Goal: Task Accomplishment & Management: Use online tool/utility

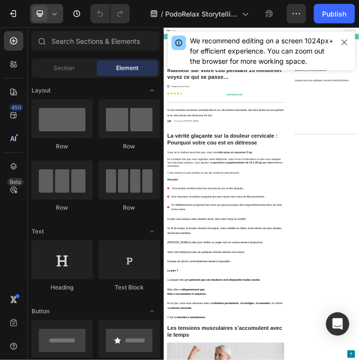
click at [54, 16] on icon at bounding box center [55, 14] width 10 height 10
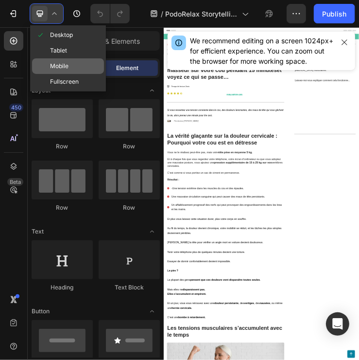
click at [69, 60] on div "Mobile" at bounding box center [68, 66] width 72 height 16
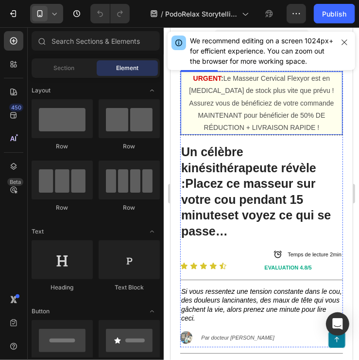
click at [243, 112] on p "Assurez vous de bénéficiez de votre commande MAINTENANT pour bénéficier de 50% …" at bounding box center [261, 115] width 160 height 37
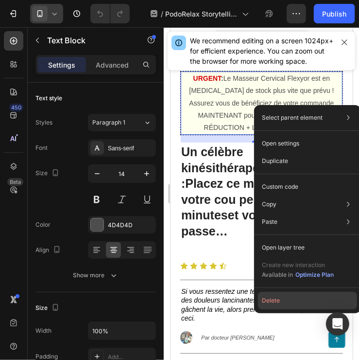
click at [287, 302] on button "Delete" at bounding box center [307, 301] width 99 height 18
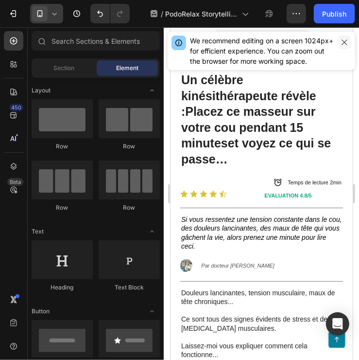
click at [348, 44] on icon "button" at bounding box center [345, 42] width 8 height 8
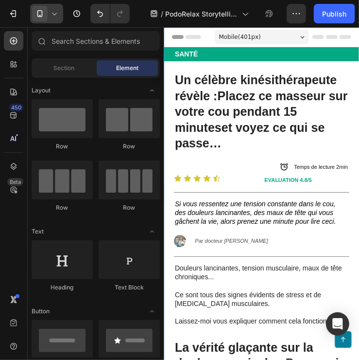
drag, startPoint x: 166, startPoint y: 116, endPoint x: 154, endPoint y: 116, distance: 12.7
click at [289, 35] on div "Mobile ( 401 px)" at bounding box center [261, 36] width 94 height 15
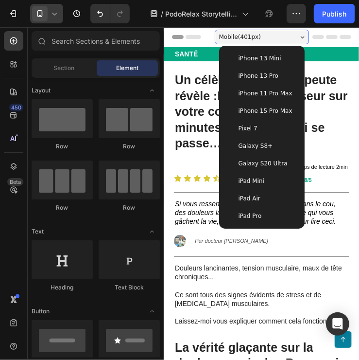
click at [266, 150] on div "Galaxy S8+" at bounding box center [262, 146] width 70 height 10
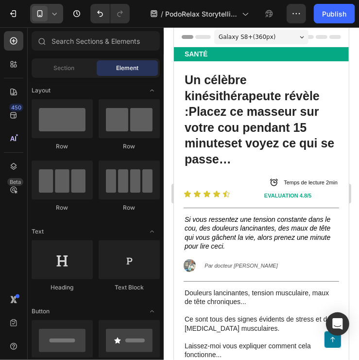
click at [276, 41] on div "Galaxy S8+ ( 360 px)" at bounding box center [261, 36] width 94 height 15
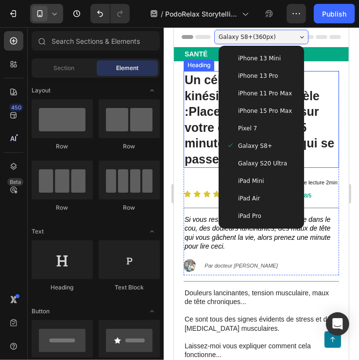
click at [196, 113] on strong "Placez ce masseur sur votre cou pendant 15 minutes" at bounding box center [251, 126] width 135 height 45
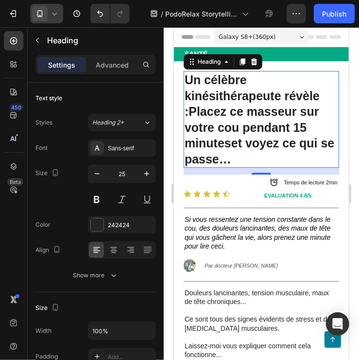
click at [260, 110] on strong "Placez ce masseur sur votre cou pendant 15 minutes" at bounding box center [251, 126] width 135 height 45
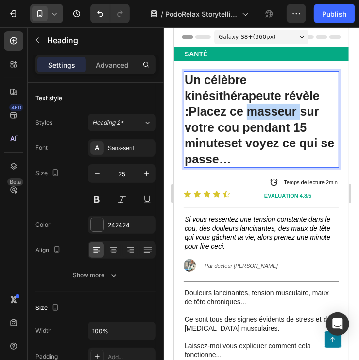
click at [260, 110] on strong "Placez ce masseur sur votre cou pendant 15 minutes" at bounding box center [251, 126] width 135 height 45
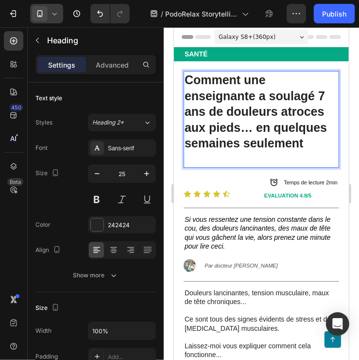
click at [274, 143] on p "Comment une enseignante a soulagé 7 ans de douleurs atroces aux pieds… en quelq…" at bounding box center [261, 110] width 154 height 79
click at [261, 142] on p "Comment une enseignante a soulagé 7 ans de douleurs atroces aux pieds… en quelq…" at bounding box center [261, 110] width 154 height 79
click at [278, 132] on p "Comment une enseignante a soulagé 7 ans de douleurs atroces aux pieds… en quelq…" at bounding box center [261, 110] width 154 height 79
click at [320, 91] on p "Comment une enseignante a soulagé 7 ans de douleurs atroces aux pieds… en quelq…" at bounding box center [261, 110] width 154 height 79
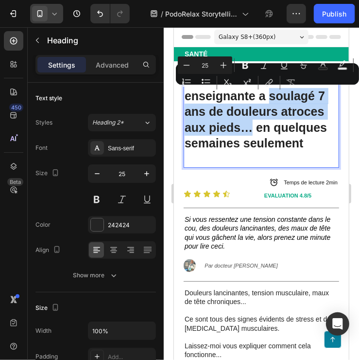
drag, startPoint x: 268, startPoint y: 93, endPoint x: 253, endPoint y: 126, distance: 35.9
click at [253, 126] on p "Comment une enseignante a soulagé 7 ans de douleurs atroces aux pieds… en quelq…" at bounding box center [261, 110] width 154 height 79
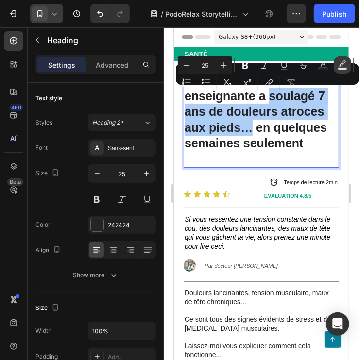
click at [342, 69] on rect "Editor contextual toolbar" at bounding box center [343, 69] width 9 height 2
type input "000000"
type input "77"
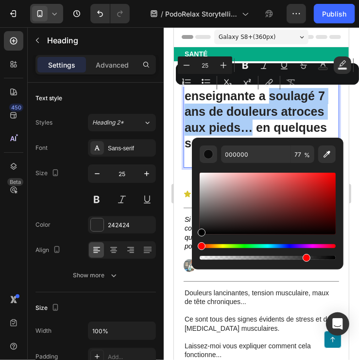
click at [219, 247] on div "Hue" at bounding box center [268, 246] width 136 height 4
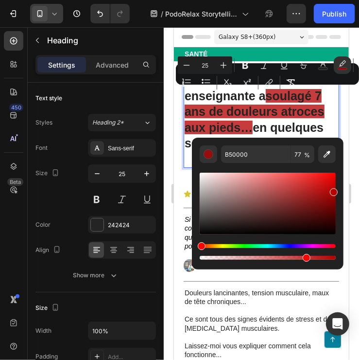
drag, startPoint x: 310, startPoint y: 185, endPoint x: 338, endPoint y: 186, distance: 27.8
click at [338, 187] on div "B50000 77 %" at bounding box center [268, 200] width 152 height 124
type input "C40000"
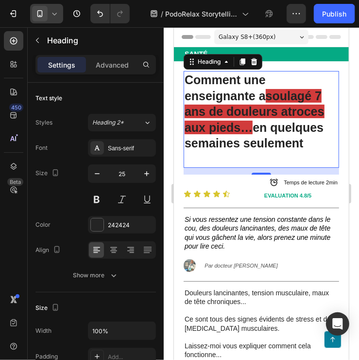
drag, startPoint x: 509, startPoint y: 209, endPoint x: 308, endPoint y: 171, distance: 204.5
click at [302, 107] on span "soulagé 7 ans de douleurs atroces aux pieds…" at bounding box center [254, 111] width 140 height 45
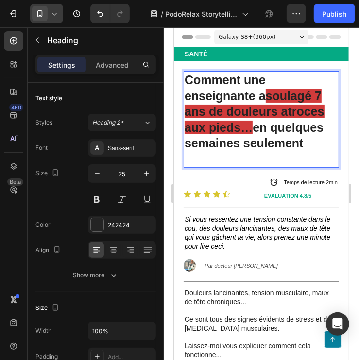
click at [299, 136] on p "Comment une enseignante a soulagé 7 ans de douleurs atroces aux pieds… en quelq…" at bounding box center [261, 110] width 154 height 79
click at [276, 97] on span "soulagé 7 ans de douleurs atroces aux pieds…" at bounding box center [254, 111] width 140 height 45
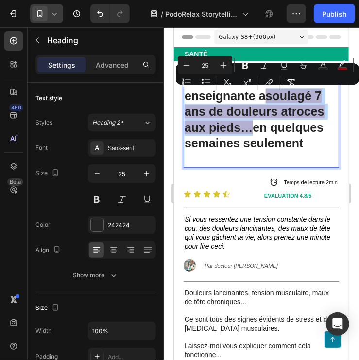
drag, startPoint x: 270, startPoint y: 95, endPoint x: 252, endPoint y: 127, distance: 37.2
click at [252, 127] on p "Comment une enseignante a soulagé 7 ans de douleurs atroces aux pieds… en quelq…" at bounding box center [261, 110] width 154 height 79
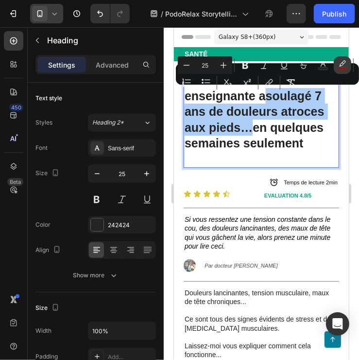
click at [341, 69] on rect "Editor contextual toolbar" at bounding box center [343, 69] width 9 height 2
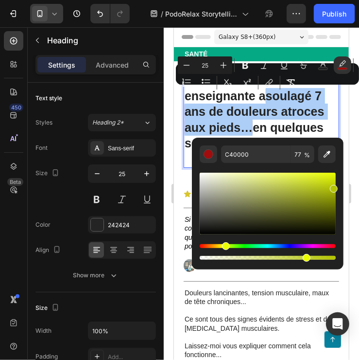
click at [224, 246] on div "Hue" at bounding box center [268, 246] width 136 height 4
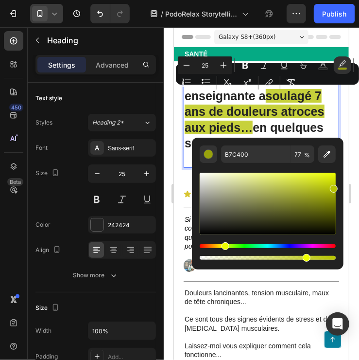
click at [219, 248] on div "Editor contextual toolbar" at bounding box center [268, 252] width 136 height 16
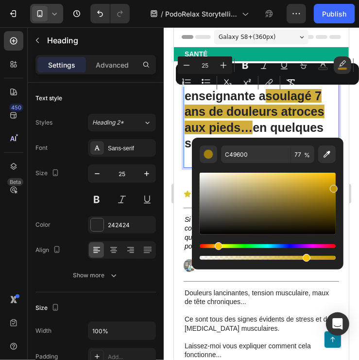
drag, startPoint x: 223, startPoint y: 245, endPoint x: 217, endPoint y: 246, distance: 5.4
click at [217, 246] on div "Hue" at bounding box center [219, 246] width 8 height 8
click at [334, 182] on div "Editor contextual toolbar" at bounding box center [268, 204] width 136 height 62
type input "D6A504"
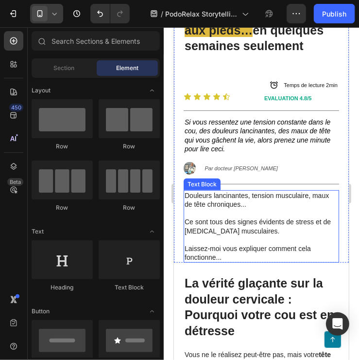
scroll to position [49, 0]
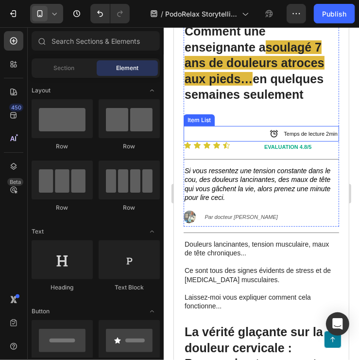
click at [293, 133] on span "Temps de lecture 2min" at bounding box center [311, 133] width 54 height 6
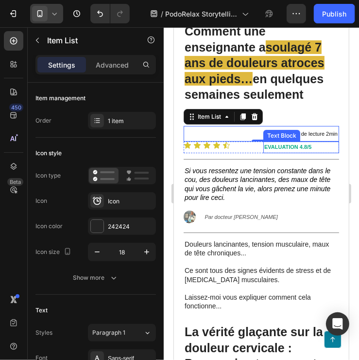
click at [266, 144] on span "EVALUATION 4.8/5" at bounding box center [287, 146] width 47 height 6
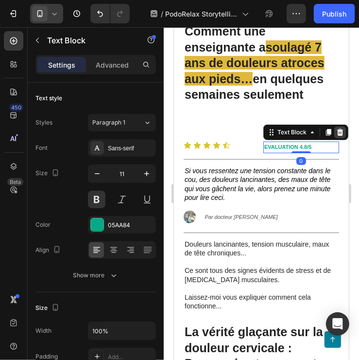
click at [337, 132] on icon at bounding box center [340, 131] width 6 height 7
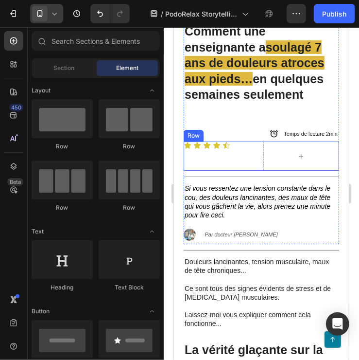
click at [257, 146] on div "Icon Icon Icon Icon Icon Icon List Row" at bounding box center [261, 155] width 156 height 29
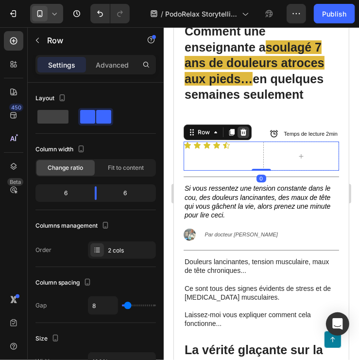
click at [246, 130] on icon at bounding box center [243, 132] width 8 height 8
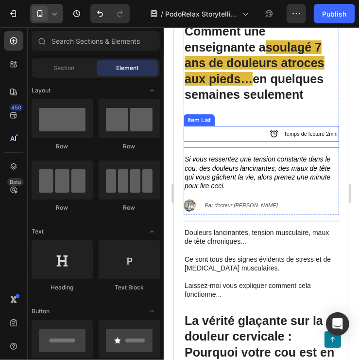
click at [294, 132] on span "Temps de lecture 2min" at bounding box center [311, 133] width 54 height 6
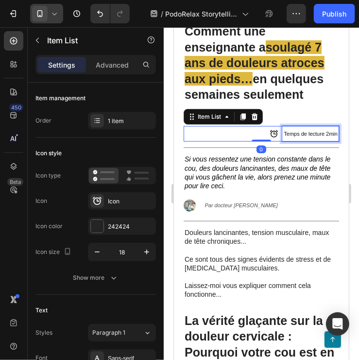
click at [294, 132] on span "Temps de lecture 2min" at bounding box center [311, 133] width 54 height 6
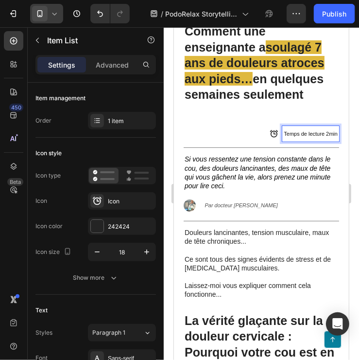
click at [295, 131] on span "Temps de lecture 2min" at bounding box center [311, 133] width 54 height 6
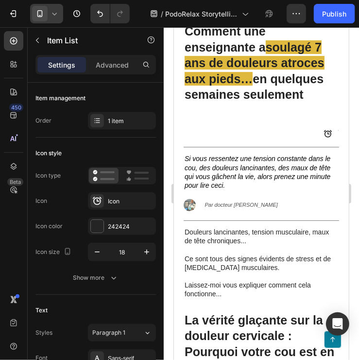
scroll to position [45, 0]
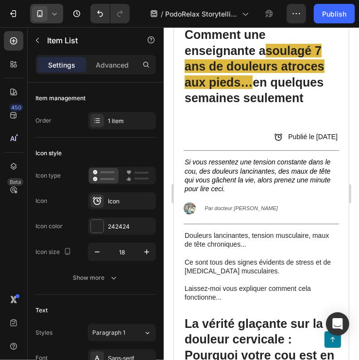
click at [274, 134] on icon at bounding box center [278, 136] width 8 height 7
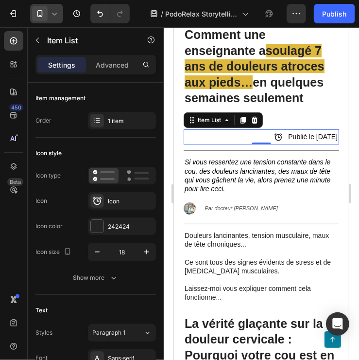
click at [274, 136] on icon at bounding box center [278, 136] width 8 height 7
click at [233, 137] on div "Publié le 12/05/25" at bounding box center [261, 136] width 156 height 15
click at [288, 135] on p "Publié le 12/05/25" at bounding box center [313, 136] width 50 height 12
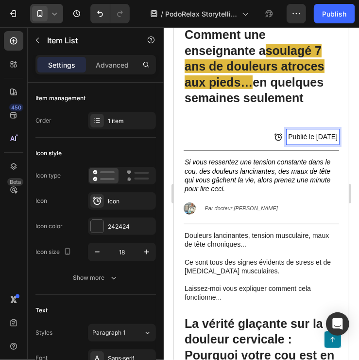
click at [274, 135] on icon at bounding box center [278, 136] width 9 height 9
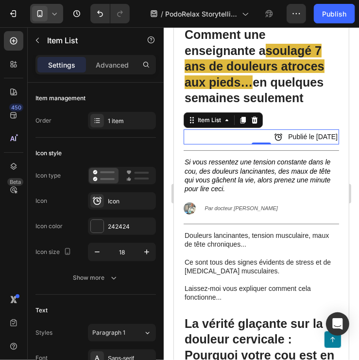
click at [274, 135] on icon at bounding box center [278, 136] width 9 height 9
click at [274, 135] on div "Publié le 12/05/25" at bounding box center [306, 136] width 65 height 15
click at [292, 137] on p "Publié le 12/05/25" at bounding box center [313, 136] width 50 height 12
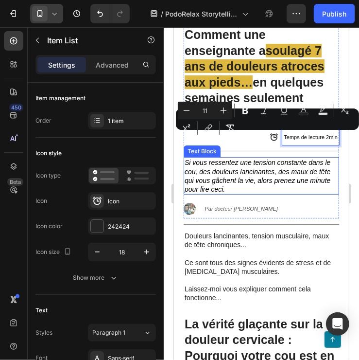
click at [257, 166] on icon "Si vous ressentez une tension constante dans le cou, des douleurs lancinantes, …" at bounding box center [257, 175] width 146 height 35
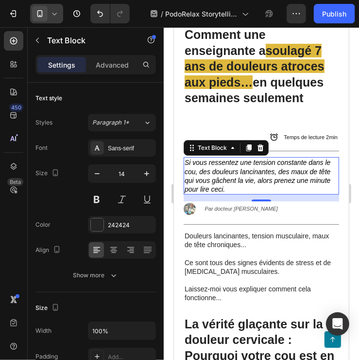
click at [272, 173] on icon "Si vous ressentez une tension constante dans le cou, des douleurs lancinantes, …" at bounding box center [257, 175] width 146 height 35
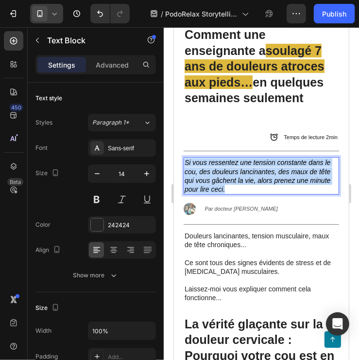
click at [272, 173] on icon "Si vous ressentez une tension constante dans le cou, des douleurs lancinantes, …" at bounding box center [257, 175] width 146 height 35
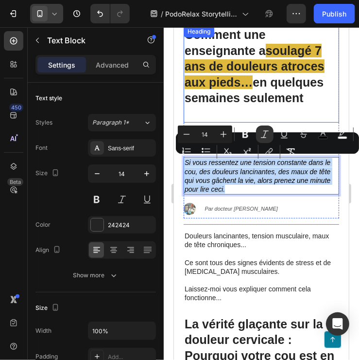
click at [269, 107] on p "Comment une enseignante a soulagé 7 ans de douleurs atroces aux pieds… en quelq…" at bounding box center [261, 73] width 154 height 95
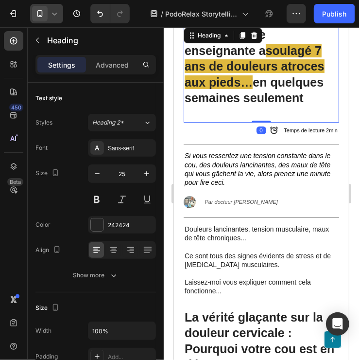
drag, startPoint x: 260, startPoint y: 128, endPoint x: 259, endPoint y: 114, distance: 14.1
click at [259, 114] on div "Comment une enseignante a soulagé 7 ans de douleurs atroces aux pieds… en quelq…" at bounding box center [261, 73] width 156 height 97
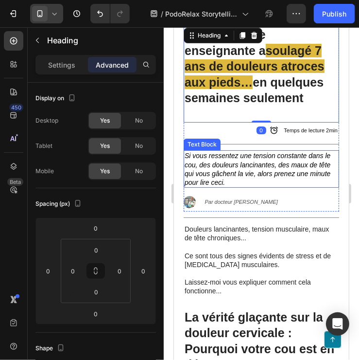
click at [262, 156] on icon "Si vous ressentez une tension constante dans le cou, des douleurs lancinantes, …" at bounding box center [257, 168] width 146 height 35
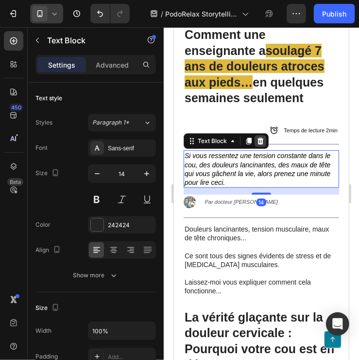
click at [260, 140] on icon at bounding box center [260, 140] width 6 height 7
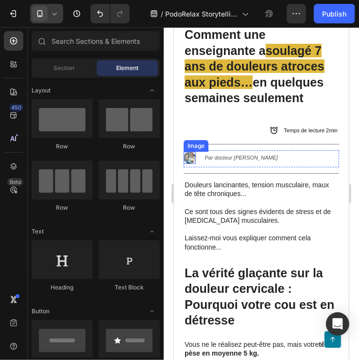
click at [193, 157] on img at bounding box center [189, 157] width 12 height 12
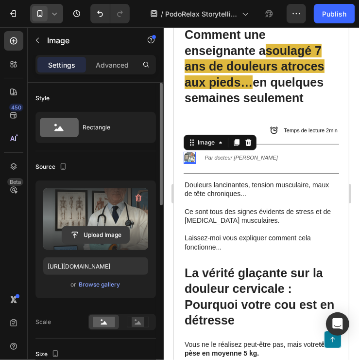
click at [107, 238] on input "file" at bounding box center [95, 235] width 67 height 17
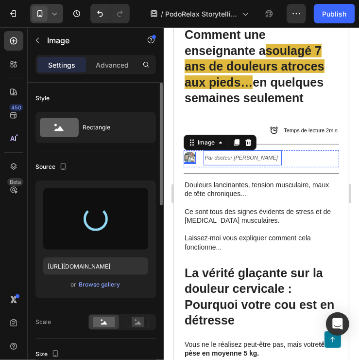
click at [254, 156] on icon "Par docteur DUFOUR Thierry" at bounding box center [240, 157] width 73 height 6
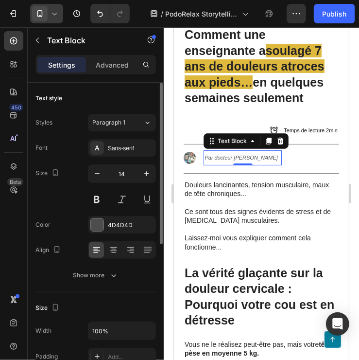
click at [254, 156] on icon "Par docteur DUFOUR Thierry" at bounding box center [240, 157] width 73 height 6
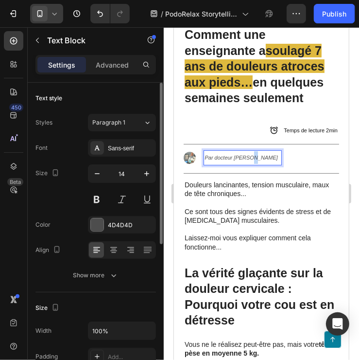
click at [254, 156] on icon "Par docteur DUFOUR Thierry" at bounding box center [240, 157] width 73 height 6
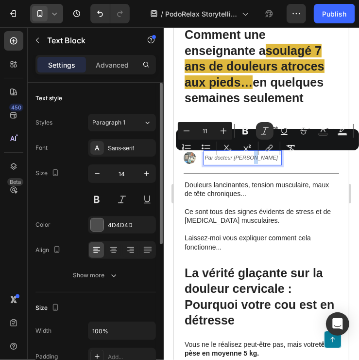
click at [232, 158] on icon "Par docteur DUFOUR Thierry" at bounding box center [240, 157] width 73 height 6
click at [219, 157] on icon "Par docteur DUFOUR Thierry" at bounding box center [240, 157] width 73 height 6
drag, startPoint x: 214, startPoint y: 154, endPoint x: 461, endPoint y: 181, distance: 248.1
click at [286, 154] on div "Image Par docteur DUFOUR Thierry Text Block 0" at bounding box center [261, 158] width 156 height 17
click at [191, 158] on img at bounding box center [189, 157] width 12 height 12
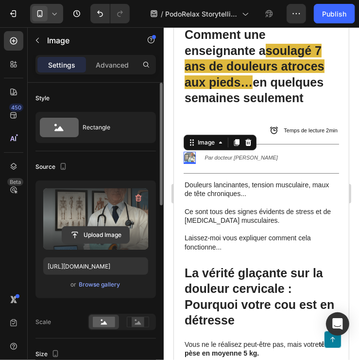
click at [98, 238] on input "file" at bounding box center [95, 235] width 67 height 17
type input "https://cdn.shopify.com/s/files/1/0923/3639/0408/files/gempages_557720765105964…"
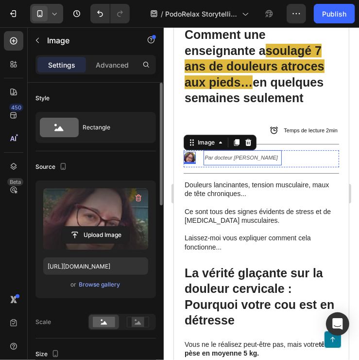
click at [240, 158] on icon "Par docteur DUFOUR Thierry" at bounding box center [240, 157] width 73 height 6
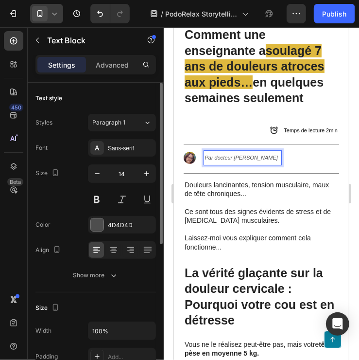
click at [218, 157] on icon "Par docteur DUFOUR Thierry" at bounding box center [240, 157] width 73 height 6
click at [237, 156] on icon "Par docteur DUFOUR Thierry" at bounding box center [240, 157] width 73 height 6
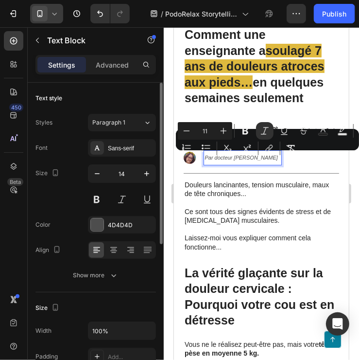
drag, startPoint x: 234, startPoint y: 155, endPoint x: 276, endPoint y: 156, distance: 41.8
click at [276, 156] on p "Par docteur DUFOUR Thierry" at bounding box center [242, 157] width 76 height 13
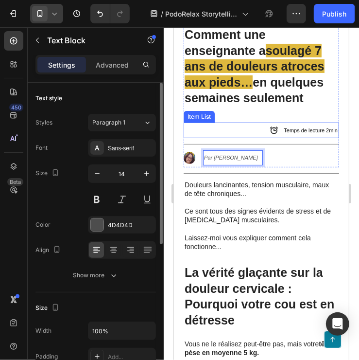
click at [303, 127] on span "Temps de lecture 2min" at bounding box center [311, 130] width 54 height 6
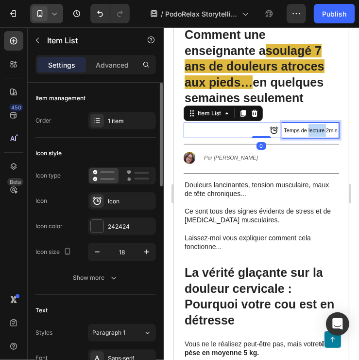
click at [305, 128] on span "Temps de lecture 2min" at bounding box center [311, 130] width 54 height 6
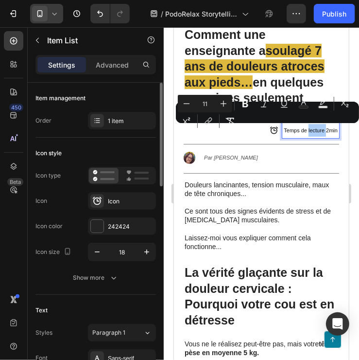
click at [306, 129] on div "Minus 11 Plus Bold Italic Underline Text Color Text Background Color Subscript …" at bounding box center [267, 112] width 179 height 35
click at [308, 129] on div "Minus 11 Plus Bold Italic Underline Text Color Text Background Color Subscript …" at bounding box center [267, 112] width 179 height 35
click at [293, 129] on div "Minus 11 Plus Bold Italic Underline Text Color Text Background Color Subscript …" at bounding box center [267, 112] width 179 height 35
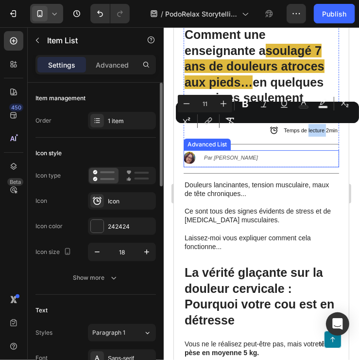
click at [286, 159] on div "Image Par Candice CHEVALIER Text Block" at bounding box center [261, 158] width 156 height 17
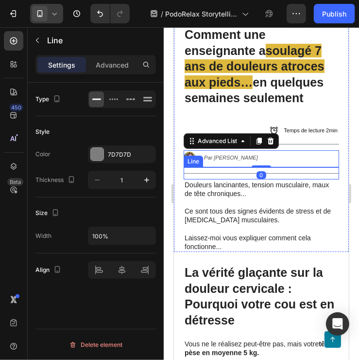
click at [289, 171] on div "Title Line" at bounding box center [261, 173] width 156 height 12
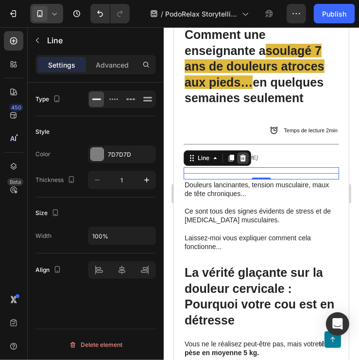
click at [243, 158] on icon at bounding box center [243, 158] width 8 height 8
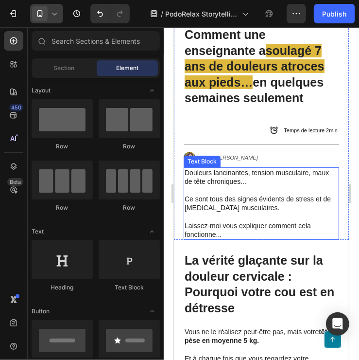
click at [247, 191] on p at bounding box center [261, 189] width 154 height 9
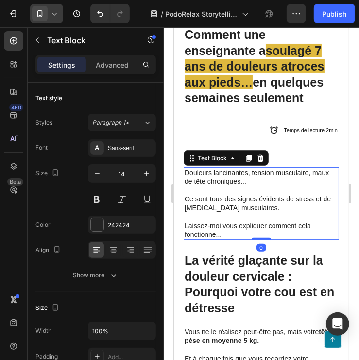
click at [266, 157] on div "Text Block" at bounding box center [225, 158] width 85 height 16
click at [259, 157] on icon at bounding box center [260, 157] width 6 height 7
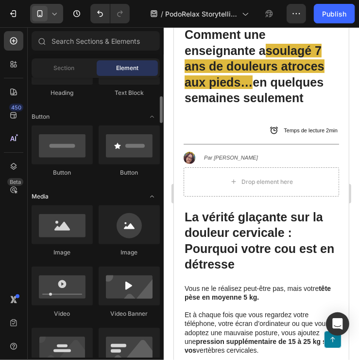
scroll to position [49, 0]
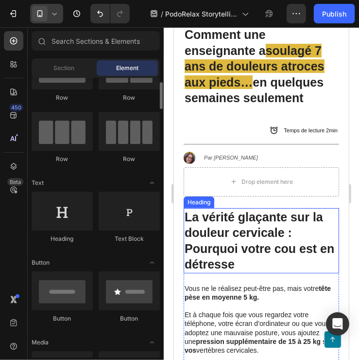
click at [234, 234] on strong "La vérité glaçante sur la douleur cervicale : Pourquoi votre cou est en détresse" at bounding box center [259, 240] width 150 height 61
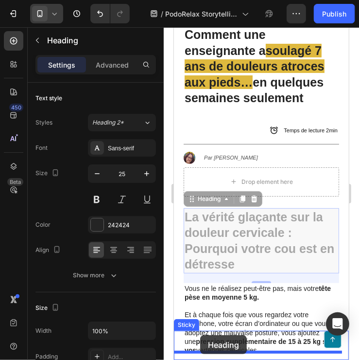
scroll to position [66, 0]
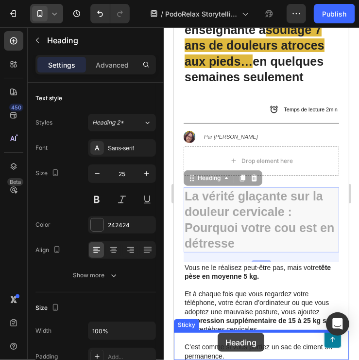
drag, startPoint x: 193, startPoint y: 200, endPoint x: 217, endPoint y: 332, distance: 134.6
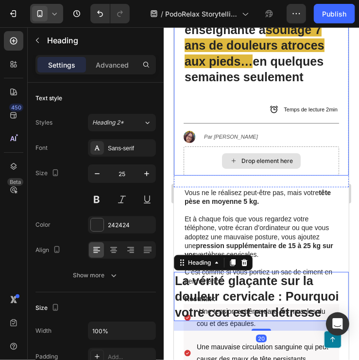
click at [200, 156] on div "Drop element here" at bounding box center [261, 160] width 156 height 29
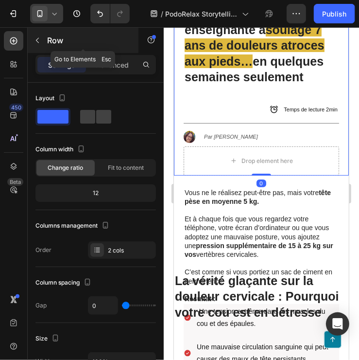
click at [37, 41] on icon "button" at bounding box center [38, 40] width 8 height 8
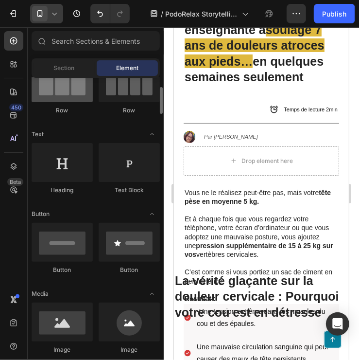
scroll to position [146, 0]
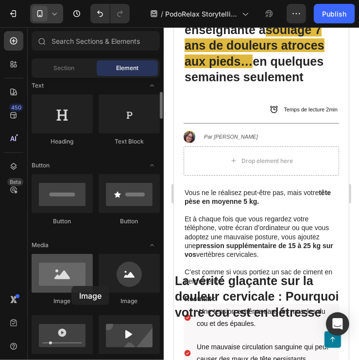
drag, startPoint x: 63, startPoint y: 282, endPoint x: 71, endPoint y: 286, distance: 8.5
click at [71, 286] on div at bounding box center [62, 273] width 61 height 39
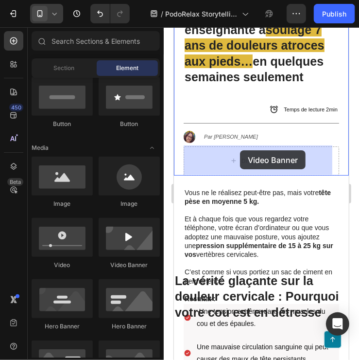
drag, startPoint x: 295, startPoint y: 268, endPoint x: 240, endPoint y: 149, distance: 131.2
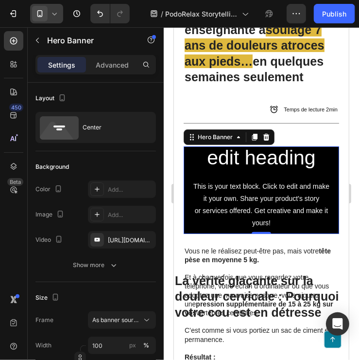
click at [210, 162] on div "Click here to edit heading Heading This is your text block. Click to edit and m…" at bounding box center [261, 189] width 140 height 144
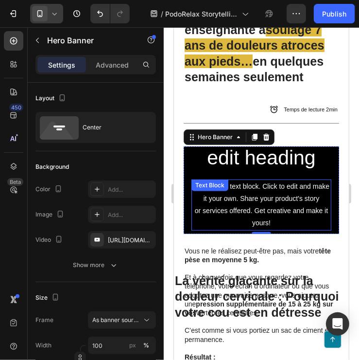
click at [267, 202] on div "This is your text block. Click to edit and make it your own. Share your product…" at bounding box center [261, 204] width 140 height 51
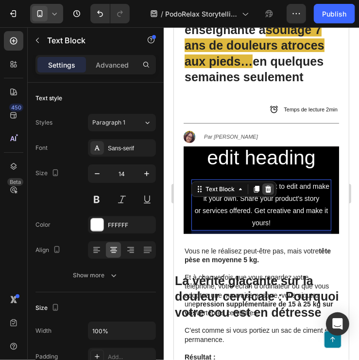
click at [267, 185] on icon at bounding box center [268, 189] width 8 height 8
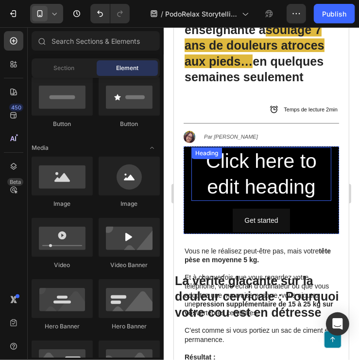
click at [265, 171] on h2 "Click here to edit heading" at bounding box center [261, 174] width 140 height 54
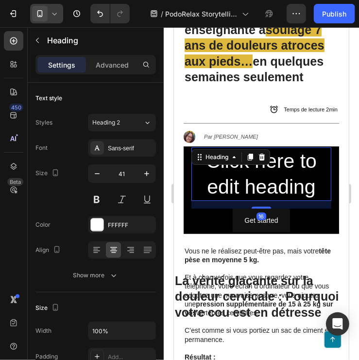
click at [262, 153] on icon at bounding box center [262, 156] width 6 height 7
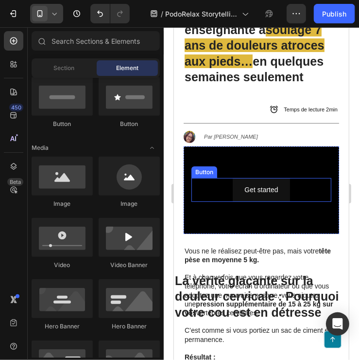
click at [295, 185] on div "Get started Button" at bounding box center [261, 190] width 140 height 24
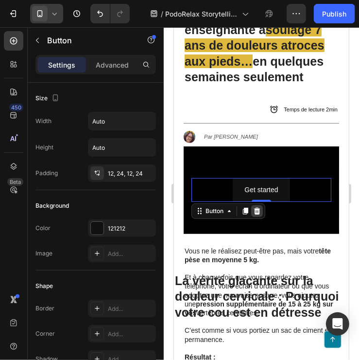
click at [259, 208] on icon at bounding box center [257, 210] width 6 height 7
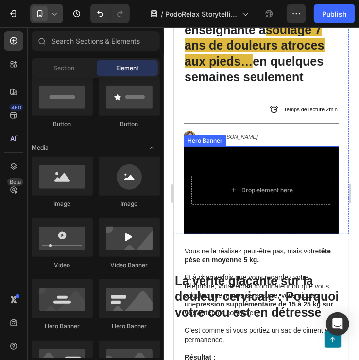
click at [249, 157] on div "Background Image" at bounding box center [261, 190] width 156 height 88
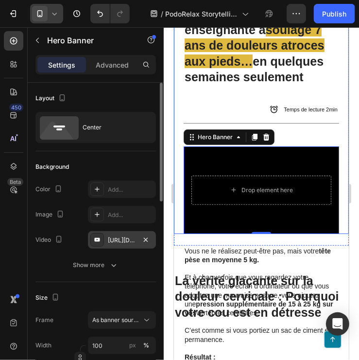
click at [117, 243] on div "https://www.youtube.com/watch?v=drIt4RH_kyQ" at bounding box center [122, 240] width 28 height 9
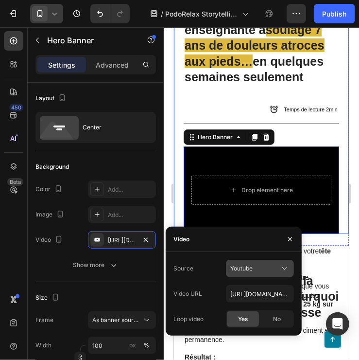
click at [286, 268] on icon at bounding box center [285, 269] width 5 height 2
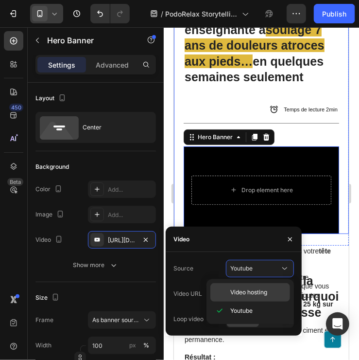
click at [277, 286] on div "Video hosting" at bounding box center [251, 292] width 80 height 18
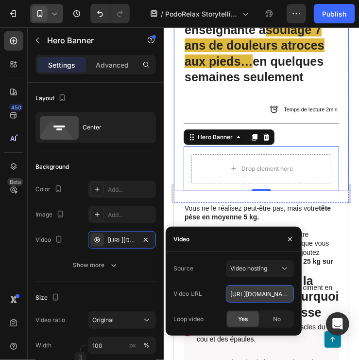
click at [276, 293] on input "https://cdn.shopify.com/videos/c/o/v/92a407d4e0c94a288eb54cac18c387dc.mp4" at bounding box center [260, 294] width 68 height 18
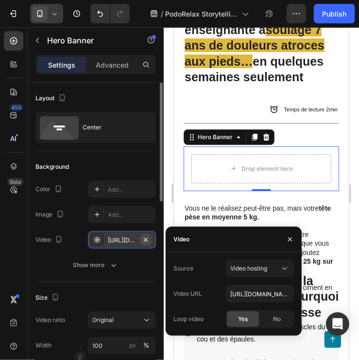
click at [141, 239] on button "button" at bounding box center [146, 240] width 12 height 12
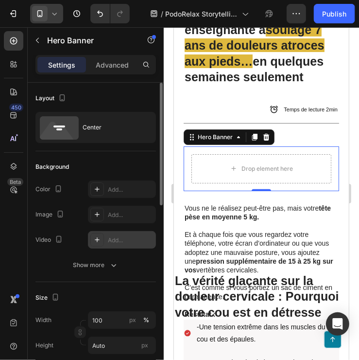
click at [133, 240] on div "Add..." at bounding box center [131, 240] width 46 height 9
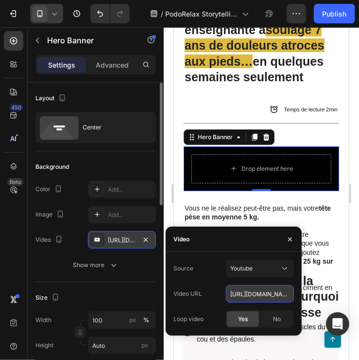
click at [268, 296] on input "https://youtu.be/KOxfzBp72uk" at bounding box center [260, 294] width 68 height 18
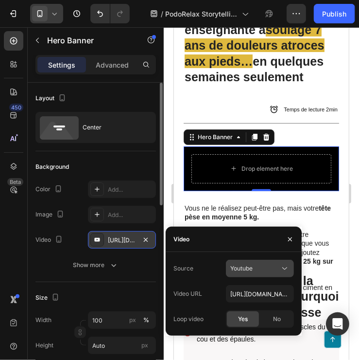
click at [266, 271] on div "Youtube" at bounding box center [256, 268] width 50 height 9
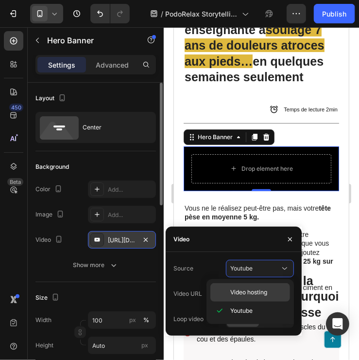
click at [246, 293] on span "Video hosting" at bounding box center [249, 292] width 37 height 9
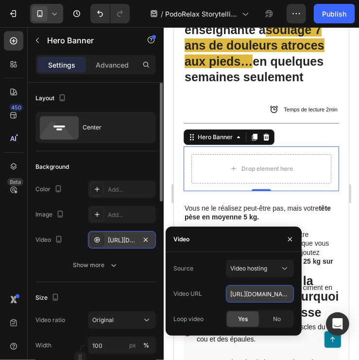
click at [253, 298] on input "https://cdn.shopify.com/videos/c/o/v/92a407d4e0c94a288eb54cac18c387dc.mp4" at bounding box center [260, 294] width 68 height 18
click at [254, 296] on input "https://cdn.shopify.com/videos/c/o/v/92a407d4e0c94a288eb54cac18c387dc.mp4" at bounding box center [260, 294] width 68 height 18
click at [248, 297] on input "https://cdn.shopify.com/videos/c/o/v/92a407d4e0c94a288eb54cac18c387dc.mp4" at bounding box center [260, 294] width 68 height 18
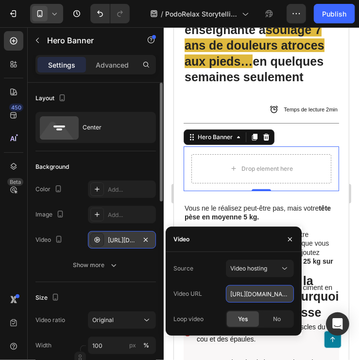
click at [248, 297] on input "https://cdn.shopify.com/videos/c/o/v/92a407d4e0c94a288eb54cac18c387dc.mp4" at bounding box center [260, 294] width 68 height 18
paste input "1df015ca2aea4cf79e38a03fcd7f3a7b.mov"
type input "[URL][DOMAIN_NAME]"
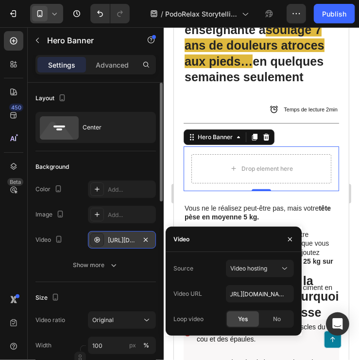
click at [251, 321] on div "Yes" at bounding box center [243, 319] width 32 height 16
click at [187, 151] on div "Drop element here" at bounding box center [261, 168] width 156 height 45
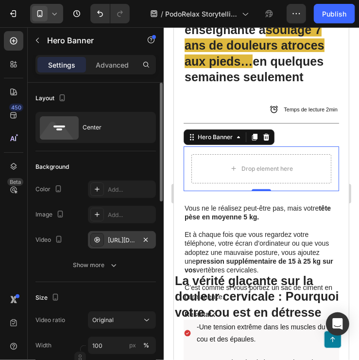
scroll to position [97, 0]
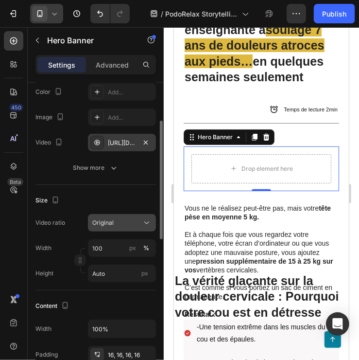
click at [109, 221] on span "Original" at bounding box center [102, 222] width 21 height 7
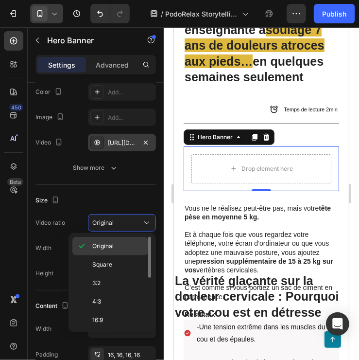
click at [114, 250] on p "Original" at bounding box center [118, 246] width 52 height 9
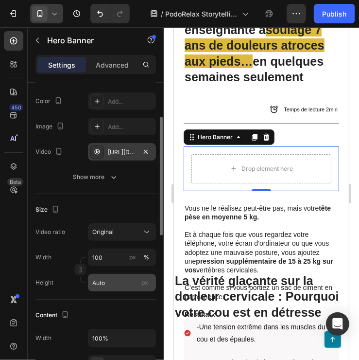
scroll to position [0, 0]
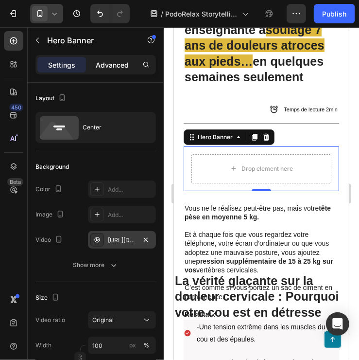
click at [101, 68] on p "Advanced" at bounding box center [112, 65] width 33 height 10
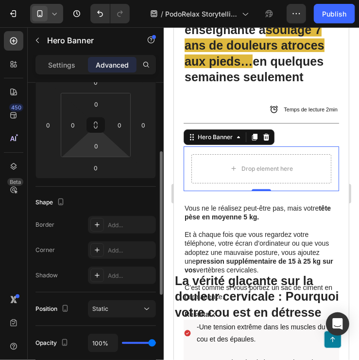
scroll to position [243, 0]
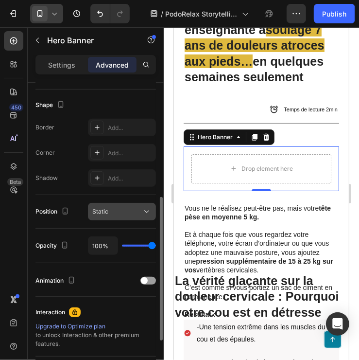
click at [130, 207] on div "Static" at bounding box center [117, 211] width 50 height 9
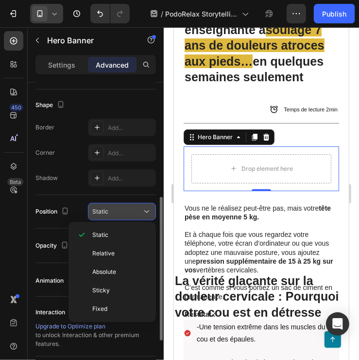
click at [129, 210] on div "Static" at bounding box center [117, 211] width 50 height 9
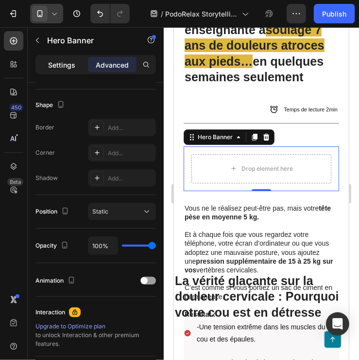
click at [69, 64] on p "Settings" at bounding box center [61, 65] width 27 height 10
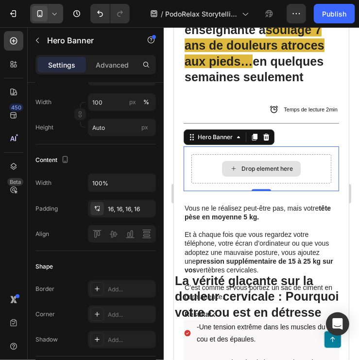
click at [209, 161] on div "Drop element here" at bounding box center [261, 168] width 140 height 29
click at [265, 137] on icon at bounding box center [266, 137] width 8 height 8
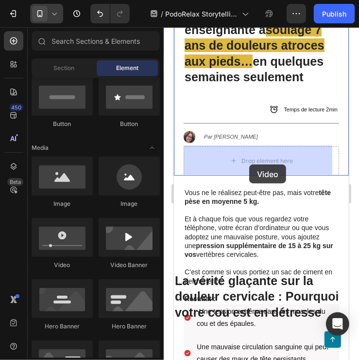
drag, startPoint x: 249, startPoint y: 275, endPoint x: 239, endPoint y: 173, distance: 103.1
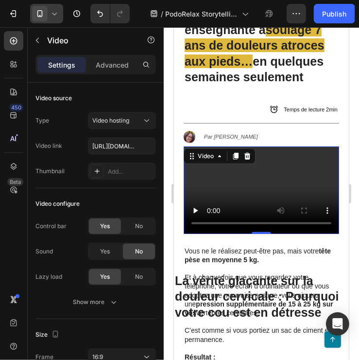
click at [200, 180] on video at bounding box center [261, 190] width 156 height 88
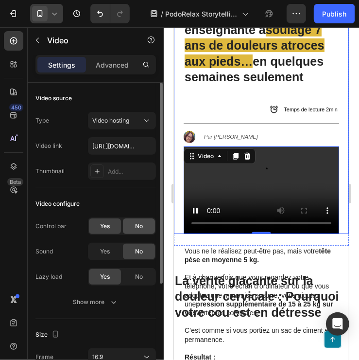
click at [130, 225] on div "No" at bounding box center [139, 226] width 32 height 16
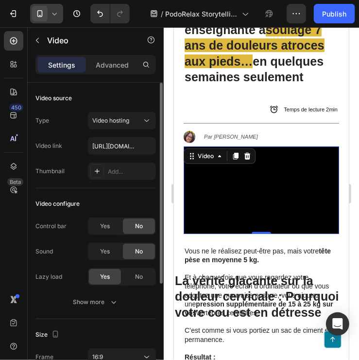
scroll to position [146, 0]
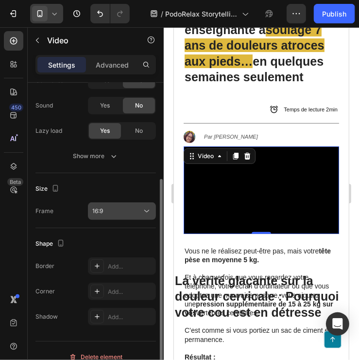
click at [124, 208] on div "16:9" at bounding box center [117, 211] width 50 height 9
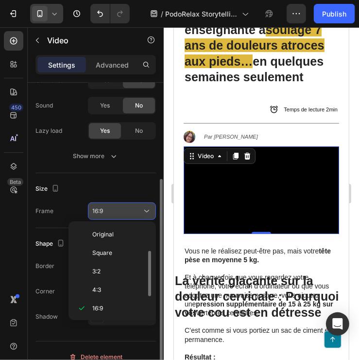
scroll to position [18, 0]
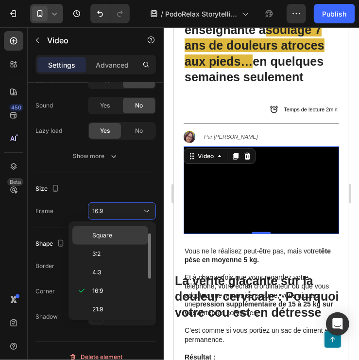
click at [122, 233] on p "Square" at bounding box center [118, 235] width 52 height 9
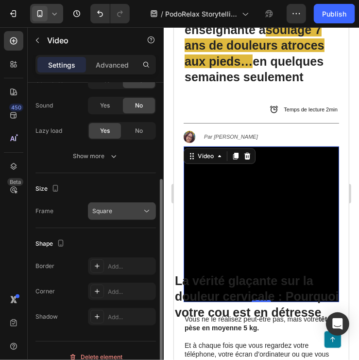
click at [127, 207] on div "Square" at bounding box center [117, 211] width 50 height 9
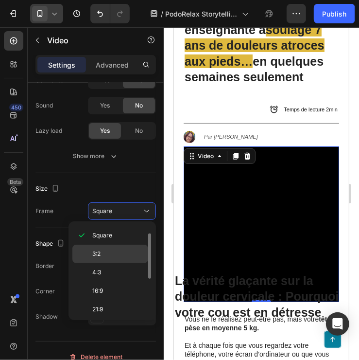
click at [117, 248] on div "3:2" at bounding box center [110, 254] width 76 height 18
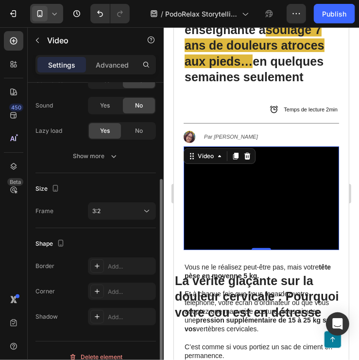
scroll to position [0, 0]
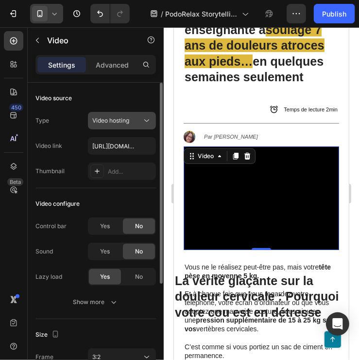
click at [134, 122] on div "Video hosting" at bounding box center [117, 120] width 50 height 9
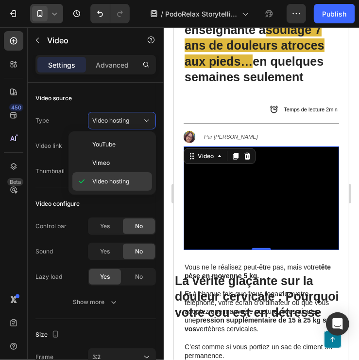
click at [124, 177] on span "Video hosting" at bounding box center [110, 181] width 37 height 9
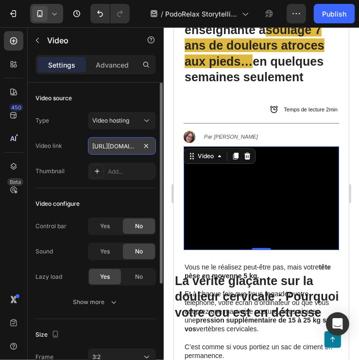
click at [129, 148] on input "https://cdn.shopify.com/videos/c/o/v/2cd3deb506b54b009063f7270ab5cf2e.mp4" at bounding box center [122, 146] width 68 height 18
click at [122, 148] on input "text" at bounding box center [122, 146] width 68 height 18
paste input "[URL][DOMAIN_NAME]"
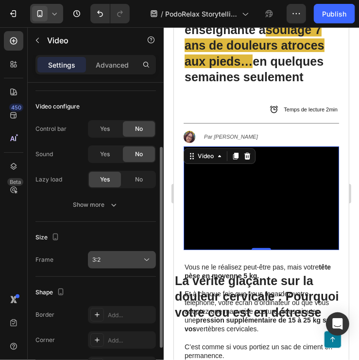
type input "[URL][DOMAIN_NAME]"
click at [122, 261] on div "3:2" at bounding box center [117, 259] width 50 height 9
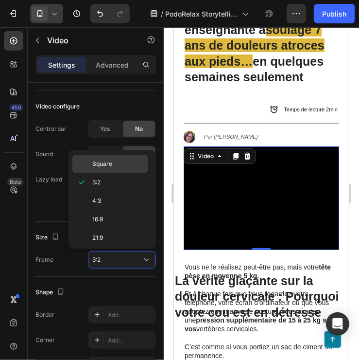
click at [118, 168] on div "Square" at bounding box center [110, 164] width 76 height 18
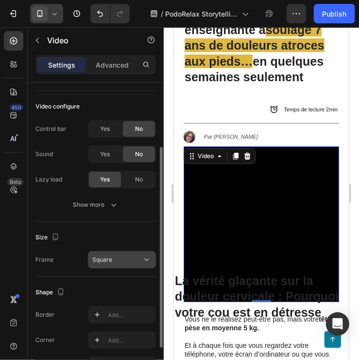
click at [120, 258] on div "Square" at bounding box center [117, 259] width 50 height 9
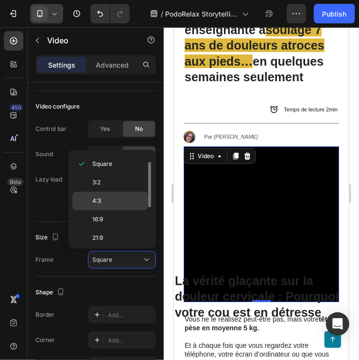
click at [119, 200] on p "4:3" at bounding box center [118, 200] width 52 height 9
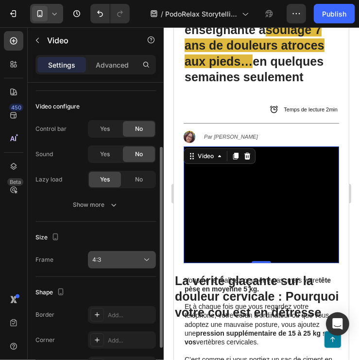
click at [122, 264] on button "4:3" at bounding box center [122, 260] width 68 height 18
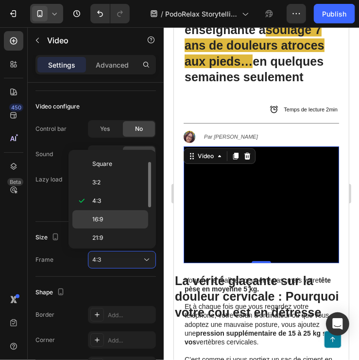
click at [122, 227] on div "16:9" at bounding box center [110, 219] width 76 height 18
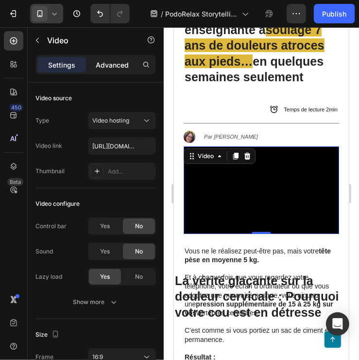
click at [107, 60] on p "Advanced" at bounding box center [112, 65] width 33 height 10
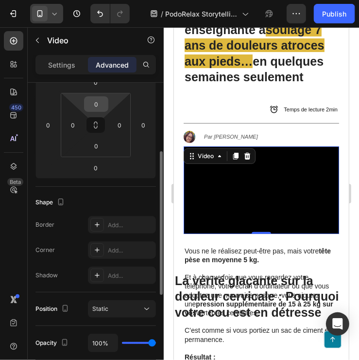
scroll to position [243, 0]
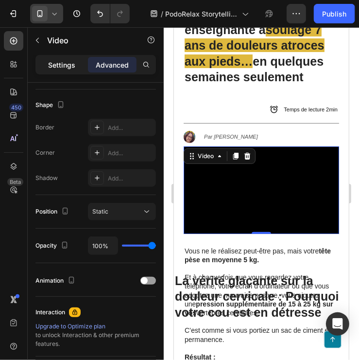
click at [68, 65] on p "Settings" at bounding box center [61, 65] width 27 height 10
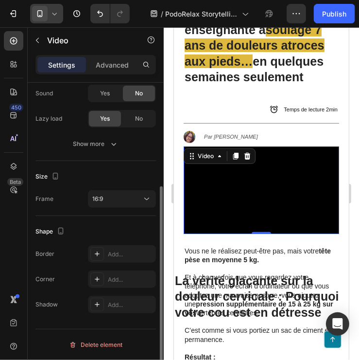
scroll to position [158, 0]
click at [253, 186] on video at bounding box center [261, 190] width 156 height 88
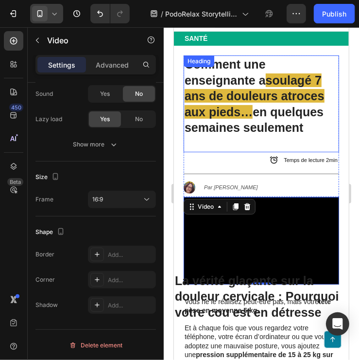
scroll to position [0, 0]
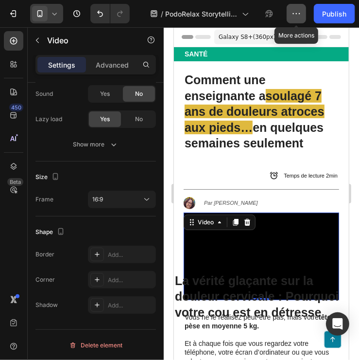
click at [302, 9] on icon "button" at bounding box center [297, 14] width 10 height 10
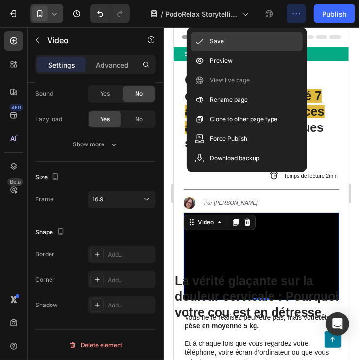
click at [254, 42] on div "Save" at bounding box center [247, 41] width 112 height 19
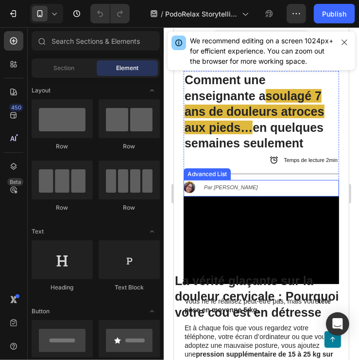
scroll to position [49, 0]
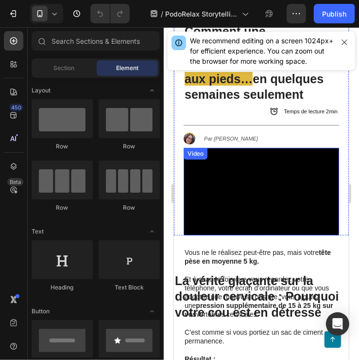
click at [241, 194] on video at bounding box center [261, 191] width 156 height 88
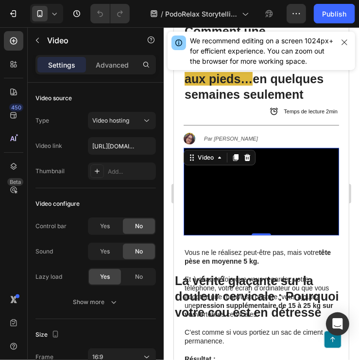
click at [241, 163] on div "Detach button" at bounding box center [240, 161] width 16 height 16
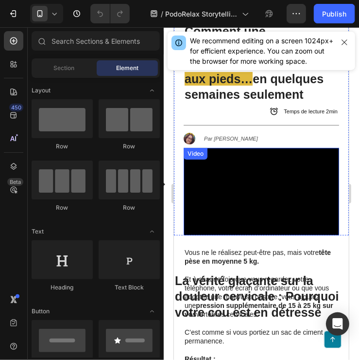
click at [236, 192] on video at bounding box center [261, 191] width 156 height 88
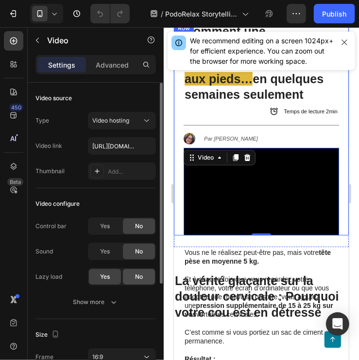
click at [137, 278] on span "No" at bounding box center [139, 276] width 8 height 9
click at [108, 279] on span "Yes" at bounding box center [105, 276] width 10 height 9
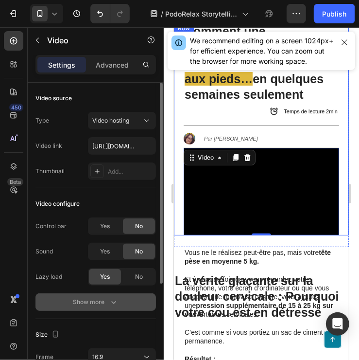
click at [106, 301] on div "Show more" at bounding box center [95, 302] width 45 height 10
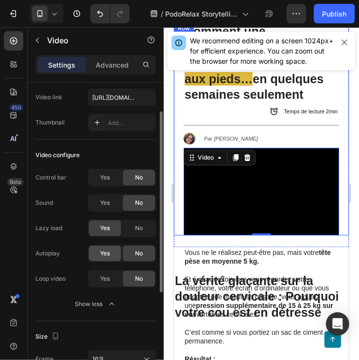
click at [110, 248] on div "Yes" at bounding box center [105, 254] width 32 height 16
click at [109, 278] on span "Yes" at bounding box center [105, 278] width 10 height 9
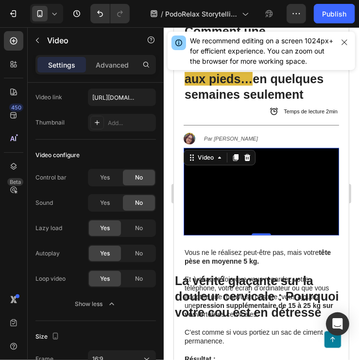
click at [263, 195] on video at bounding box center [261, 191] width 156 height 88
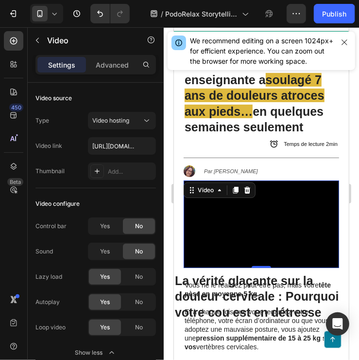
scroll to position [0, 0]
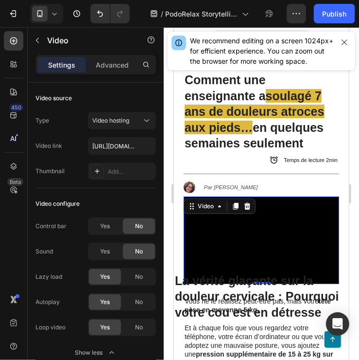
click at [325, 201] on video at bounding box center [261, 240] width 156 height 88
click at [326, 199] on video at bounding box center [261, 240] width 156 height 88
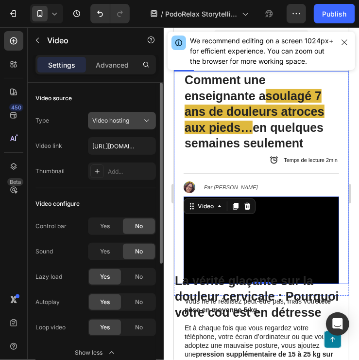
click at [128, 119] on span "Video hosting" at bounding box center [110, 120] width 37 height 7
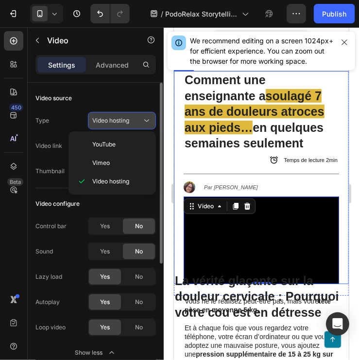
click at [128, 119] on span "Video hosting" at bounding box center [110, 120] width 37 height 7
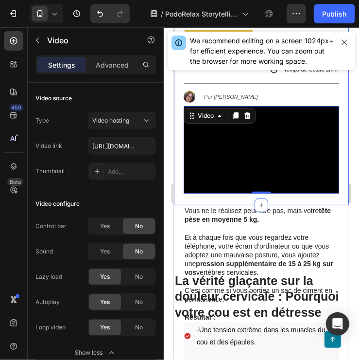
scroll to position [97, 0]
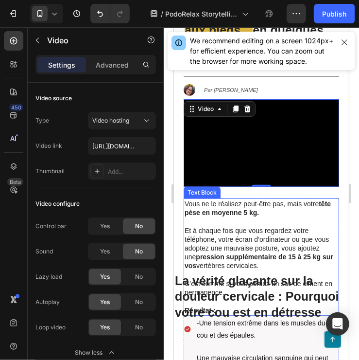
click at [236, 211] on strong "tête pèse en moyenne 5 kg." at bounding box center [257, 207] width 146 height 17
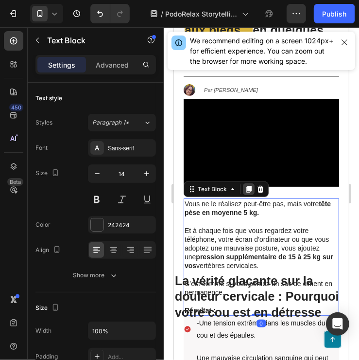
click at [248, 185] on icon at bounding box center [248, 188] width 5 height 7
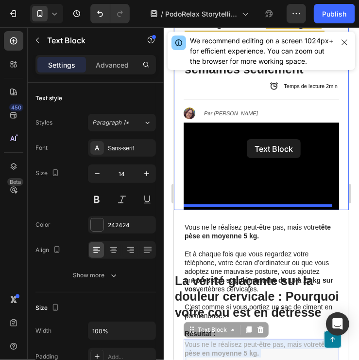
scroll to position [54, 0]
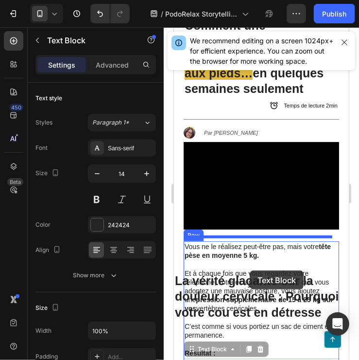
drag, startPoint x: 246, startPoint y: 208, endPoint x: 249, endPoint y: 270, distance: 61.9
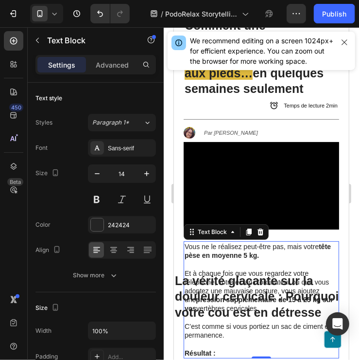
scroll to position [152, 0]
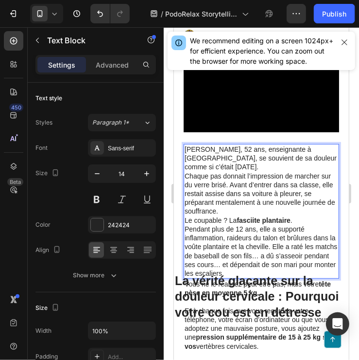
click at [242, 196] on p "[PERSON_NAME], 52 ans, enseignante à [GEOGRAPHIC_DATA], se souvient de sa doule…" at bounding box center [261, 179] width 154 height 71
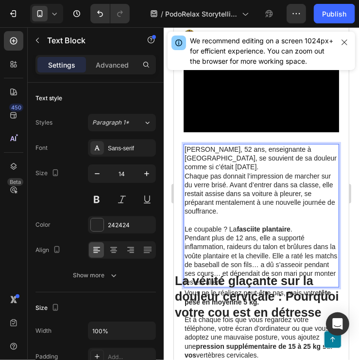
click at [277, 241] on p "Pendant plus de 12 ans, elle a supporté inflammation, raideurs du talon et brûl…" at bounding box center [261, 259] width 154 height 53
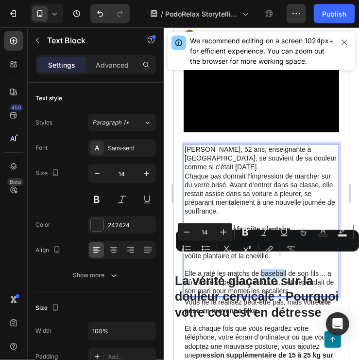
drag, startPoint x: 261, startPoint y: 260, endPoint x: 287, endPoint y: 259, distance: 25.8
click at [287, 268] on p "Elle a raté les matchs de baseball de son fils… a dû s’asseoir pendant ses cour…" at bounding box center [261, 281] width 154 height 27
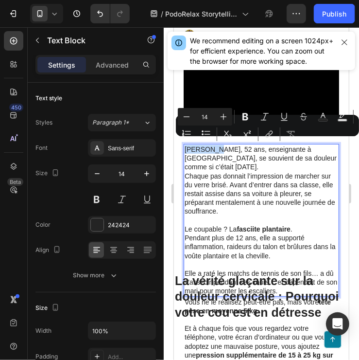
drag, startPoint x: 211, startPoint y: 142, endPoint x: 185, endPoint y: 142, distance: 25.8
click at [185, 144] on p "[PERSON_NAME], 52 ans, enseignante à [GEOGRAPHIC_DATA], se souvient de sa doule…" at bounding box center [261, 179] width 154 height 71
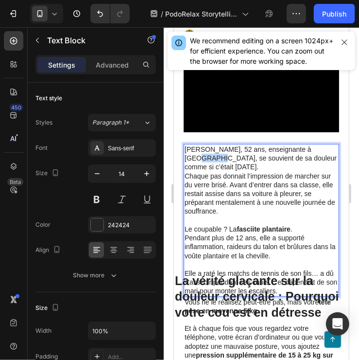
drag, startPoint x: 205, startPoint y: 153, endPoint x: 185, endPoint y: 152, distance: 19.5
click at [185, 153] on p "[PERSON_NAME], 52 ans, enseignante à [GEOGRAPHIC_DATA], se souvient de sa doule…" at bounding box center [261, 179] width 154 height 71
click at [327, 151] on p "[PERSON_NAME], 52 ans, enseignante à [GEOGRAPHIC_DATA], se souvient de sa doule…" at bounding box center [261, 179] width 154 height 71
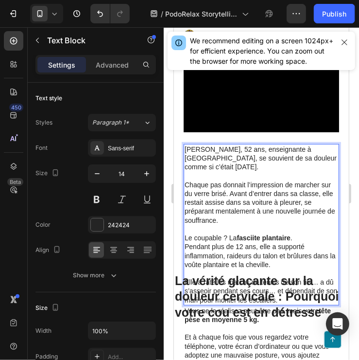
click at [229, 180] on p "⁠⁠⁠⁠⁠⁠⁠ Chaque pas donnait l’impression de marcher sur du verre brisé. Avant d’…" at bounding box center [261, 197] width 154 height 53
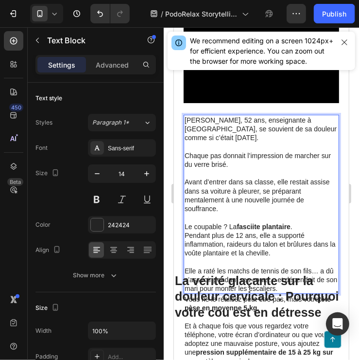
scroll to position [200, 0]
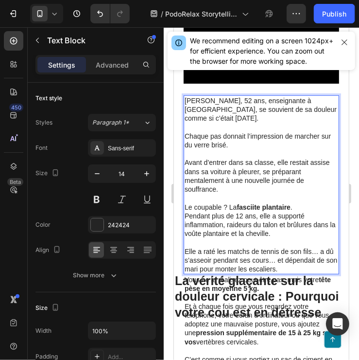
click at [300, 202] on p "Le coupable ? La fasciite plantaire ." at bounding box center [261, 206] width 154 height 9
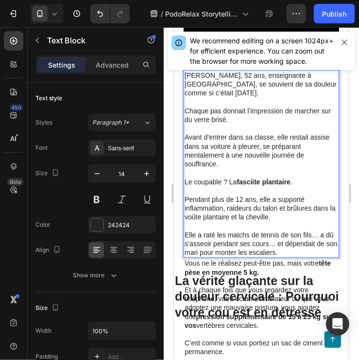
scroll to position [249, 0]
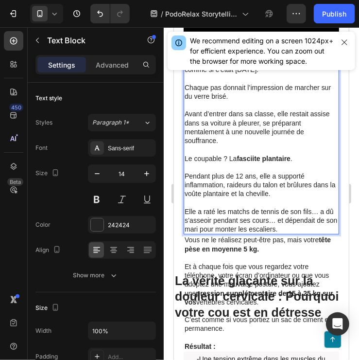
click at [318, 207] on p "Elle a raté les matchs de tennis de son fils… a dû s’asseoir pendant ses cours……" at bounding box center [261, 220] width 154 height 27
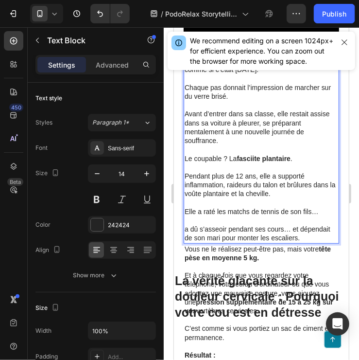
click at [292, 224] on p "a dû s’asseoir pendant ses cours… et dépendait de son mari pour monter les esca…" at bounding box center [261, 233] width 154 height 18
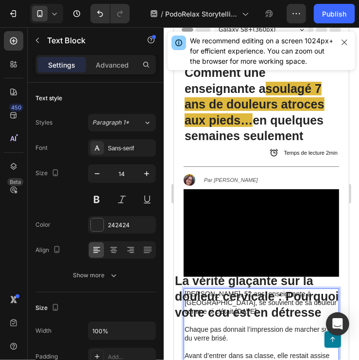
scroll to position [6, 0]
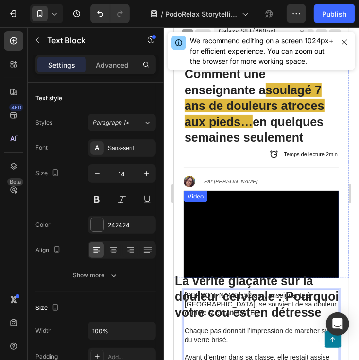
click at [298, 194] on video at bounding box center [261, 234] width 156 height 88
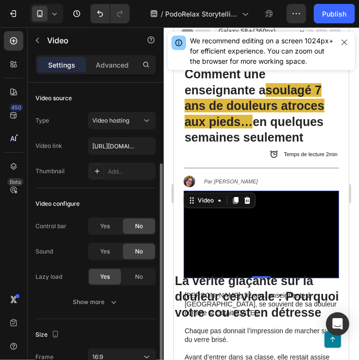
scroll to position [97, 0]
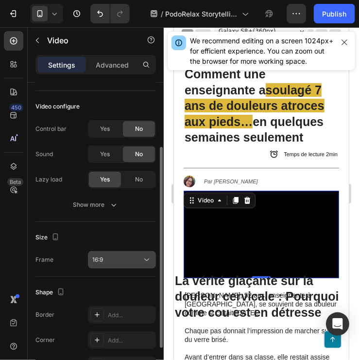
click at [129, 259] on div "16:9" at bounding box center [117, 259] width 50 height 9
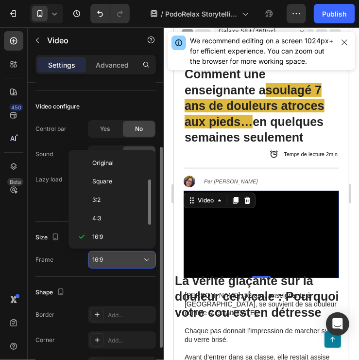
scroll to position [18, 0]
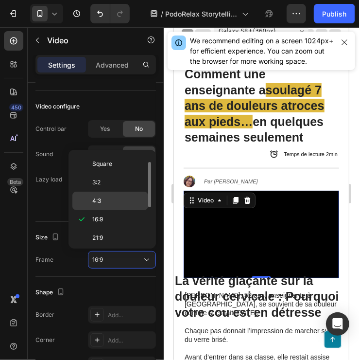
click at [116, 200] on p "4:3" at bounding box center [118, 200] width 52 height 9
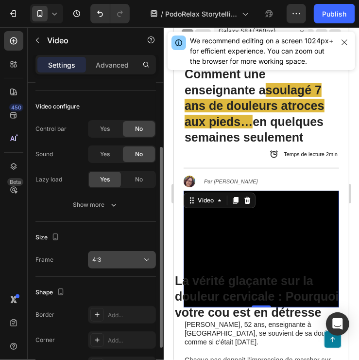
click at [129, 253] on button "4:3" at bounding box center [122, 260] width 68 height 18
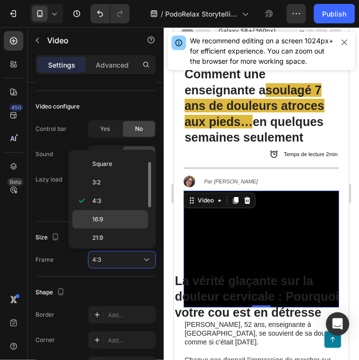
drag, startPoint x: 114, startPoint y: 220, endPoint x: 117, endPoint y: 226, distance: 6.5
click at [114, 220] on p "16:9" at bounding box center [118, 219] width 52 height 9
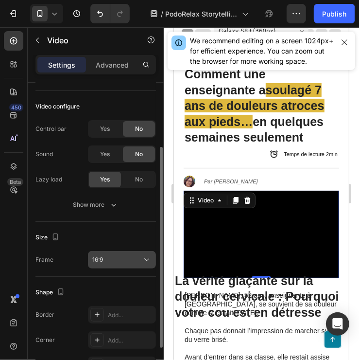
click at [125, 257] on div "16:9" at bounding box center [117, 259] width 50 height 9
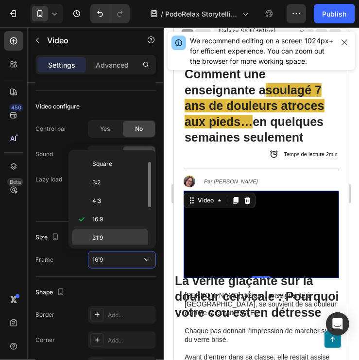
click at [120, 241] on div "21:9" at bounding box center [110, 238] width 76 height 18
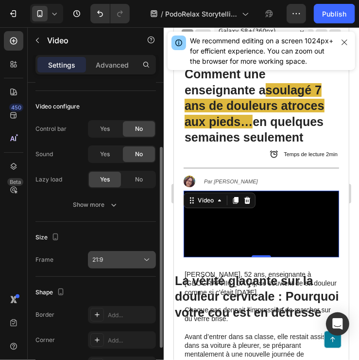
click at [124, 253] on button "21:9" at bounding box center [122, 260] width 68 height 18
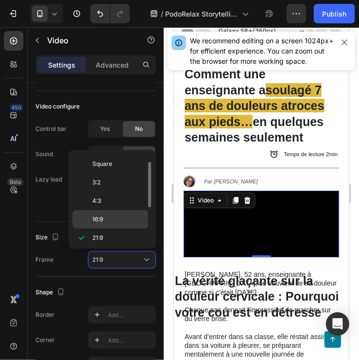
click at [120, 224] on div "16:9" at bounding box center [110, 219] width 76 height 18
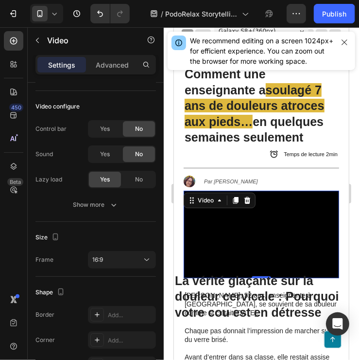
click at [263, 254] on video at bounding box center [261, 234] width 156 height 88
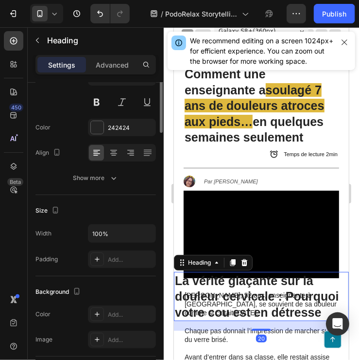
scroll to position [0, 0]
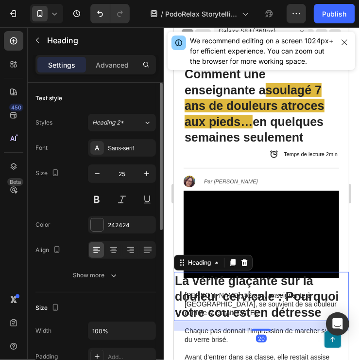
click at [265, 257] on video at bounding box center [261, 234] width 156 height 88
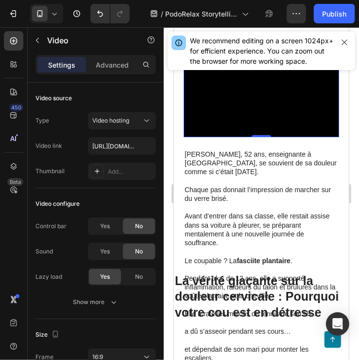
scroll to position [152, 0]
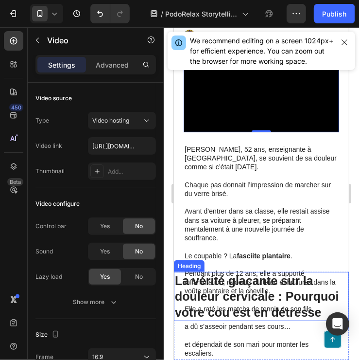
click at [276, 295] on strong "La vérité glaçante sur la douleur cervicale : Pourquoi votre cou est en détresse" at bounding box center [257, 295] width 164 height 45
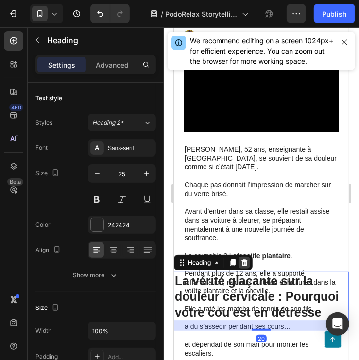
click at [247, 258] on icon at bounding box center [244, 262] width 8 height 8
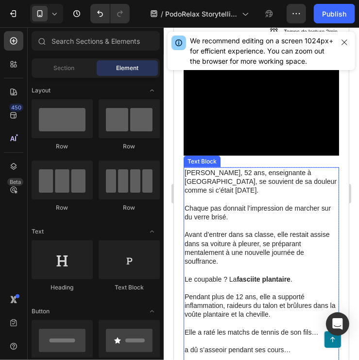
scroll to position [103, 0]
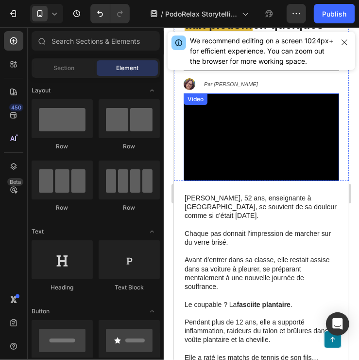
click at [268, 164] on video at bounding box center [261, 137] width 156 height 88
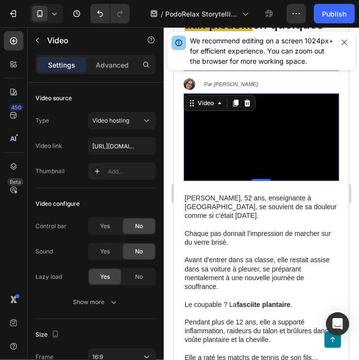
drag, startPoint x: 263, startPoint y: 173, endPoint x: 262, endPoint y: 165, distance: 8.3
click at [262, 165] on div "Video 0" at bounding box center [261, 137] width 156 height 88
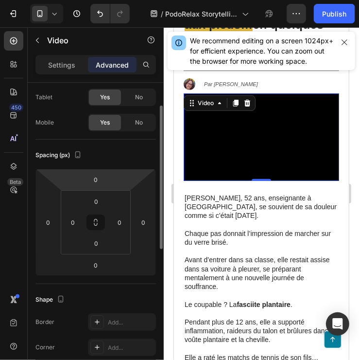
scroll to position [97, 0]
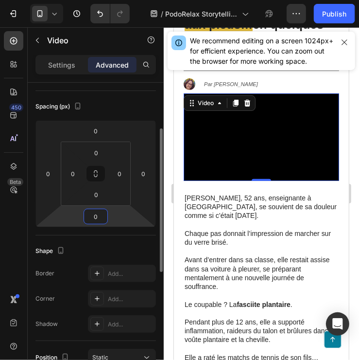
click at [103, 218] on input "0" at bounding box center [95, 216] width 19 height 15
type input "1"
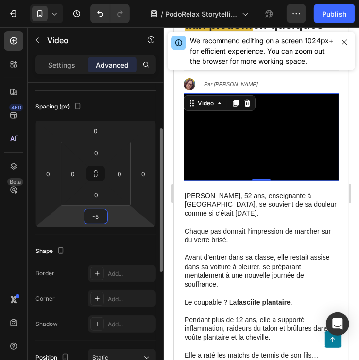
type input "-5"
click at [110, 230] on div "Spacing (px) 0 0 -5 0 0 0 0 0" at bounding box center [96, 163] width 121 height 144
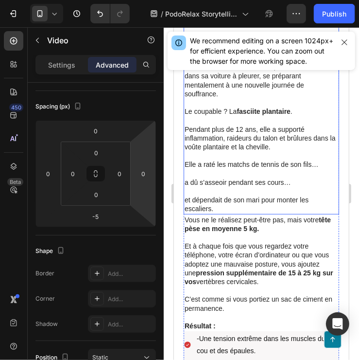
scroll to position [298, 0]
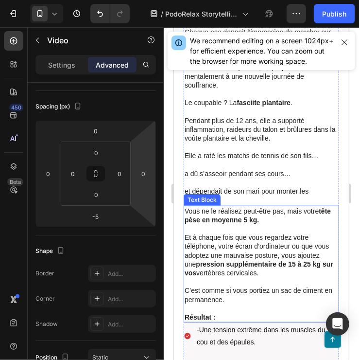
click at [244, 211] on strong "tête pèse en moyenne 5 kg." at bounding box center [257, 215] width 146 height 17
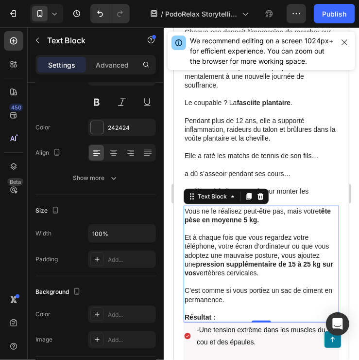
scroll to position [0, 0]
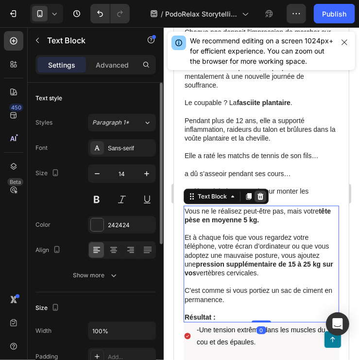
click at [259, 192] on icon at bounding box center [260, 196] width 8 height 8
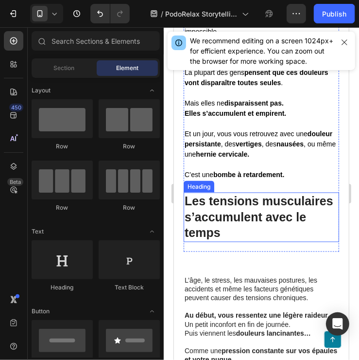
scroll to position [735, 0]
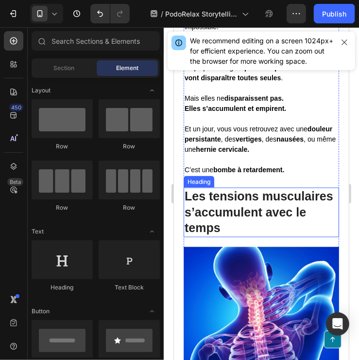
click at [261, 203] on h2 "Les tensions musculaires s’accumulent avec le temps" at bounding box center [261, 212] width 156 height 50
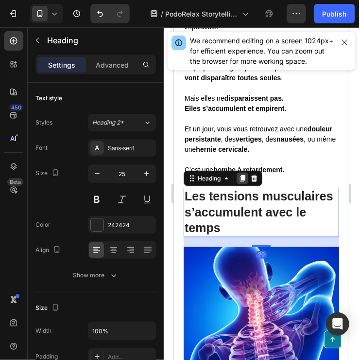
click at [243, 175] on icon at bounding box center [242, 178] width 5 height 7
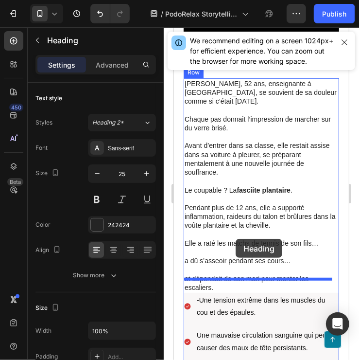
scroll to position [237, 0]
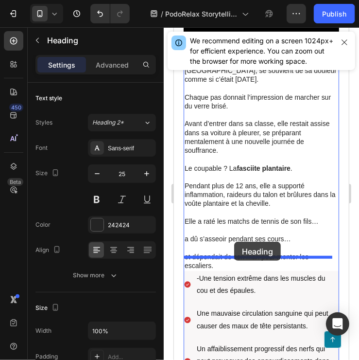
drag, startPoint x: 192, startPoint y: 240, endPoint x: 234, endPoint y: 241, distance: 41.8
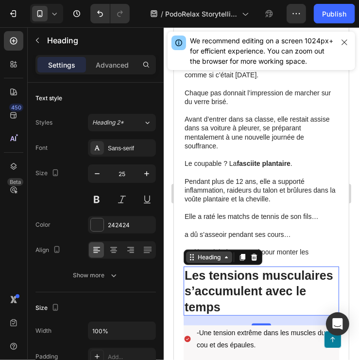
scroll to position [334, 0]
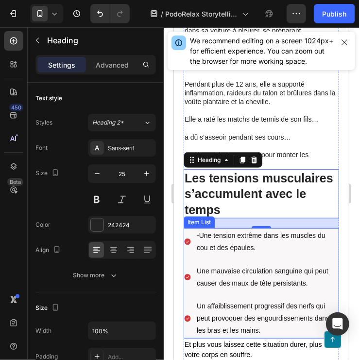
click at [292, 262] on div "-Une tension extrême dans les muscles du cou et des épaules. Une mauvaise circu…" at bounding box center [261, 283] width 156 height 110
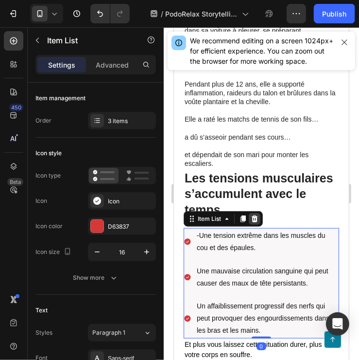
click at [257, 222] on icon at bounding box center [254, 218] width 8 height 8
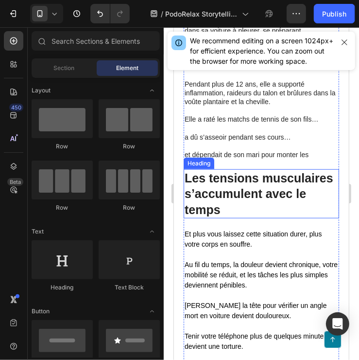
click at [236, 194] on strong "Les tensions musculaires s’accumulent avec le temps" at bounding box center [258, 193] width 149 height 45
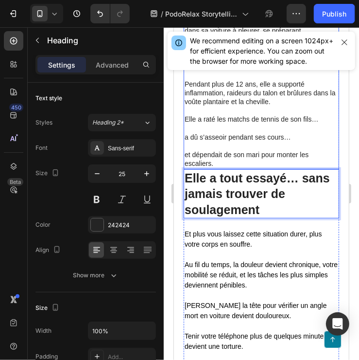
click at [256, 150] on p "et dépendait de son mari pour monter les escaliers." at bounding box center [261, 159] width 154 height 18
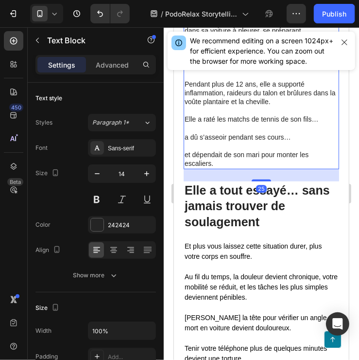
drag, startPoint x: 261, startPoint y: 158, endPoint x: 280, endPoint y: 216, distance: 61.1
click at [266, 179] on div at bounding box center [260, 180] width 19 height 2
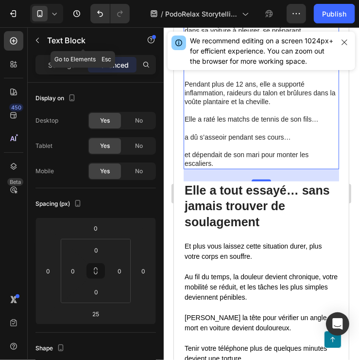
drag, startPoint x: 37, startPoint y: 38, endPoint x: 63, endPoint y: 113, distance: 79.2
click at [37, 37] on icon "button" at bounding box center [38, 40] width 8 height 8
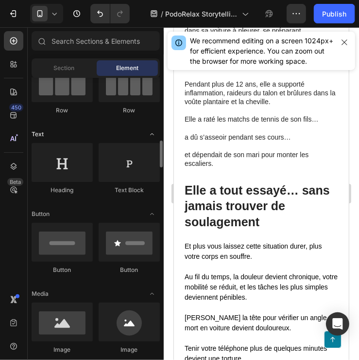
scroll to position [146, 0]
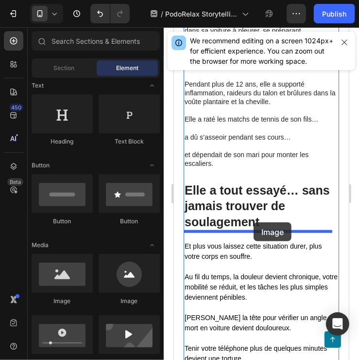
drag, startPoint x: 245, startPoint y: 307, endPoint x: 253, endPoint y: 222, distance: 85.5
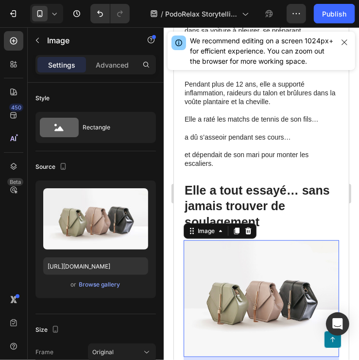
click at [257, 252] on img at bounding box center [261, 298] width 156 height 117
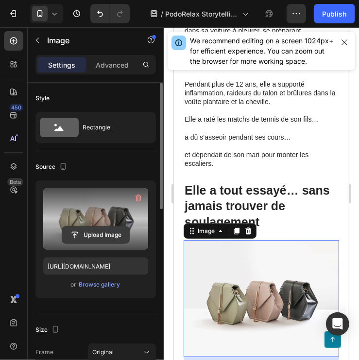
click at [98, 237] on input "file" at bounding box center [95, 235] width 67 height 17
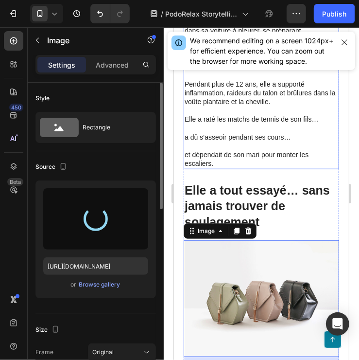
type input "[URL][DOMAIN_NAME]"
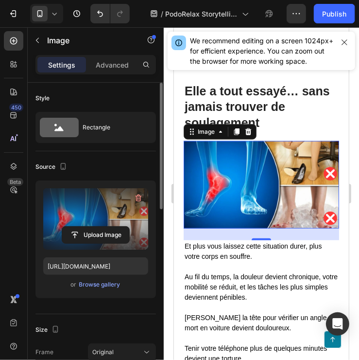
scroll to position [480, 0]
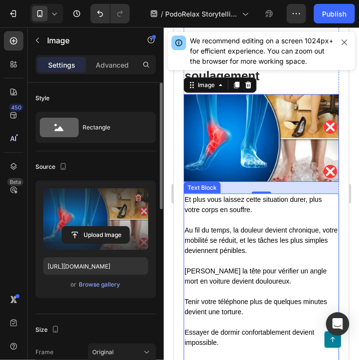
click at [249, 255] on p at bounding box center [261, 260] width 154 height 10
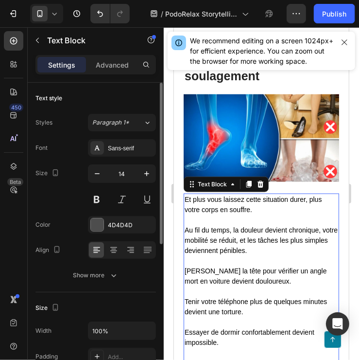
click at [249, 255] on p at bounding box center [261, 260] width 154 height 10
click at [249, 255] on p "Rich Text Editor. Editing area: main" at bounding box center [261, 260] width 154 height 10
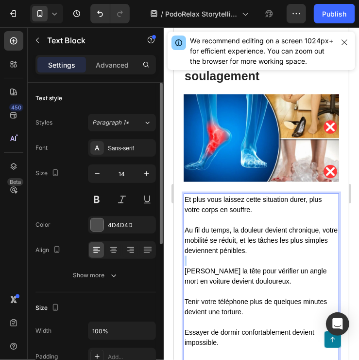
click at [249, 255] on p "Rich Text Editor. Editing area: main" at bounding box center [261, 260] width 154 height 10
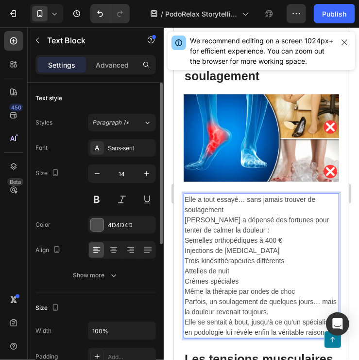
click at [245, 196] on p "Elle a tout essayé… sans jamais trouver de soulagement" at bounding box center [261, 204] width 154 height 20
click at [106, 226] on div "4D4D4D" at bounding box center [122, 225] width 68 height 18
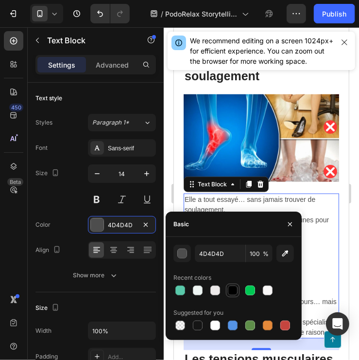
click at [231, 291] on div at bounding box center [233, 291] width 10 height 10
type input "000000"
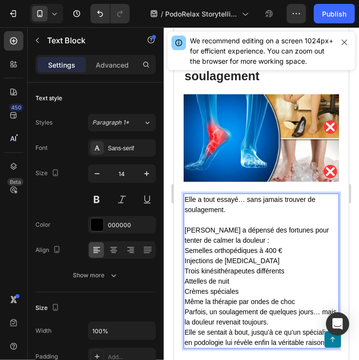
click at [249, 226] on p "[PERSON_NAME] a dépensé des fortunes pour tenter de calmer la douleur :" at bounding box center [261, 235] width 154 height 20
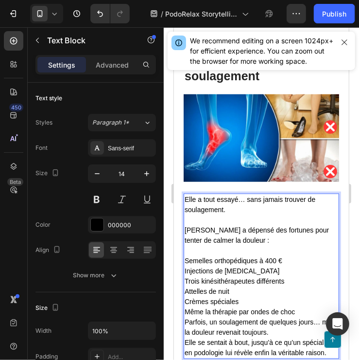
click at [187, 255] on p "Semelles orthopédiques à 400 €" at bounding box center [261, 260] width 154 height 10
click at [185, 255] on p "Semelles orthopédiques à 400 €" at bounding box center [261, 260] width 154 height 10
click at [293, 255] on p "-Semelles orthopédiques à 400 €" at bounding box center [261, 260] width 154 height 10
click at [187, 255] on p "-Semelles orthopédiques à 400 €" at bounding box center [261, 260] width 154 height 10
click at [285, 255] on p "Semelles orthopédiques à 400 €" at bounding box center [261, 260] width 154 height 10
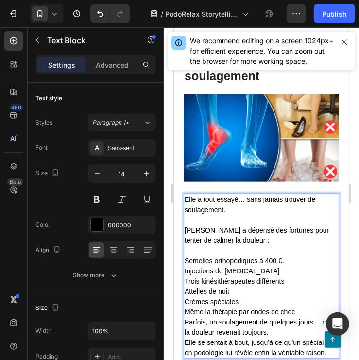
click at [259, 266] on p "Injections de [MEDICAL_DATA]" at bounding box center [261, 271] width 154 height 10
click at [292, 276] on p "Trois kinésithérapeutes différents" at bounding box center [261, 281] width 154 height 10
click at [239, 286] on p "Attelles de nuit" at bounding box center [261, 291] width 154 height 10
click at [248, 296] on p "Crèmes spéciales" at bounding box center [261, 301] width 154 height 10
click at [300, 306] on p "Même la thérapie par ondes de choc" at bounding box center [261, 311] width 154 height 10
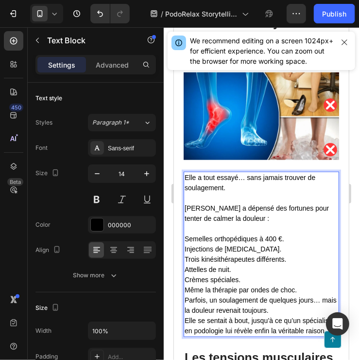
scroll to position [529, 0]
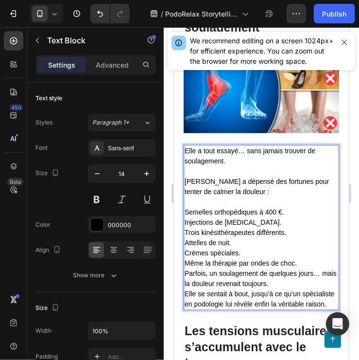
click at [293, 207] on p "Semelles orthopédiques à 400 €." at bounding box center [261, 212] width 154 height 10
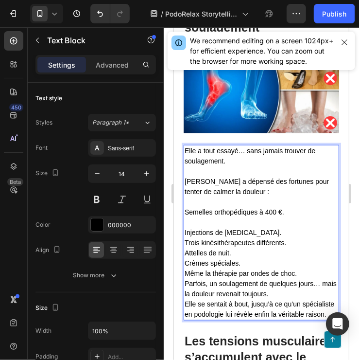
click at [293, 217] on p "Rich Text Editor. Editing area: main" at bounding box center [261, 222] width 154 height 10
click at [293, 227] on p "Injections de [MEDICAL_DATA]." at bounding box center [261, 232] width 154 height 10
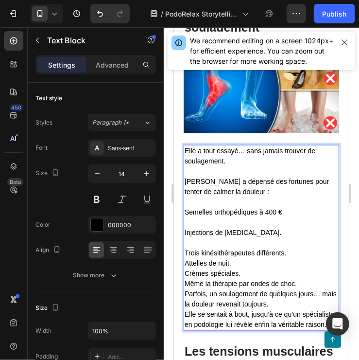
click at [299, 248] on p "Trois kinésithérapeutes différents." at bounding box center [261, 253] width 154 height 10
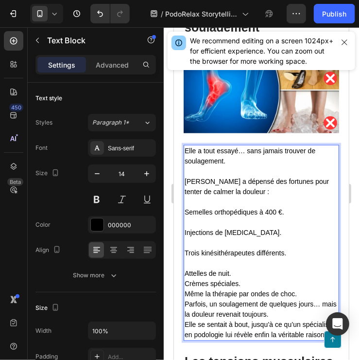
click at [292, 268] on p "Attelles de nuit." at bounding box center [261, 273] width 154 height 10
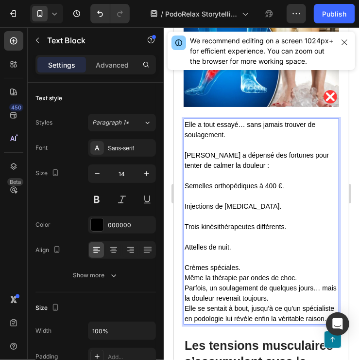
scroll to position [577, 0]
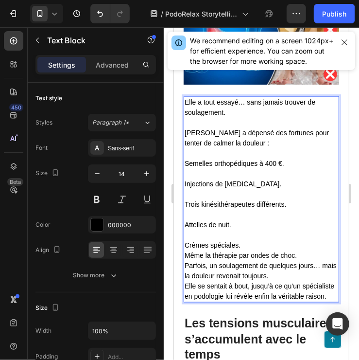
click at [266, 240] on p "Crèmes spéciales." at bounding box center [261, 245] width 154 height 10
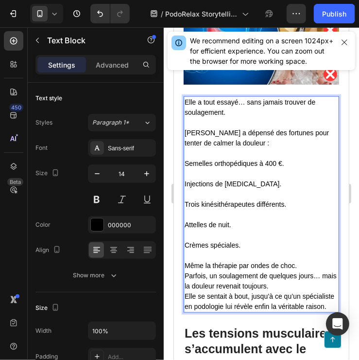
click at [305, 260] on p "Même la thérapie par ondes de choc." at bounding box center [261, 265] width 154 height 10
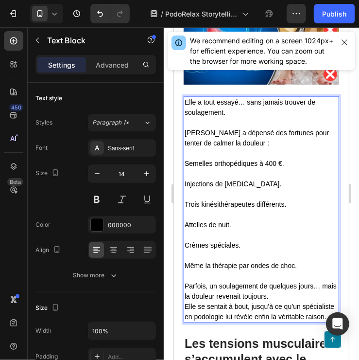
click at [305, 281] on p "Parfois, un soulagement de quelques jours… mais la douleur revenait toujours. E…" at bounding box center [261, 301] width 154 height 41
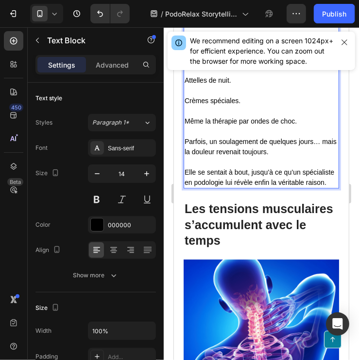
scroll to position [723, 0]
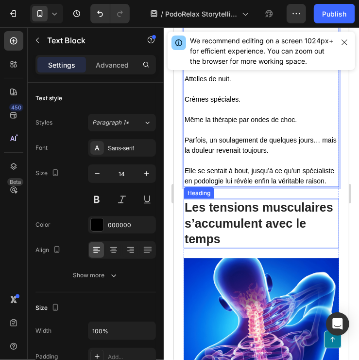
click at [244, 210] on strong "Les tensions musculaires s’accumulent avec le temps" at bounding box center [258, 222] width 149 height 45
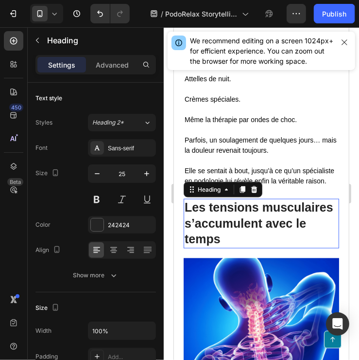
click at [244, 210] on strong "Les tensions musculaires s’accumulent avec le temps" at bounding box center [258, 222] width 149 height 45
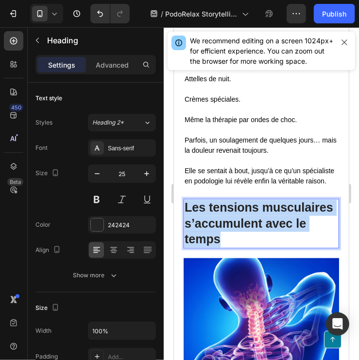
click at [244, 210] on strong "Les tensions musculaires s’accumulent avec le temps" at bounding box center [258, 222] width 149 height 45
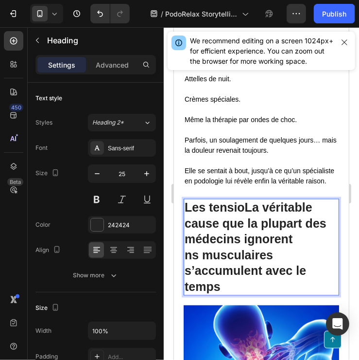
click at [290, 274] on strong "ns musculaires s’accumulent avec le temps" at bounding box center [245, 270] width 122 height 45
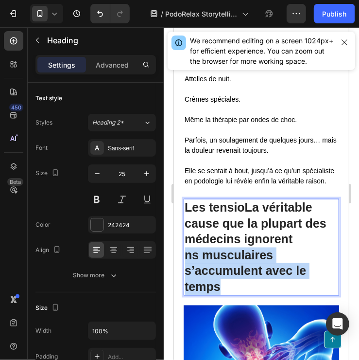
click at [290, 274] on strong "ns musculaires s’accumulent avec le temps" at bounding box center [245, 270] width 122 height 45
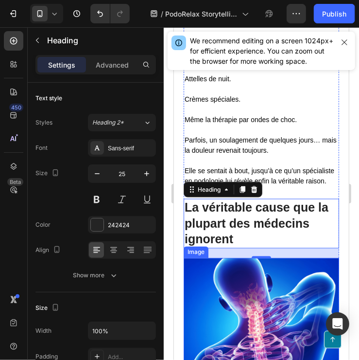
drag, startPoint x: 251, startPoint y: 303, endPoint x: 249, endPoint y: 279, distance: 23.9
click at [251, 303] on img at bounding box center [261, 336] width 156 height 156
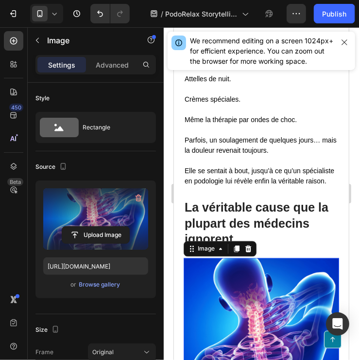
click at [80, 208] on label at bounding box center [95, 218] width 105 height 61
click at [80, 227] on input "file" at bounding box center [95, 235] width 67 height 17
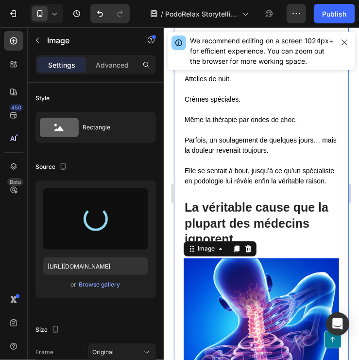
type input "[URL][DOMAIN_NAME]"
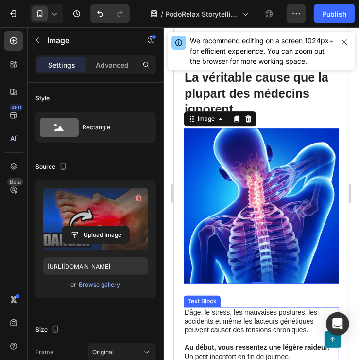
scroll to position [821, 0]
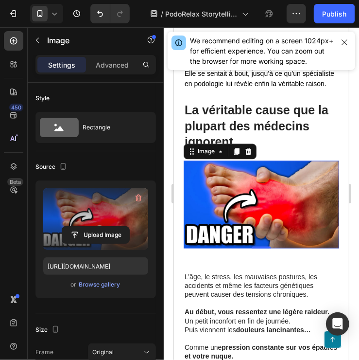
click at [301, 190] on img at bounding box center [261, 205] width 156 height 88
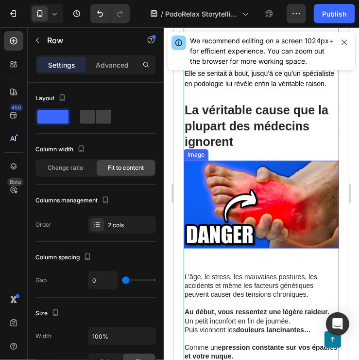
click at [266, 233] on img at bounding box center [261, 205] width 156 height 88
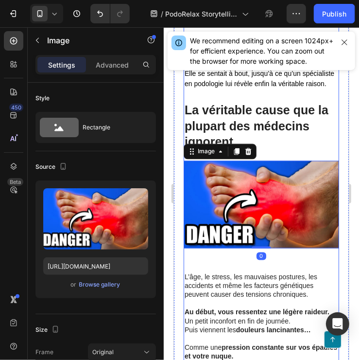
click at [260, 272] on p "L’âge, le stress, les mauvaises postures, les accidents et même les facteurs gé…" at bounding box center [261, 285] width 154 height 27
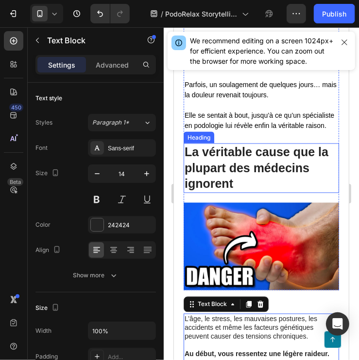
scroll to position [723, 0]
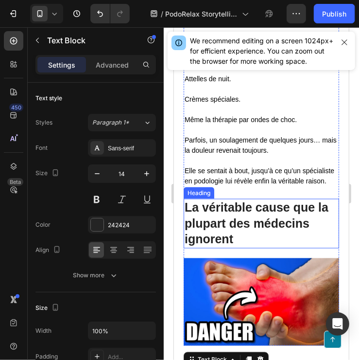
click at [232, 233] on p "La véritable cause que la plupart des médecins ignorent" at bounding box center [261, 223] width 154 height 48
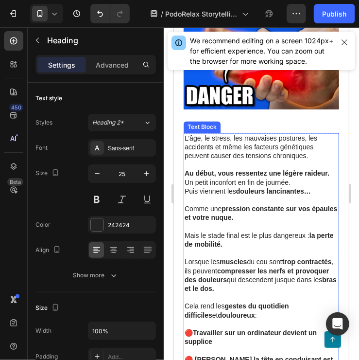
scroll to position [966, 0]
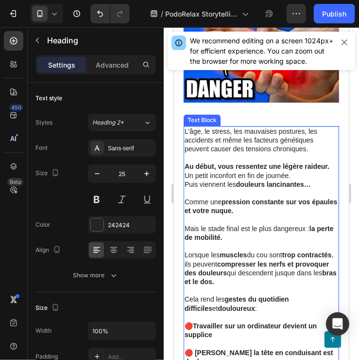
click at [243, 203] on strong "pression constante sur vos épaules et votre nuque." at bounding box center [260, 205] width 153 height 17
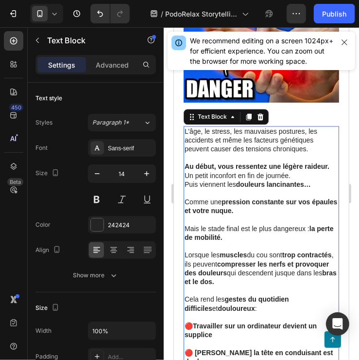
click at [277, 180] on strong "douleurs lancinantes…" at bounding box center [273, 184] width 75 height 8
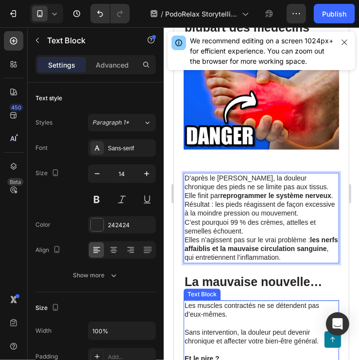
scroll to position [918, 0]
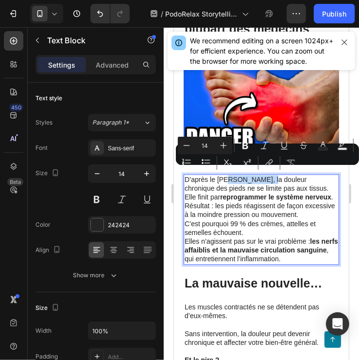
drag, startPoint x: 227, startPoint y: 169, endPoint x: 265, endPoint y: 169, distance: 37.9
click at [265, 175] on p "D’après le [PERSON_NAME], la douleur chronique des pieds ne se limite pas aux t…" at bounding box center [261, 188] width 154 height 27
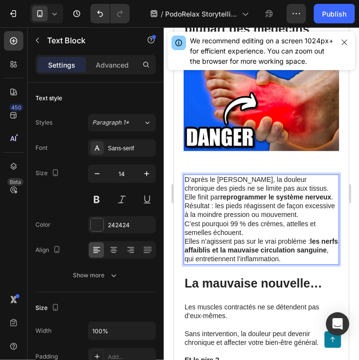
click at [270, 197] on p "D’après le [PERSON_NAME], la douleur chronique des pieds ne se limite pas aux t…" at bounding box center [261, 188] width 154 height 27
click at [328, 182] on p "D’après le [PERSON_NAME], la douleur chronique des pieds ne se limite pas aux t…" at bounding box center [261, 188] width 154 height 27
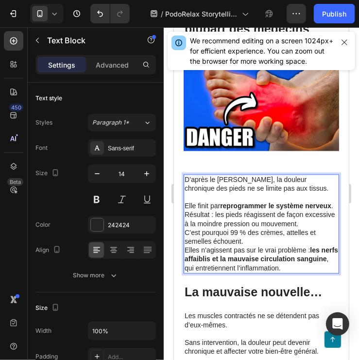
click at [273, 205] on p "⁠⁠⁠⁠⁠⁠⁠ Elle finit par reprogrammer le système nerveux ." at bounding box center [261, 202] width 154 height 18
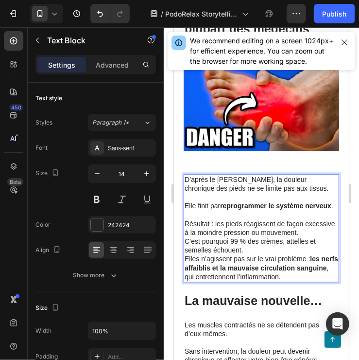
click at [329, 235] on p "Résultat : les pieds réagissent de façon excessive à la moindre pression ou mou…" at bounding box center [261, 237] width 154 height 36
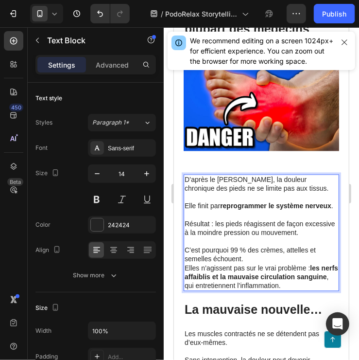
click at [291, 258] on p "⁠⁠⁠⁠⁠⁠⁠ C’est pourquoi 99 % des crèmes, attelles et semelles échouent." at bounding box center [261, 250] width 154 height 27
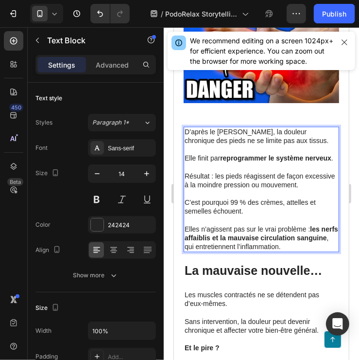
scroll to position [966, 0]
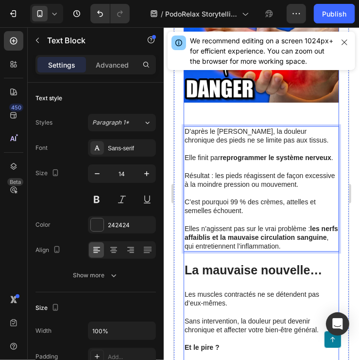
click at [276, 274] on strong "La mauvaise nouvelle…" at bounding box center [253, 270] width 138 height 14
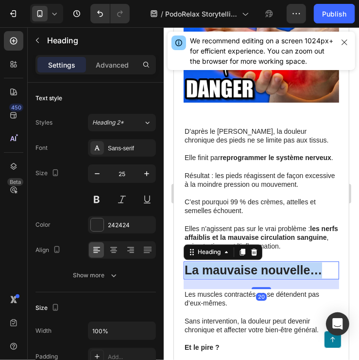
click at [276, 274] on strong "La mauvaise nouvelle…" at bounding box center [253, 270] width 138 height 14
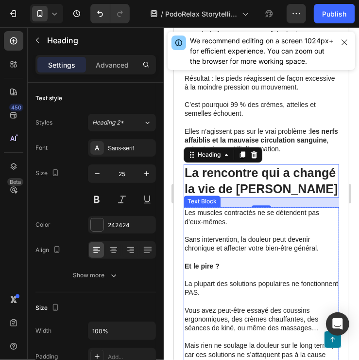
scroll to position [1161, 0]
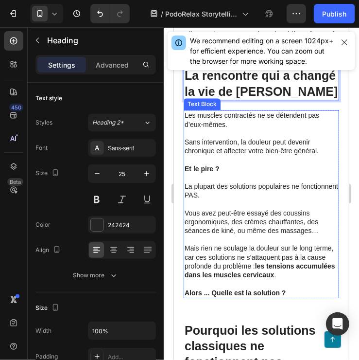
click at [262, 199] on p "La plupart des solutions populaires ne fonctionnent PAS." at bounding box center [261, 190] width 154 height 18
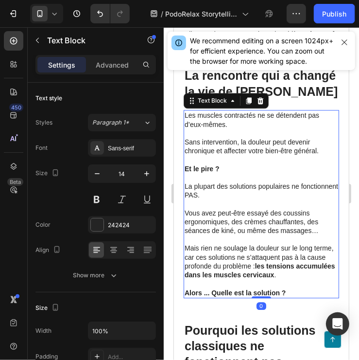
click at [235, 155] on p "Sans intervention, la douleur peut devenir chronique et affecter votre bien-êtr…" at bounding box center [261, 146] width 154 height 18
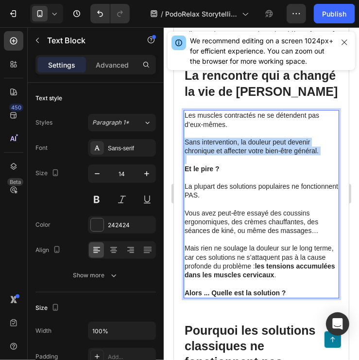
click at [235, 155] on p "Sans intervention, la douleur peut devenir chronique et affecter votre bien-êtr…" at bounding box center [261, 146] width 154 height 18
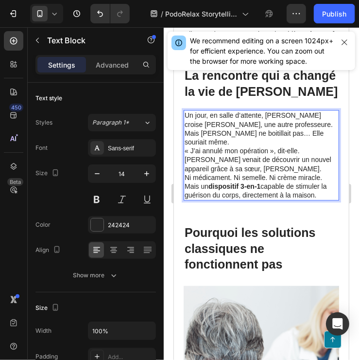
click at [268, 144] on p "Un jour, en salle d’attente, [PERSON_NAME] croise [PERSON_NAME], une autre prof…" at bounding box center [261, 128] width 154 height 36
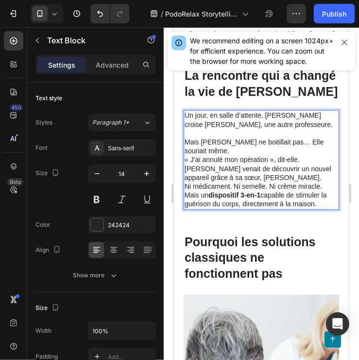
click at [257, 155] on p "⁠⁠⁠⁠⁠⁠⁠ Mais [PERSON_NAME] ne boitillait pas… Elle souriait même." at bounding box center [261, 141] width 154 height 27
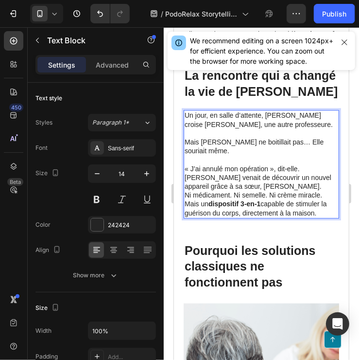
click at [303, 199] on p "[PERSON_NAME] venait de découvrir un nouvel appareil grâce à sa sœur, [PERSON_N…" at bounding box center [261, 186] width 154 height 27
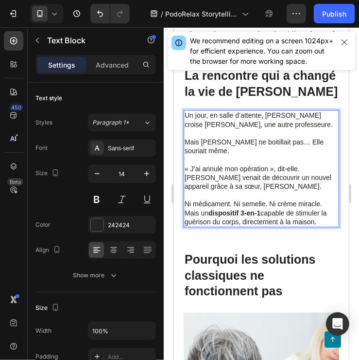
click at [268, 208] on p "⁠⁠⁠⁠⁠⁠⁠ Ni médicament. Ni semelle. Ni crème miracle." at bounding box center [261, 199] width 154 height 18
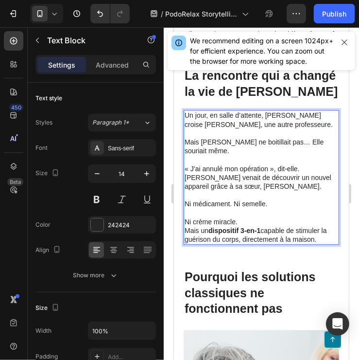
click at [235, 208] on p "Ni médicament. Ni semelle." at bounding box center [261, 199] width 154 height 18
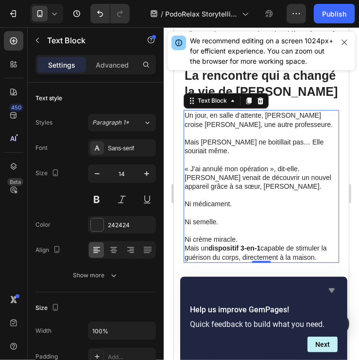
click at [332, 290] on icon "Hide survey" at bounding box center [332, 290] width 6 height 4
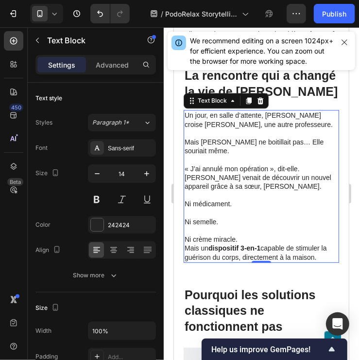
click at [245, 243] on p "Ni crème miracle." at bounding box center [261, 238] width 154 height 9
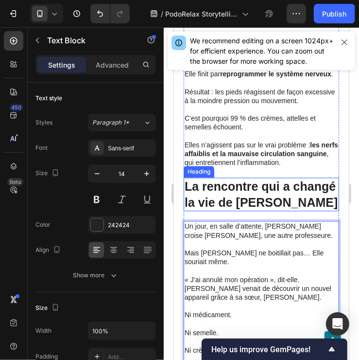
scroll to position [1064, 0]
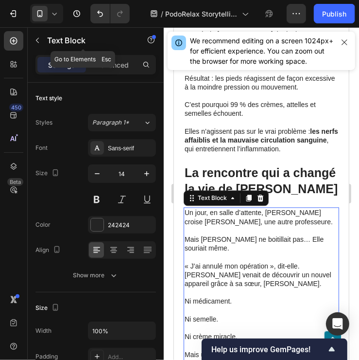
drag, startPoint x: 34, startPoint y: 37, endPoint x: 36, endPoint y: 42, distance: 5.1
click at [34, 38] on icon "button" at bounding box center [38, 40] width 8 height 8
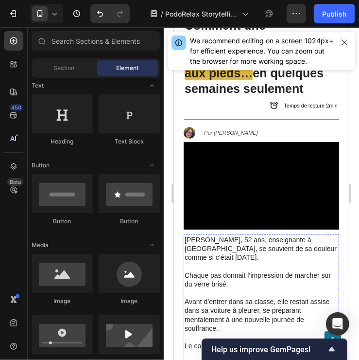
scroll to position [42, 0]
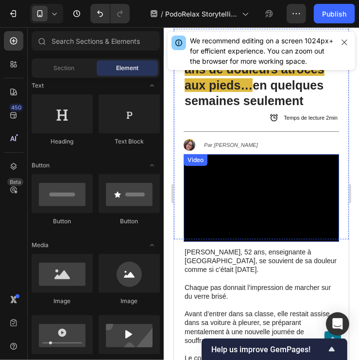
click at [282, 191] on video at bounding box center [261, 198] width 156 height 88
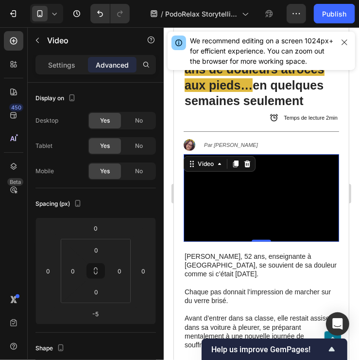
click at [322, 221] on video at bounding box center [261, 198] width 156 height 88
click at [315, 214] on video at bounding box center [261, 198] width 156 height 88
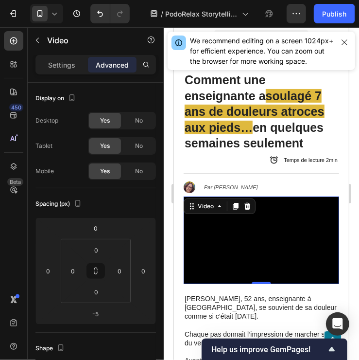
scroll to position [97, 0]
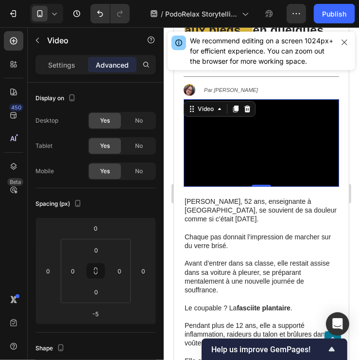
click at [242, 115] on div "Detach button" at bounding box center [240, 112] width 16 height 16
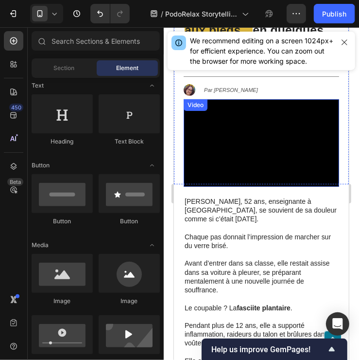
click at [231, 122] on video at bounding box center [261, 143] width 156 height 88
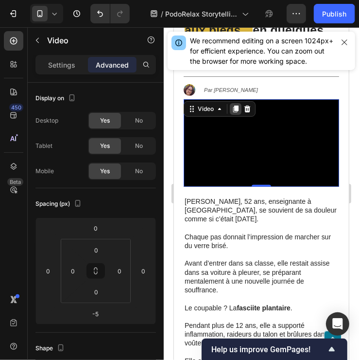
click at [237, 106] on icon at bounding box center [235, 108] width 5 height 7
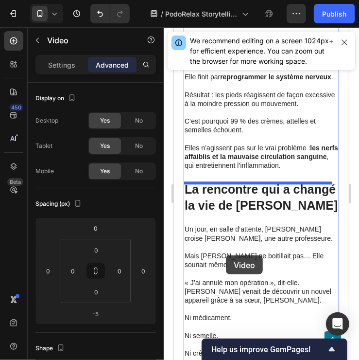
scroll to position [1167, 0]
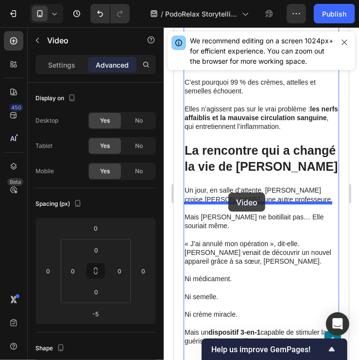
drag, startPoint x: 193, startPoint y: 192, endPoint x: 228, endPoint y: 192, distance: 35.5
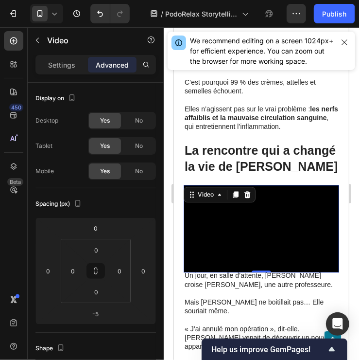
click at [215, 249] on video at bounding box center [261, 228] width 156 height 88
click at [65, 67] on p "Settings" at bounding box center [61, 65] width 27 height 10
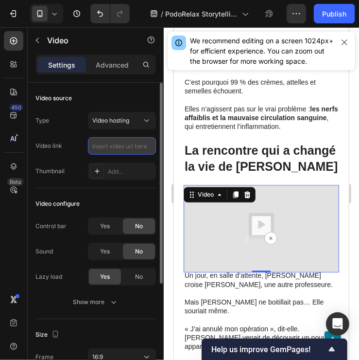
click at [129, 146] on input "text" at bounding box center [122, 146] width 68 height 18
paste input "[URL][DOMAIN_NAME]"
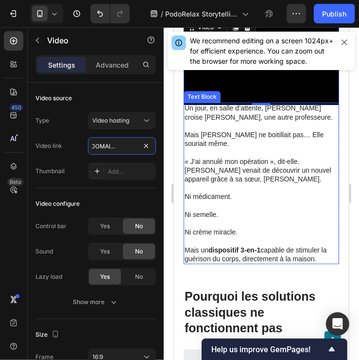
scroll to position [1313, 0]
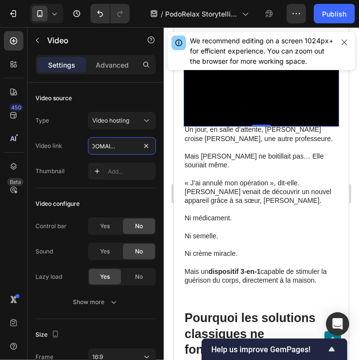
type input "[URL][DOMAIN_NAME]"
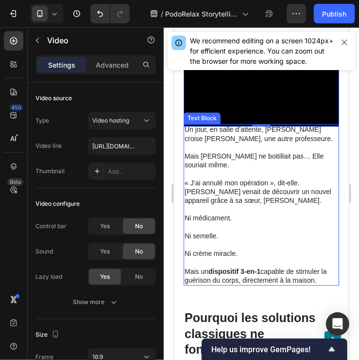
drag, startPoint x: 239, startPoint y: 161, endPoint x: 265, endPoint y: 137, distance: 35.5
click at [239, 161] on p "Mais [PERSON_NAME] ne boitillait pas… Elle souriait même." at bounding box center [261, 156] width 154 height 27
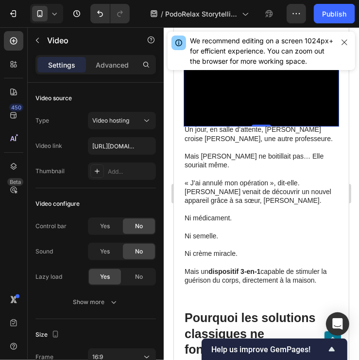
click at [277, 125] on video at bounding box center [261, 82] width 156 height 88
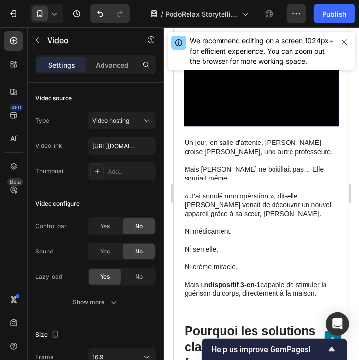
drag, startPoint x: 260, startPoint y: 139, endPoint x: 261, endPoint y: 149, distance: 10.7
click at [261, 149] on div "[PERSON_NAME], 52 ans, enseignante à [GEOGRAPHIC_DATA], se souvient de sa doule…" at bounding box center [261, 344] width 156 height 2577
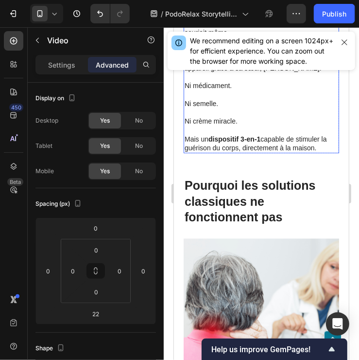
scroll to position [1459, 0]
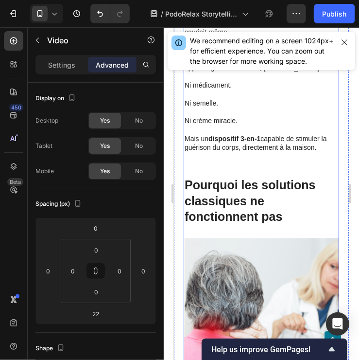
click at [251, 151] on p "Mais un dispositif 3-en-1 capable de stimuler la guérison du corps, directement…" at bounding box center [261, 143] width 154 height 18
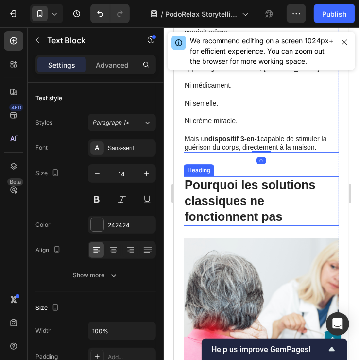
click at [258, 196] on strong "Pourquoi les solutions classiques ne fonctionnent pas" at bounding box center [249, 200] width 131 height 45
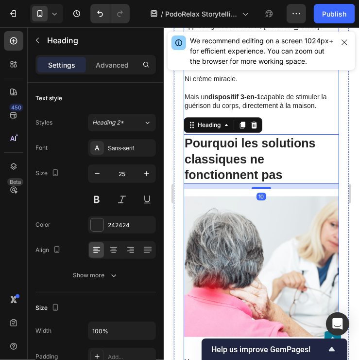
scroll to position [1556, 0]
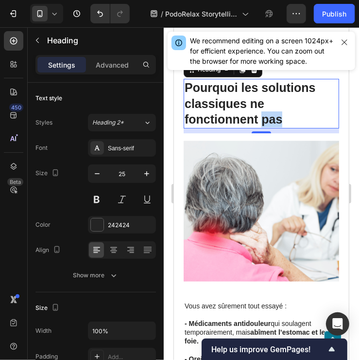
click at [276, 125] on strong "Pourquoi les solutions classiques ne fonctionnent pas" at bounding box center [249, 102] width 131 height 45
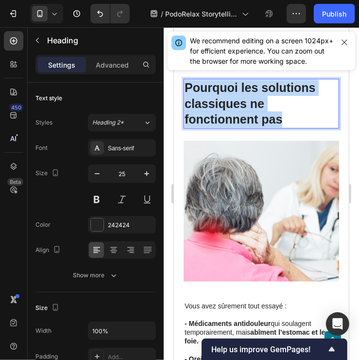
click at [276, 125] on strong "Pourquoi les solutions classiques ne fonctionnent pas" at bounding box center [249, 102] width 131 height 45
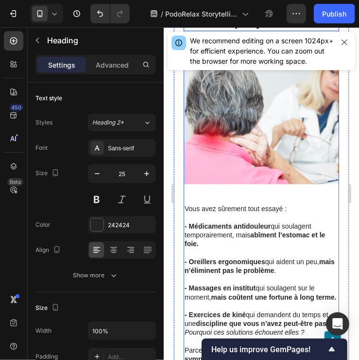
scroll to position [1751, 0]
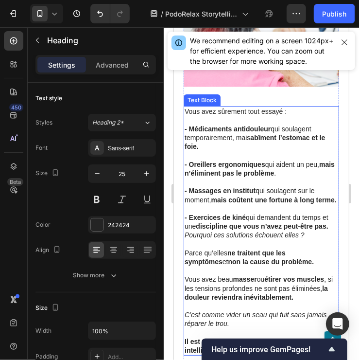
click at [262, 177] on strong "mais n’éliminent pas le problème" at bounding box center [259, 168] width 150 height 17
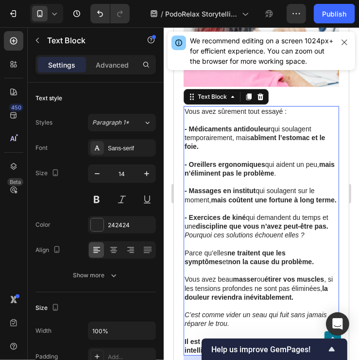
click at [251, 160] on p at bounding box center [261, 155] width 154 height 9
click at [251, 160] on p "Rich Text Editor. Editing area: main" at bounding box center [261, 155] width 154 height 9
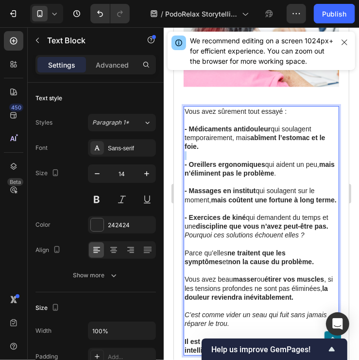
click at [251, 160] on p "Rich Text Editor. Editing area: main" at bounding box center [261, 155] width 154 height 9
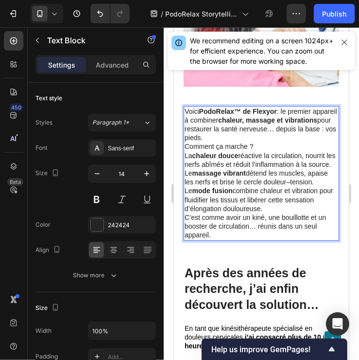
click at [279, 142] on p "Voici PodoRelax™ de Flexyor : le premier appareil à combiner chaleur, massage e…" at bounding box center [261, 125] width 154 height 36
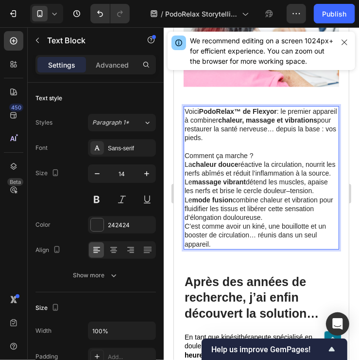
click at [272, 150] on p "Rich Text Editor. Editing area: main" at bounding box center [261, 146] width 154 height 9
click at [272, 160] on p "Comment ça marche ?" at bounding box center [261, 155] width 154 height 9
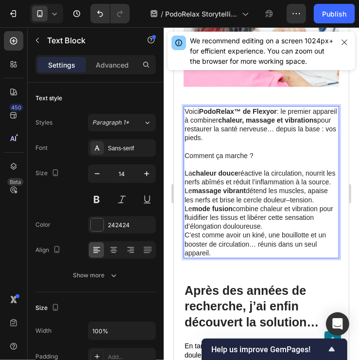
click at [232, 186] on p "La chaleur douce réactive la circulation, nourrit les nerfs abîmés et réduit l’…" at bounding box center [261, 177] width 154 height 18
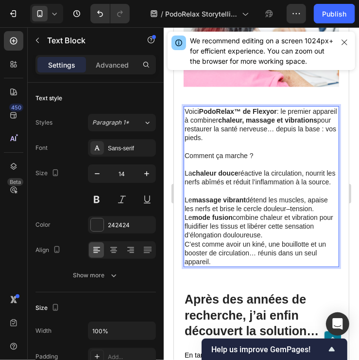
click at [239, 213] on p "Le massage vibrant détend les muscles, apaise les nerfs et brise le cercle doul…" at bounding box center [261, 204] width 154 height 18
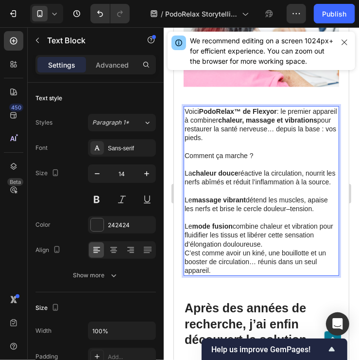
click at [273, 248] on p "Le mode fusion combine chaleur et vibration pour fluidifier les tissus et libér…" at bounding box center [261, 234] width 154 height 27
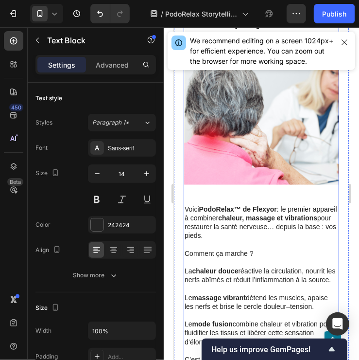
scroll to position [1654, 0]
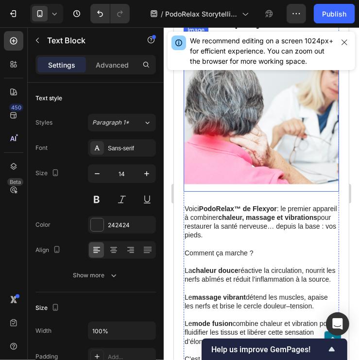
click at [274, 153] on img at bounding box center [261, 114] width 156 height 156
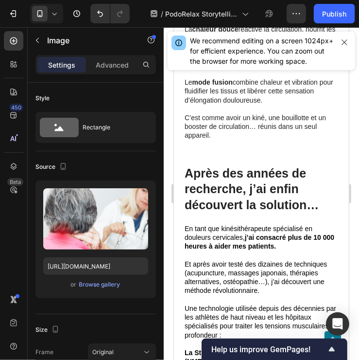
scroll to position [1897, 0]
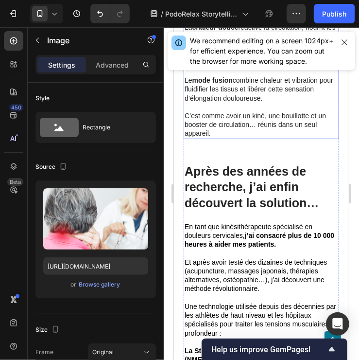
click at [246, 138] on p "C’est comme avoir un kiné, une bouillotte et un booster de circulation… réunis …" at bounding box center [261, 124] width 154 height 27
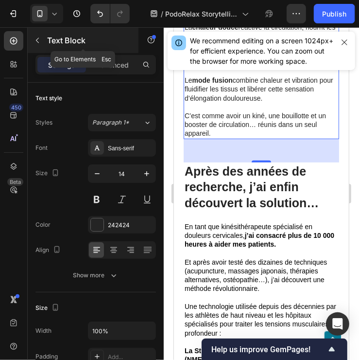
click at [38, 43] on icon "button" at bounding box center [38, 40] width 8 height 8
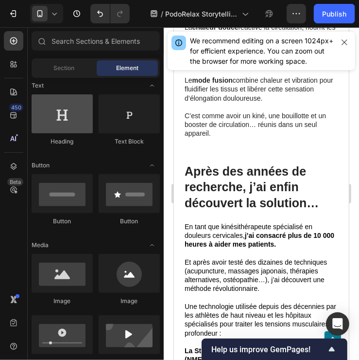
scroll to position [97, 0]
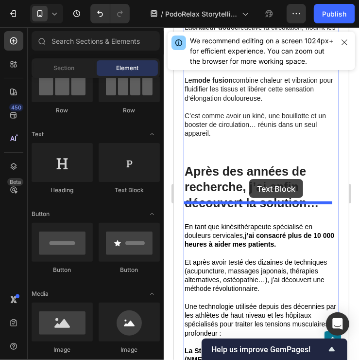
drag, startPoint x: 295, startPoint y: 204, endPoint x: 249, endPoint y: 178, distance: 52.9
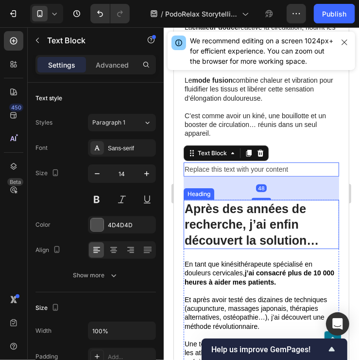
click at [275, 247] on strong "Après des années de recherche, j’ai enfin découvert la solution…" at bounding box center [251, 223] width 134 height 45
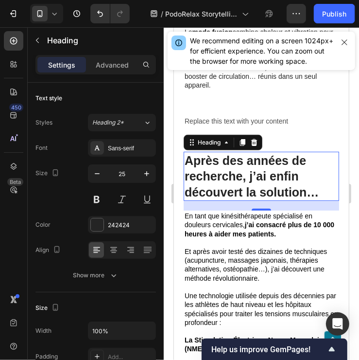
scroll to position [1946, 0]
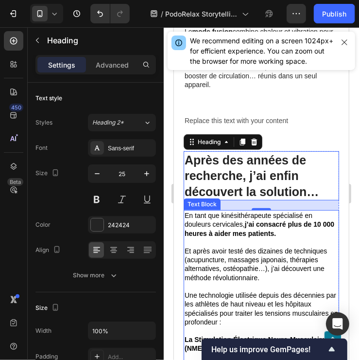
click at [258, 236] on strong "j’ai consacré plus de 10 000 heures à aider mes patients." at bounding box center [259, 228] width 150 height 17
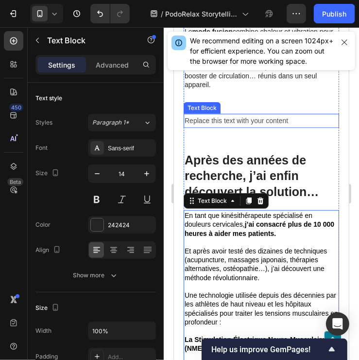
click at [243, 127] on div "Replace this text with your content" at bounding box center [261, 120] width 156 height 14
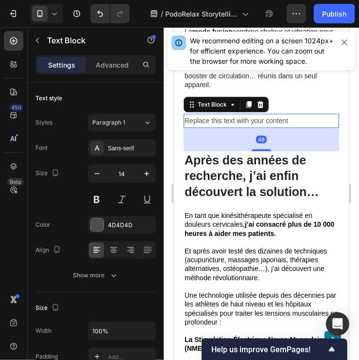
click at [243, 127] on div "Replace this text with your content" at bounding box center [261, 120] width 156 height 14
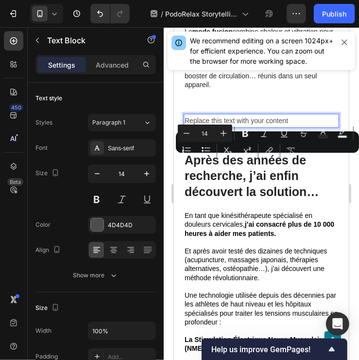
click at [244, 158] on button "Superscript" at bounding box center [248, 151] width 18 height 18
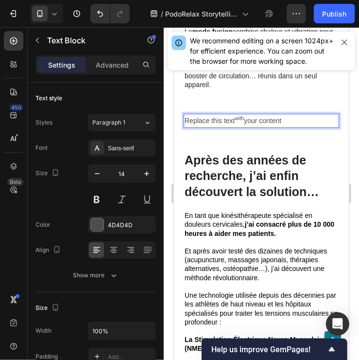
click at [230, 126] on p "Replace this text with your content" at bounding box center [261, 120] width 154 height 12
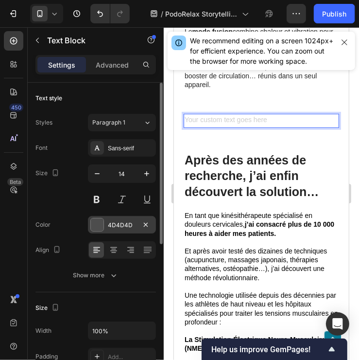
click at [124, 221] on div "4D4D4D" at bounding box center [122, 225] width 28 height 9
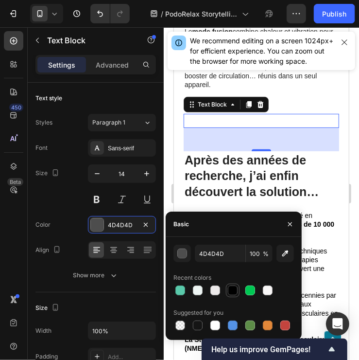
click at [229, 288] on div at bounding box center [233, 291] width 10 height 10
type input "000000"
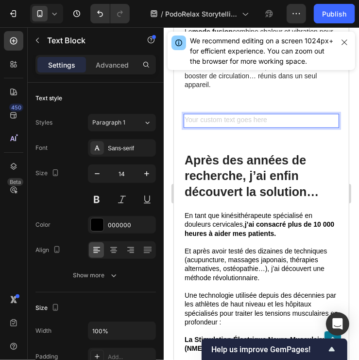
click at [227, 127] on div "Rich Text Editor. Editing area: main" at bounding box center [261, 120] width 156 height 14
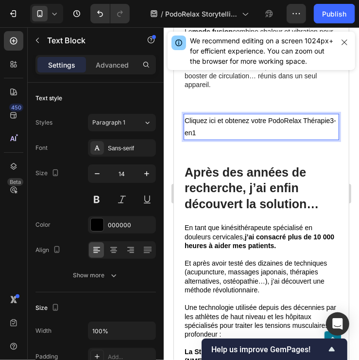
click at [214, 139] on p "Cliquez ici et obtenez votre PodoRelax Thérapie3-en1" at bounding box center [261, 126] width 154 height 24
click at [213, 139] on p "Cliquez ici et obtenez votre PodoRelax Thérapie3-en1" at bounding box center [261, 126] width 154 height 24
click at [212, 139] on p "Cliquez ici et obtenez votre PodoRelax Thérapie3-en1" at bounding box center [261, 126] width 154 height 24
click at [242, 139] on p "Cliquez ici et obtenez votre PodoRelax Thérapie 3-en1" at bounding box center [261, 126] width 154 height 24
click at [242, 139] on p "Cliquez ici et obtenez votre PodoRelax Thérapie 3-en1Maintenant" at bounding box center [261, 126] width 154 height 24
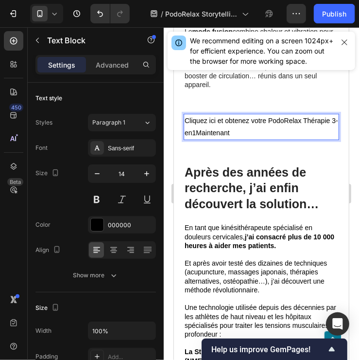
click at [242, 139] on p "Cliquez ici et obtenez votre PodoRelax Thérapie 3-en1Maintenant" at bounding box center [261, 126] width 154 height 24
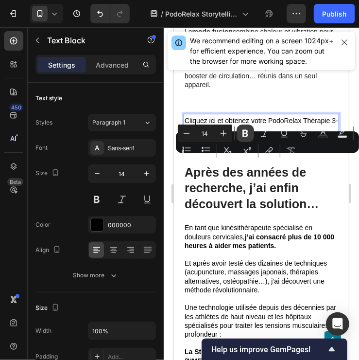
click at [245, 134] on icon "Editor contextual toolbar" at bounding box center [246, 133] width 10 height 10
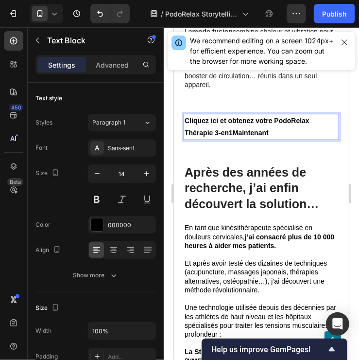
click at [270, 136] on strong "Cliquez ici et obtenez votre PodoRelax Thérapie 3-en1Maintenant" at bounding box center [246, 126] width 125 height 20
click at [294, 139] on p "Cliquez ici et obtenez votre PodoRelax Thérapie 3-en1Maintenant" at bounding box center [261, 126] width 154 height 24
click at [286, 139] on p "Cliquez ici et obtenez votre PodoRelax Thérapie 3-en1Maintenant" at bounding box center [261, 126] width 154 height 24
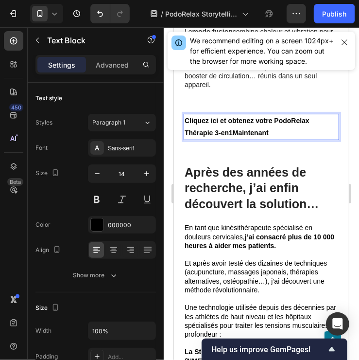
click at [286, 139] on p "Cliquez ici et obtenez votre PodoRelax Thérapie 3-en1Maintenant" at bounding box center [261, 126] width 154 height 24
click at [261, 136] on strong "Cliquez ici et obtenez votre PodoRelax Thérapie 3-en1Maintenant" at bounding box center [246, 126] width 125 height 20
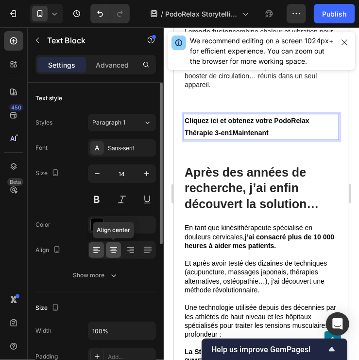
click at [113, 251] on icon at bounding box center [114, 250] width 10 height 10
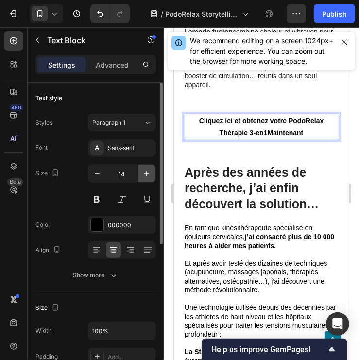
click at [147, 177] on icon "button" at bounding box center [147, 174] width 10 height 10
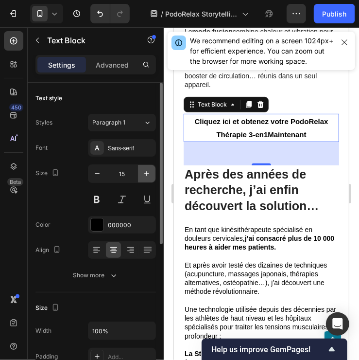
click at [147, 177] on icon "button" at bounding box center [147, 174] width 10 height 10
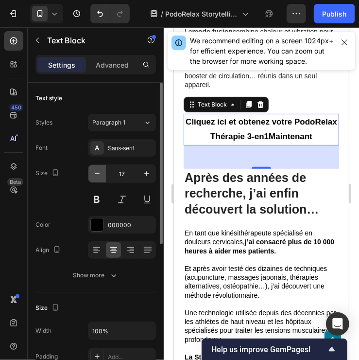
click at [99, 178] on button "button" at bounding box center [98, 174] width 18 height 18
type input "16"
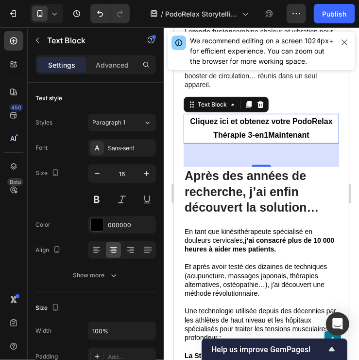
drag, startPoint x: 261, startPoint y: 207, endPoint x: 263, endPoint y: 195, distance: 11.8
click at [263, 166] on div "48" at bounding box center [261, 154] width 156 height 23
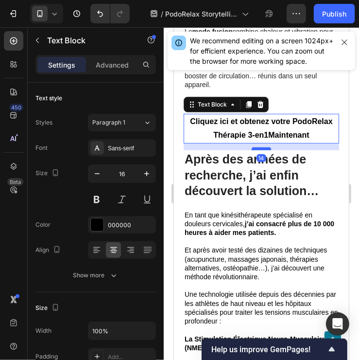
drag, startPoint x: 262, startPoint y: 204, endPoint x: 265, endPoint y: 187, distance: 17.2
click at [265, 150] on div at bounding box center [260, 148] width 19 height 3
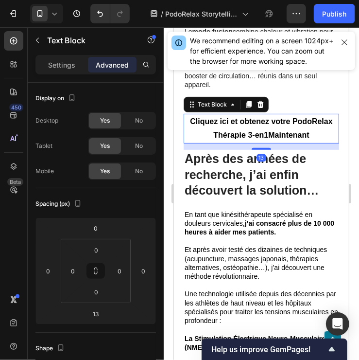
click at [218, 143] on p "Cliquez ici et obtenez votre PodoRelax Thérapie 3-en1Maintenant" at bounding box center [261, 128] width 154 height 28
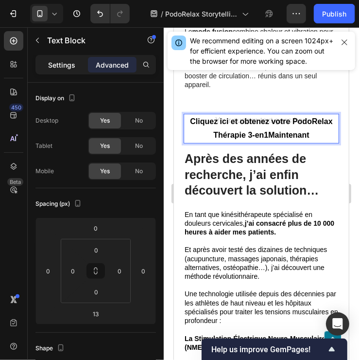
click at [72, 68] on p "Settings" at bounding box center [61, 65] width 27 height 10
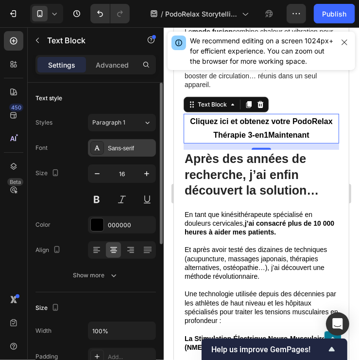
click at [138, 149] on div "Sans-serif" at bounding box center [131, 148] width 46 height 9
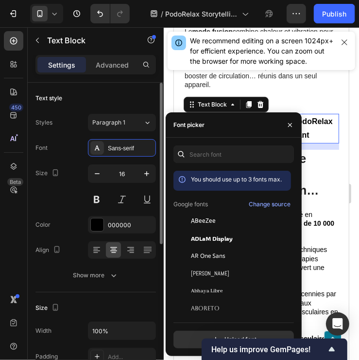
click at [61, 202] on div "Size 16" at bounding box center [96, 186] width 121 height 44
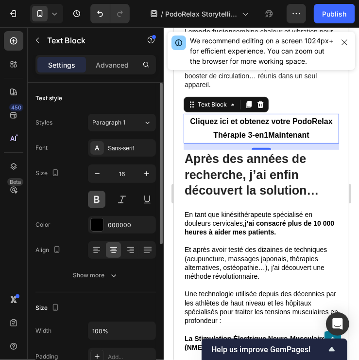
click at [100, 198] on button at bounding box center [97, 200] width 18 height 18
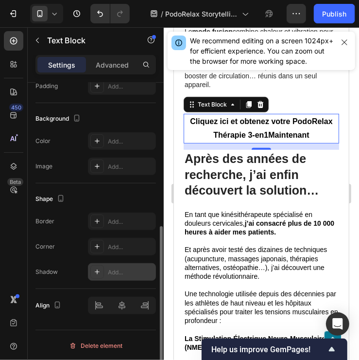
scroll to position [173, 0]
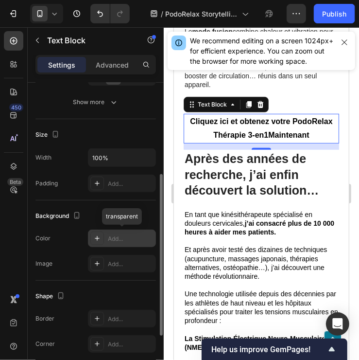
click at [109, 238] on div "Add..." at bounding box center [131, 238] width 46 height 9
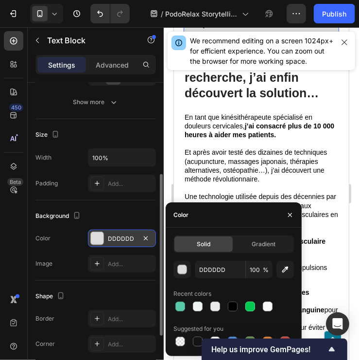
scroll to position [2091, 0]
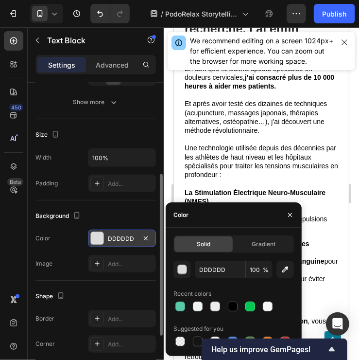
click at [234, 322] on div "Suggested for you" at bounding box center [234, 329] width 121 height 16
click at [332, 348] on icon "Show survey - Help us improve GemPages!" at bounding box center [332, 349] width 6 height 4
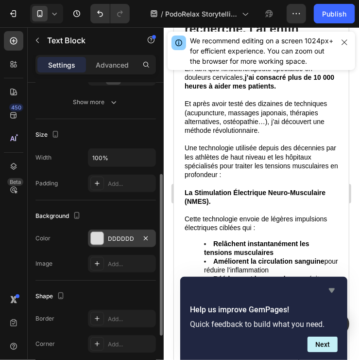
click at [334, 291] on icon "Hide survey" at bounding box center [332, 291] width 12 height 12
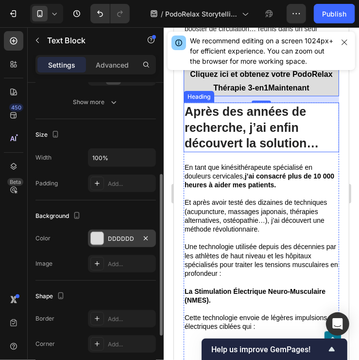
scroll to position [1994, 0]
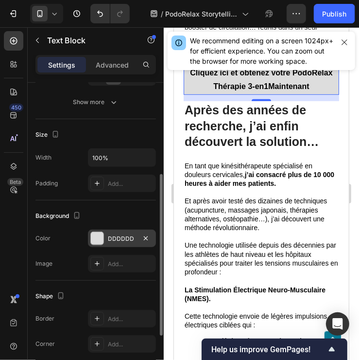
click at [98, 239] on div at bounding box center [97, 238] width 13 height 13
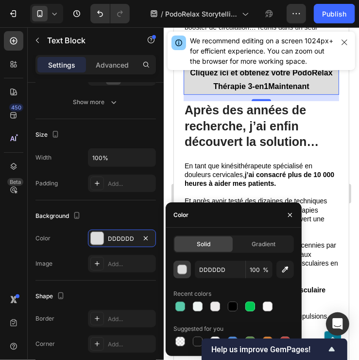
click at [182, 268] on div "button" at bounding box center [183, 270] width 10 height 10
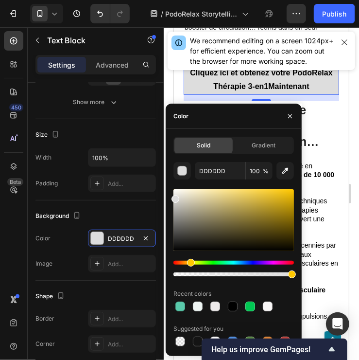
click at [190, 264] on div "Hue" at bounding box center [234, 263] width 121 height 4
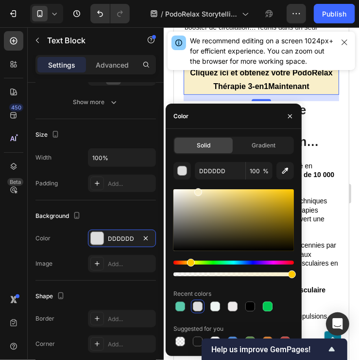
drag, startPoint x: 266, startPoint y: 199, endPoint x: 197, endPoint y: 190, distance: 68.7
click at [197, 190] on div at bounding box center [234, 220] width 121 height 62
type input "F9EFCA"
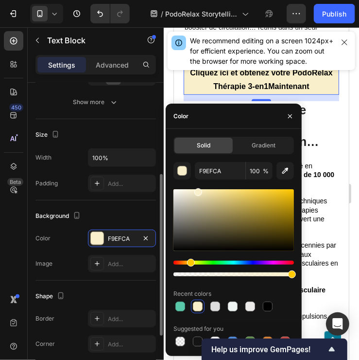
click at [127, 217] on div "Background" at bounding box center [96, 216] width 121 height 16
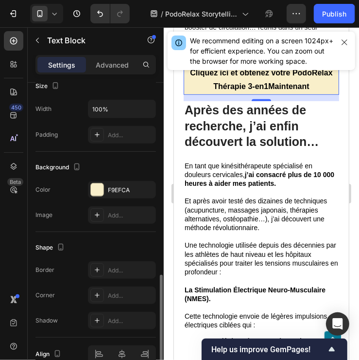
scroll to position [270, 0]
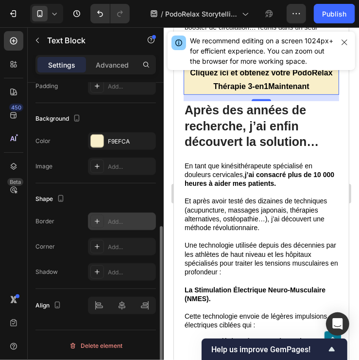
click at [104, 223] on div at bounding box center [97, 221] width 14 height 14
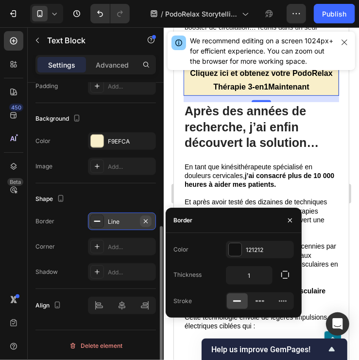
click at [145, 220] on icon "button" at bounding box center [146, 221] width 8 height 8
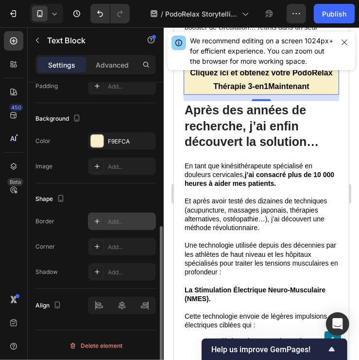
click at [120, 222] on div "Add..." at bounding box center [131, 221] width 46 height 9
type input "1"
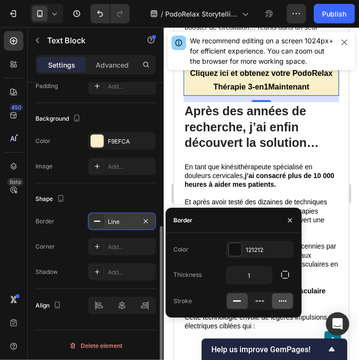
click at [278, 301] on icon at bounding box center [283, 301] width 10 height 10
click at [264, 301] on div at bounding box center [260, 301] width 21 height 16
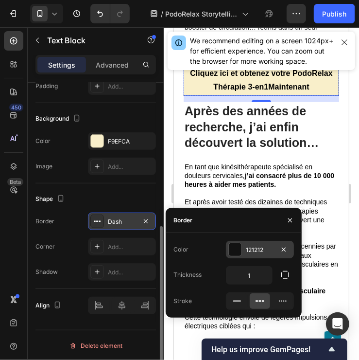
click at [238, 254] on div at bounding box center [235, 249] width 13 height 13
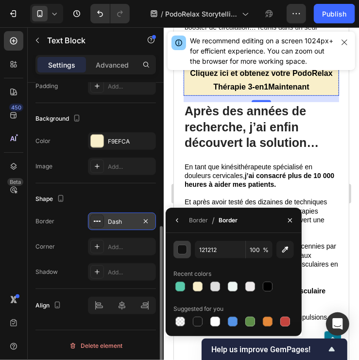
click at [180, 249] on div "button" at bounding box center [183, 250] width 10 height 10
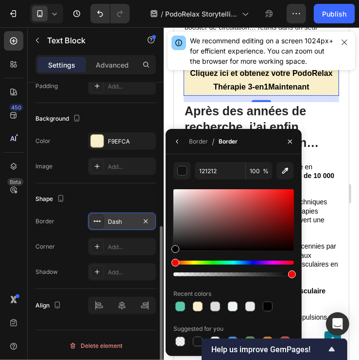
click at [189, 265] on div at bounding box center [234, 269] width 121 height 16
click at [192, 263] on div "Hue" at bounding box center [234, 263] width 121 height 4
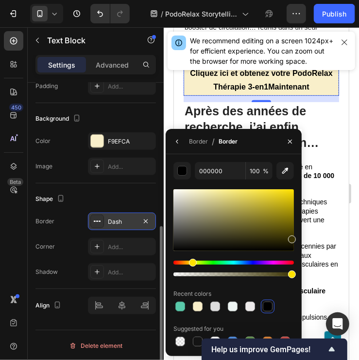
drag, startPoint x: 263, startPoint y: 212, endPoint x: 302, endPoint y: 237, distance: 46.0
click at [302, 237] on div "000000 100 % Recent colors Suggested for you" at bounding box center [234, 255] width 136 height 186
type input "383100"
click at [172, 199] on div "383100 100 % Recent colors Suggested for you" at bounding box center [234, 255] width 136 height 186
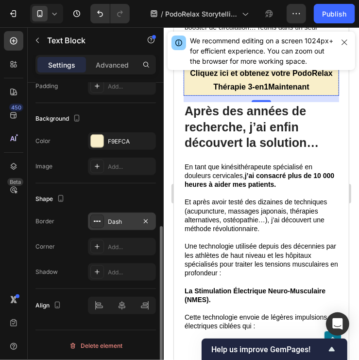
click at [139, 202] on div "Shape" at bounding box center [96, 199] width 121 height 16
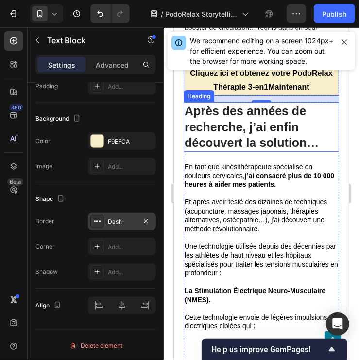
click at [310, 151] on h2 "Après des années de recherche, j’ai enfin découvert la solution…" at bounding box center [261, 127] width 156 height 50
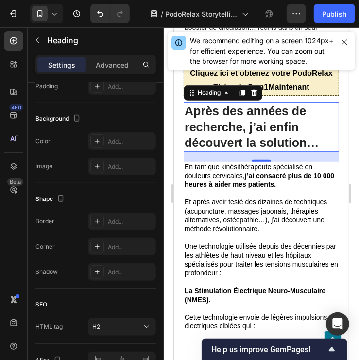
scroll to position [0, 0]
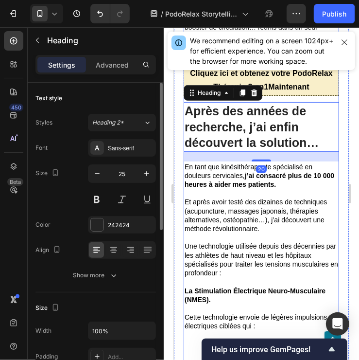
click at [312, 94] on p "Cliquez ici et obtenez votre PodoRelax Thérapie 3-en1Maintenant" at bounding box center [261, 80] width 153 height 28
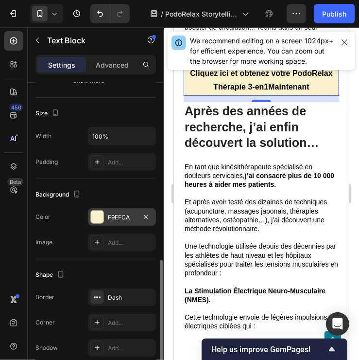
scroll to position [270, 0]
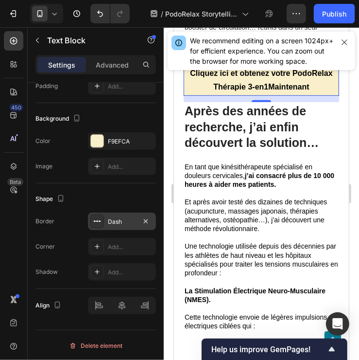
click at [106, 220] on div "Dash" at bounding box center [122, 222] width 68 height 18
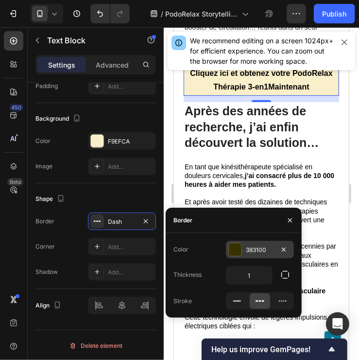
click at [234, 251] on div at bounding box center [235, 249] width 13 height 13
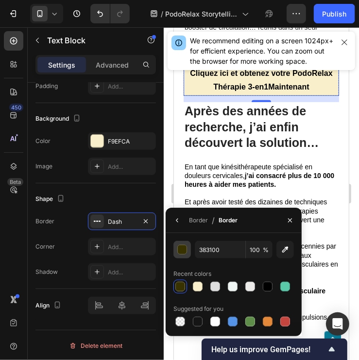
click at [180, 253] on div "button" at bounding box center [183, 250] width 10 height 10
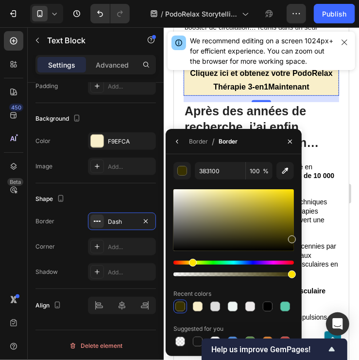
click at [291, 220] on div "383100 100 % Recent colors Suggested for you" at bounding box center [234, 255] width 136 height 186
click at [291, 220] on div at bounding box center [234, 220] width 121 height 62
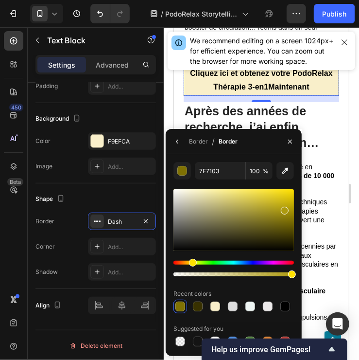
click at [285, 209] on div at bounding box center [234, 220] width 121 height 62
type input "C6B10F"
click at [285, 202] on div at bounding box center [234, 220] width 121 height 62
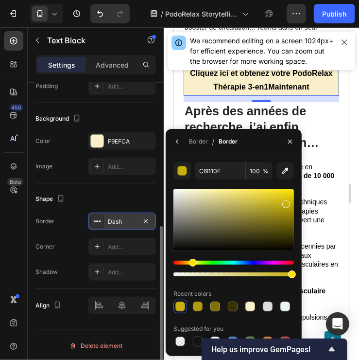
click at [126, 222] on div "Dash" at bounding box center [122, 221] width 28 height 9
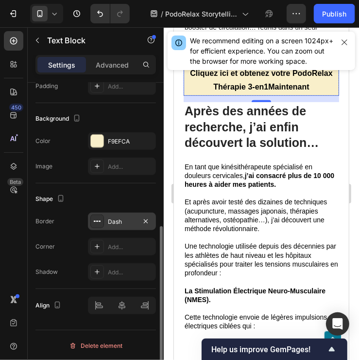
click at [126, 222] on div "Dash" at bounding box center [122, 221] width 28 height 9
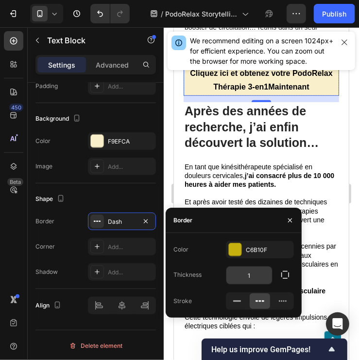
click at [252, 282] on input "1" at bounding box center [250, 276] width 46 height 18
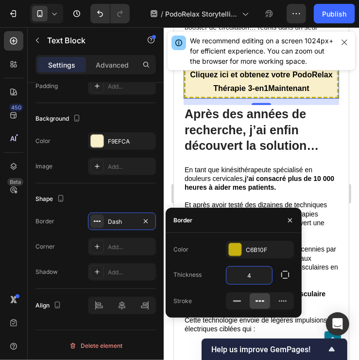
type input "4"
click at [150, 198] on div "Shape" at bounding box center [96, 199] width 121 height 16
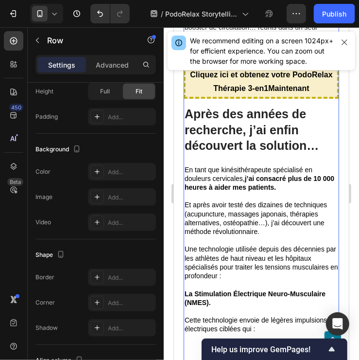
scroll to position [0, 0]
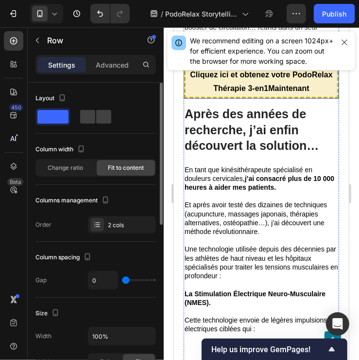
click at [312, 96] on p "Cliquez ici et obtenez votre PodoRelax Thérapie 3-en1Maintenant" at bounding box center [261, 82] width 150 height 28
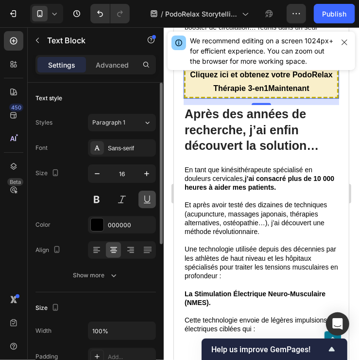
click at [145, 202] on button at bounding box center [148, 200] width 18 height 18
click at [109, 70] on p "Advanced" at bounding box center [112, 65] width 33 height 10
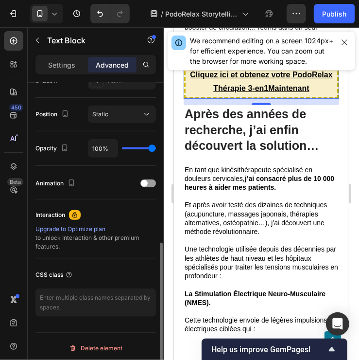
scroll to position [342, 0]
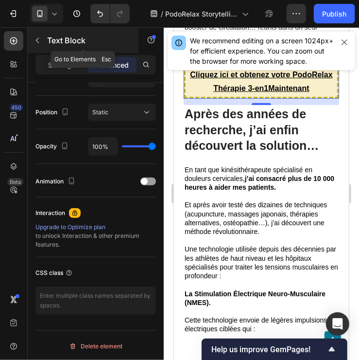
click at [41, 40] on icon "button" at bounding box center [38, 40] width 8 height 8
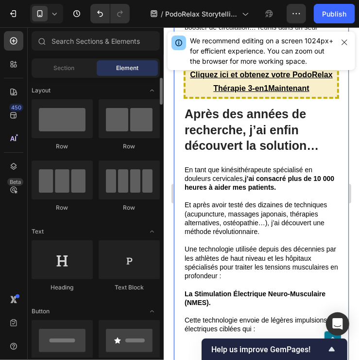
scroll to position [146, 0]
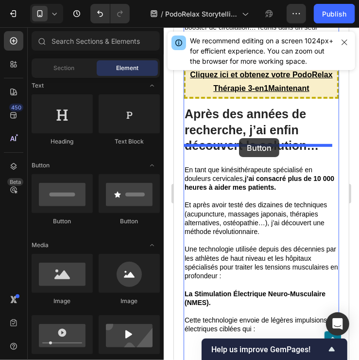
drag, startPoint x: 234, startPoint y: 230, endPoint x: 239, endPoint y: 138, distance: 92.5
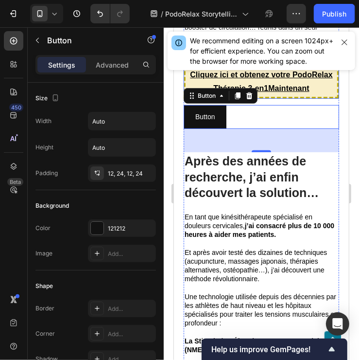
click at [273, 92] on strong "Cliquez ici et obtenez votre PodoRelax Thérapie 3-en1Maintenant" at bounding box center [261, 81] width 143 height 22
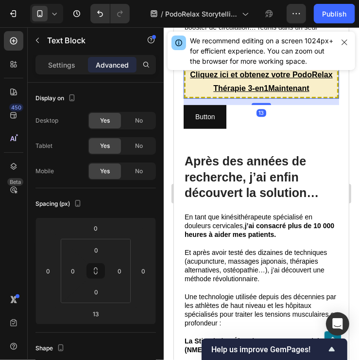
click at [273, 92] on strong "Cliquez ici et obtenez votre PodoRelax Thérapie 3-en1Maintenant" at bounding box center [261, 81] width 143 height 22
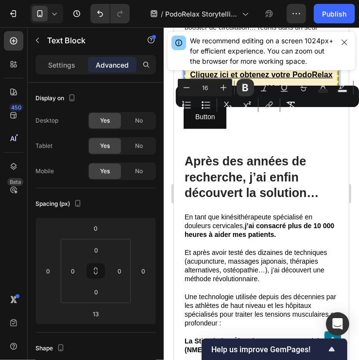
copy strong "Cliquez ici et obtenez votre PodoRelax Thérapie 3-en1Maintenant"
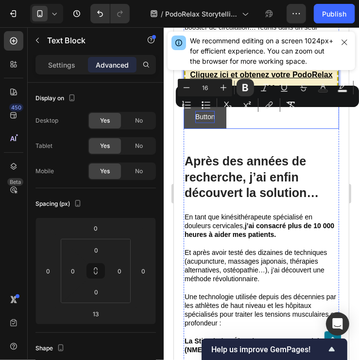
click at [214, 123] on p "Button" at bounding box center [204, 116] width 19 height 12
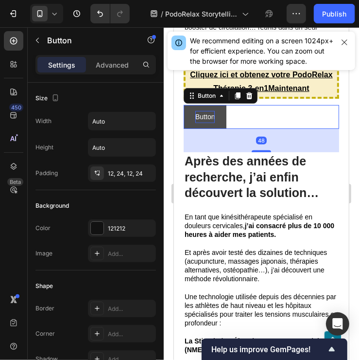
click at [214, 123] on p "Button" at bounding box center [204, 116] width 19 height 12
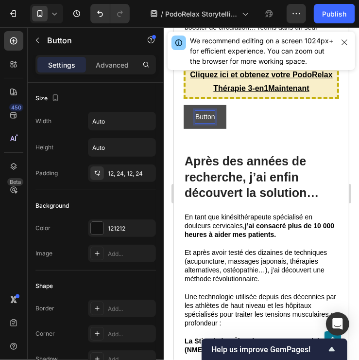
click at [214, 123] on p "Button" at bounding box center [204, 116] width 19 height 12
click at [209, 123] on p "Button" at bounding box center [204, 116] width 19 height 12
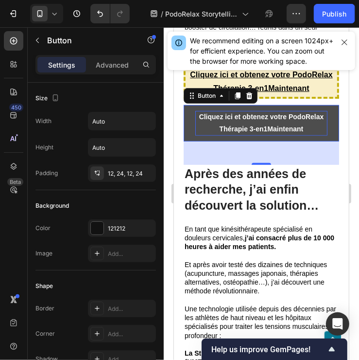
click at [185, 141] on button "Cliquez ici et obtenez votre PodoRelax Thérapie 3-en1Maintenant" at bounding box center [261, 123] width 156 height 36
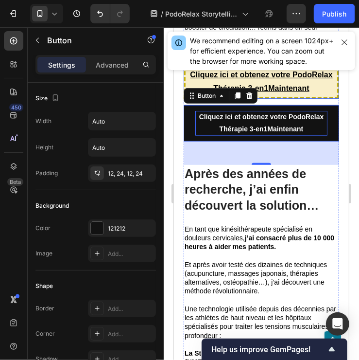
click at [219, 96] on p "Cliquez ici et obtenez votre PodoRelax Thérapie 3-en1Maintenant" at bounding box center [261, 82] width 150 height 28
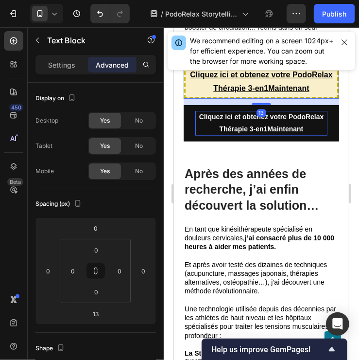
click at [264, 61] on div at bounding box center [260, 56] width 12 height 12
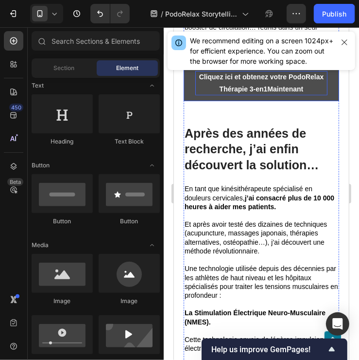
click at [189, 101] on button "Cliquez ici et obtenez votre PodoRelax Thérapie 3-en1Maintenant" at bounding box center [261, 83] width 156 height 36
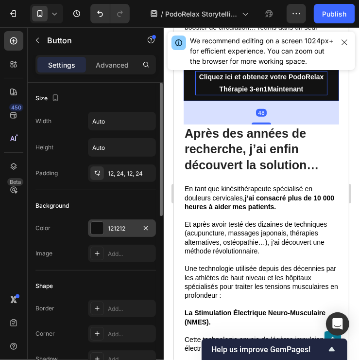
click at [98, 224] on div at bounding box center [97, 228] width 13 height 13
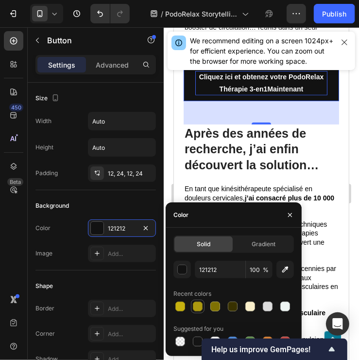
click at [195, 307] on div at bounding box center [198, 307] width 10 height 10
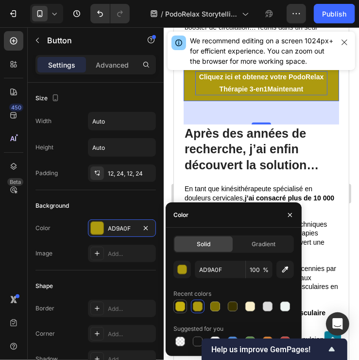
click at [178, 307] on div at bounding box center [181, 307] width 10 height 10
type input "C6B10F"
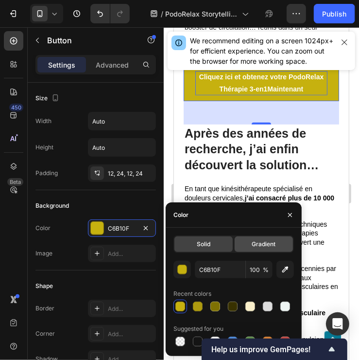
click at [275, 237] on div "Gradient" at bounding box center [264, 244] width 58 height 16
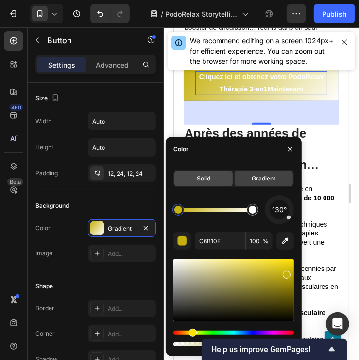
click at [209, 183] on div "Solid" at bounding box center [204, 179] width 58 height 16
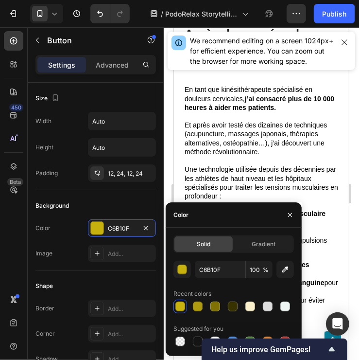
scroll to position [2140, 0]
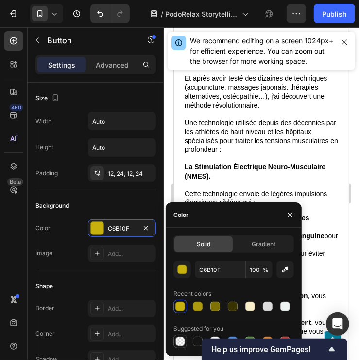
click at [178, 341] on div at bounding box center [181, 342] width 10 height 10
type input "000000"
type input "0"
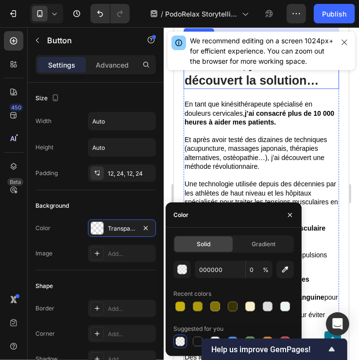
scroll to position [1994, 0]
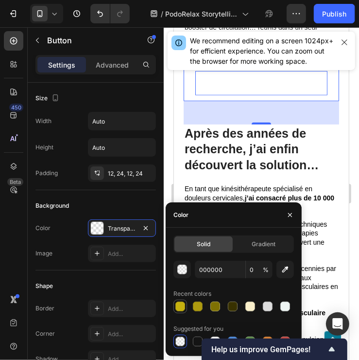
click at [184, 306] on div at bounding box center [181, 307] width 10 height 10
type input "C6B10F"
type input "100"
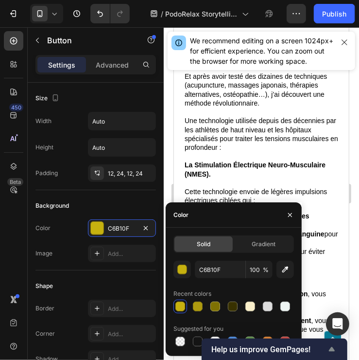
scroll to position [2140, 0]
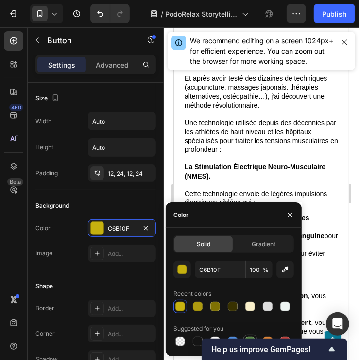
click at [252, 336] on div at bounding box center [251, 342] width 12 height 12
type input "5E8E49"
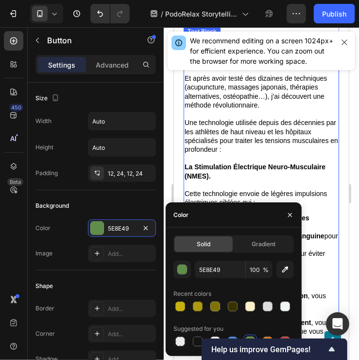
scroll to position [1994, 0]
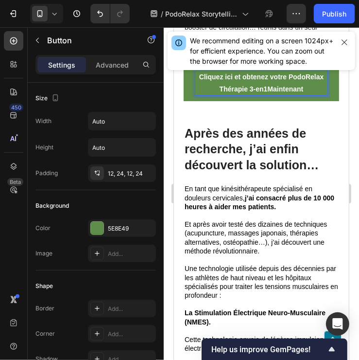
click at [268, 92] on strong "Cliquez ici et obtenez votre PodoRelax Thérapie 3-en1Maintenant" at bounding box center [261, 82] width 125 height 20
click at [251, 92] on strong "Cliquez ici et obtenez votre PodoRelax Thérapie 3-en1Maintenant" at bounding box center [261, 82] width 125 height 20
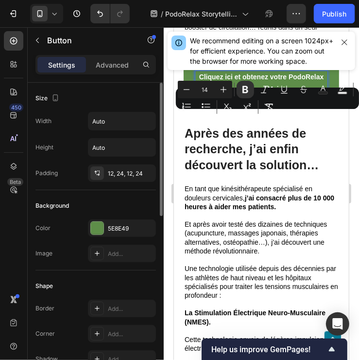
click at [105, 196] on div "Background Color 5E8E49 Image Add..." at bounding box center [96, 230] width 121 height 80
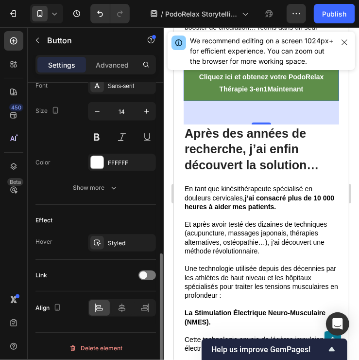
scroll to position [391, 0]
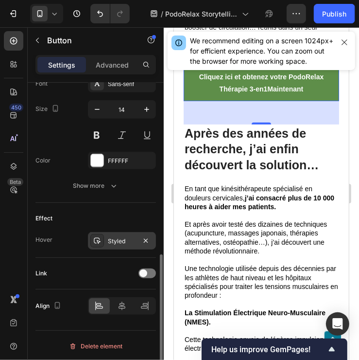
click at [110, 238] on div "Styled" at bounding box center [122, 241] width 28 height 9
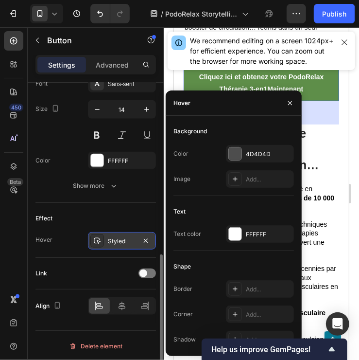
click at [110, 238] on div "Styled" at bounding box center [122, 241] width 28 height 9
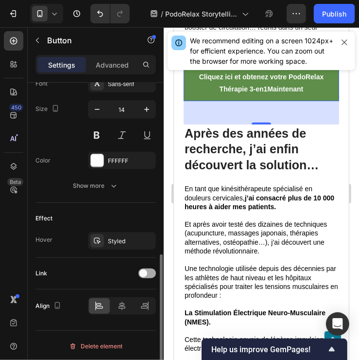
click at [149, 271] on div at bounding box center [148, 273] width 18 height 10
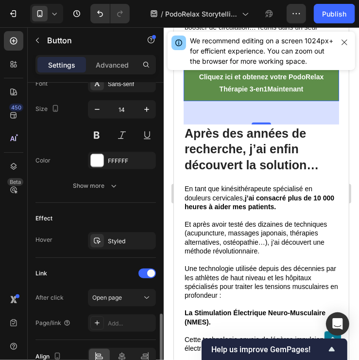
scroll to position [442, 0]
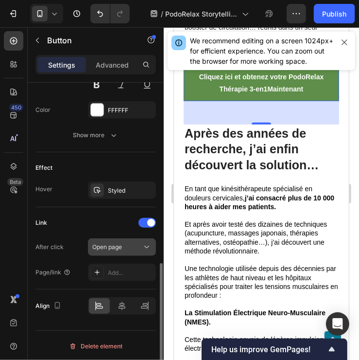
click at [127, 247] on div "Open page" at bounding box center [117, 247] width 50 height 9
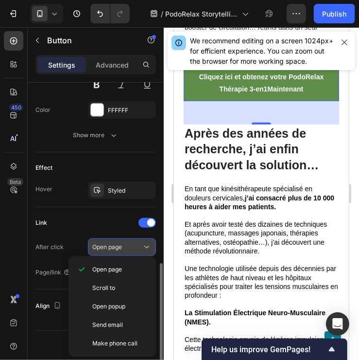
click at [127, 249] on div "Open page" at bounding box center [117, 247] width 50 height 9
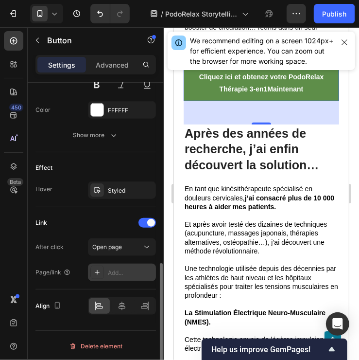
click at [120, 268] on div "Add..." at bounding box center [131, 272] width 46 height 9
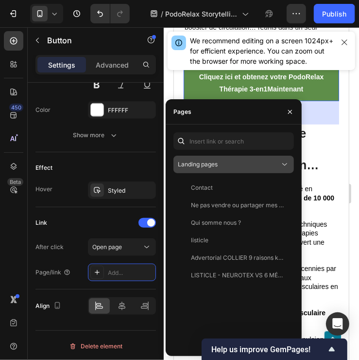
click at [215, 165] on span "Landing pages" at bounding box center [198, 164] width 40 height 7
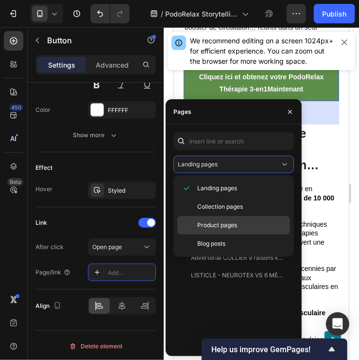
click at [217, 220] on div "Product pages" at bounding box center [234, 225] width 113 height 18
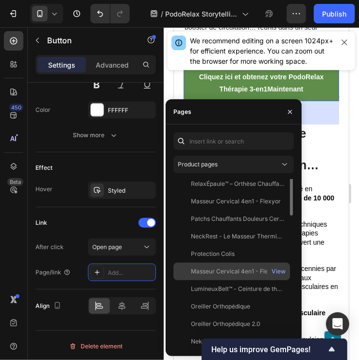
scroll to position [0, 0]
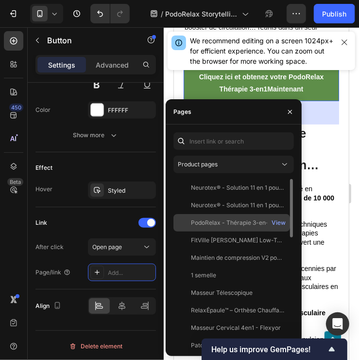
click at [232, 226] on div "PodoRelax - Thérapie 3-en-1" at bounding box center [231, 222] width 80 height 9
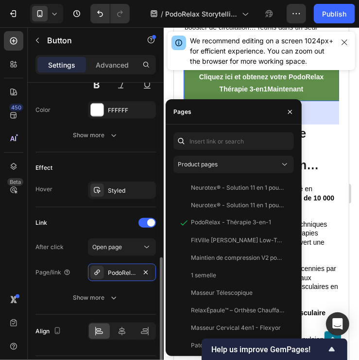
click at [112, 220] on div "Link" at bounding box center [96, 223] width 121 height 16
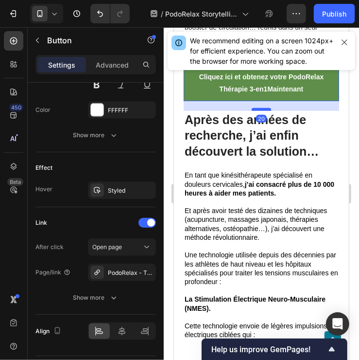
drag, startPoint x: 265, startPoint y: 162, endPoint x: 263, endPoint y: 148, distance: 13.8
click at [263, 110] on div at bounding box center [260, 108] width 19 height 3
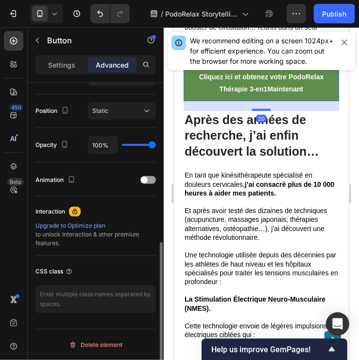
scroll to position [342, 0]
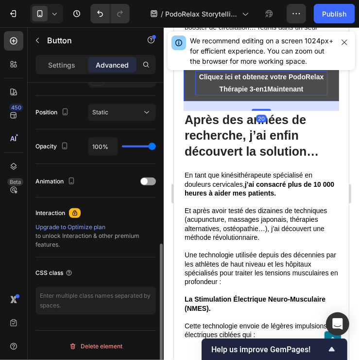
drag, startPoint x: 263, startPoint y: 147, endPoint x: 268, endPoint y: 122, distance: 26.0
click at [268, 95] on p "Cliquez ici et obtenez votre PodoRelax Thérapie 3-en1Maintenant" at bounding box center [261, 83] width 132 height 24
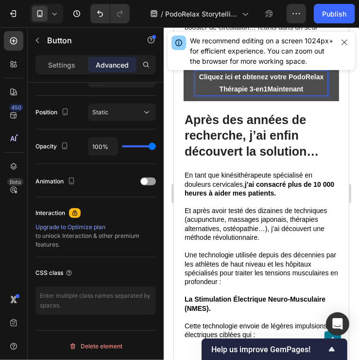
click at [302, 110] on div "Cliquez ici et obtenez votre PodoRelax Thérapie 3-en1Maintenant Button 20" at bounding box center [261, 88] width 156 height 46
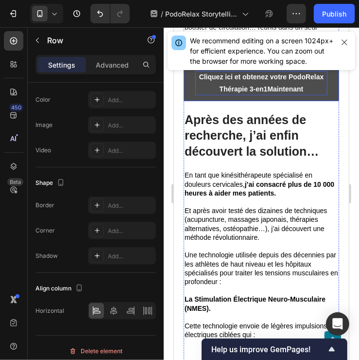
scroll to position [0, 0]
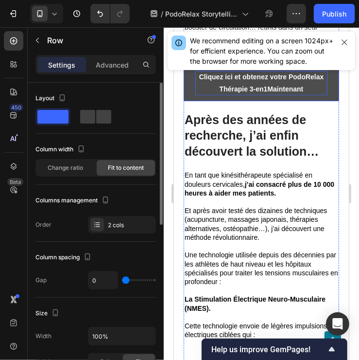
click at [290, 92] on strong "Cliquez ici et obtenez votre PodoRelax Thérapie 3-en1Maintenant" at bounding box center [261, 82] width 125 height 20
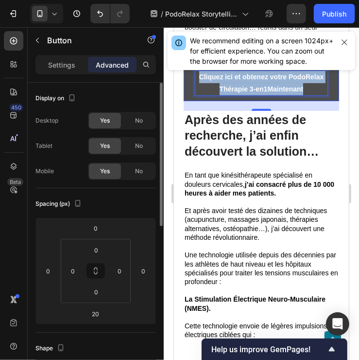
click at [236, 95] on p "Cliquez ici et obtenez votre PodoRelax Thérapie 3-en1Maintenant" at bounding box center [261, 83] width 132 height 24
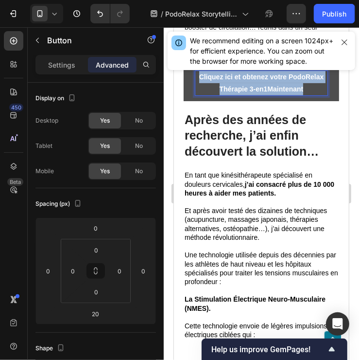
click at [236, 95] on p "Cliquez ici et obtenez votre PodoRelax Thérapie 3-en1Maintenant" at bounding box center [261, 83] width 132 height 24
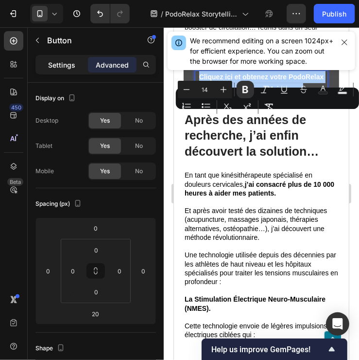
click at [61, 66] on p "Settings" at bounding box center [61, 65] width 27 height 10
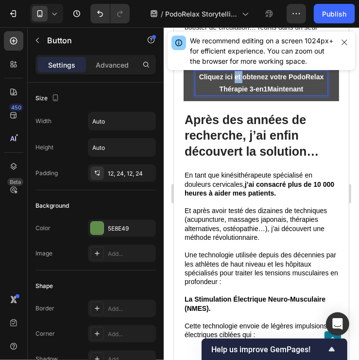
click at [232, 95] on p "Cliquez ici et obtenez votre PodoRelax Thérapie 3-en1Maintenant" at bounding box center [261, 83] width 132 height 24
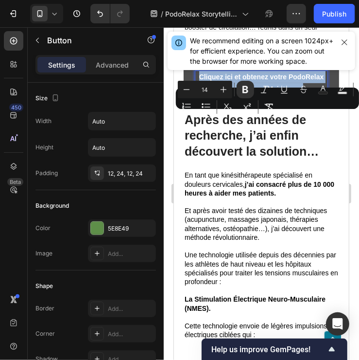
click at [232, 95] on p "Cliquez ici et obtenez votre PodoRelax Thérapie 3-en1Maintenant" at bounding box center [261, 83] width 132 height 24
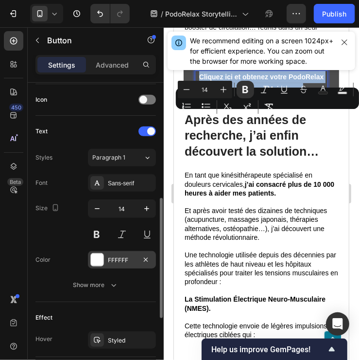
scroll to position [340, 0]
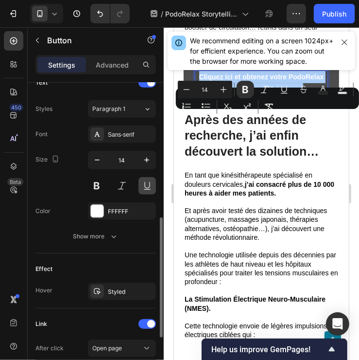
click at [143, 183] on button at bounding box center [148, 186] width 18 height 18
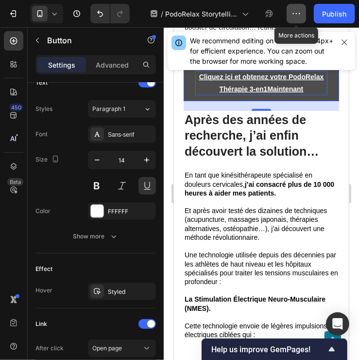
click at [297, 20] on button "button" at bounding box center [296, 13] width 19 height 19
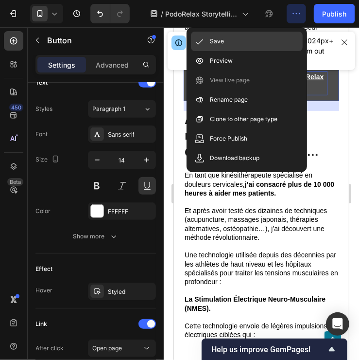
click at [273, 45] on div "Save" at bounding box center [247, 41] width 112 height 19
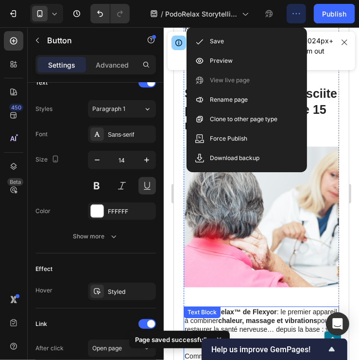
scroll to position [1508, 0]
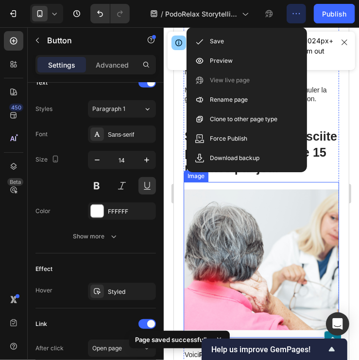
click at [293, 244] on img at bounding box center [261, 259] width 156 height 156
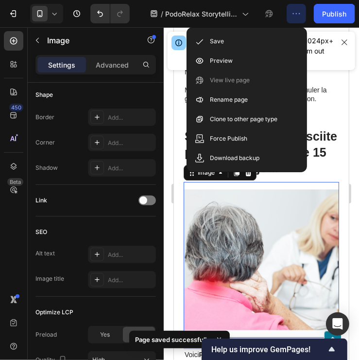
scroll to position [0, 0]
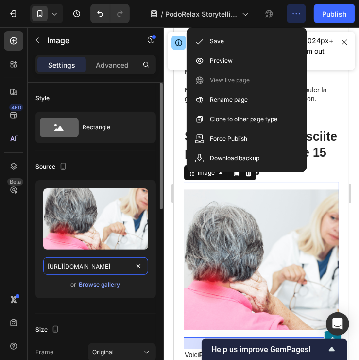
click at [97, 266] on input "[URL][DOMAIN_NAME]" at bounding box center [95, 266] width 105 height 18
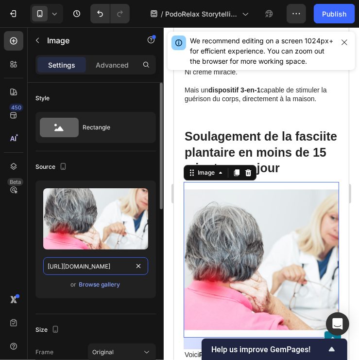
click at [97, 266] on input "[URL][DOMAIN_NAME]" at bounding box center [95, 266] width 105 height 18
click at [98, 266] on input "[URL][DOMAIN_NAME]" at bounding box center [95, 266] width 105 height 18
paste input "videos/c/o/v/e34b76f46ebf42cda5f4003061165859.mov"
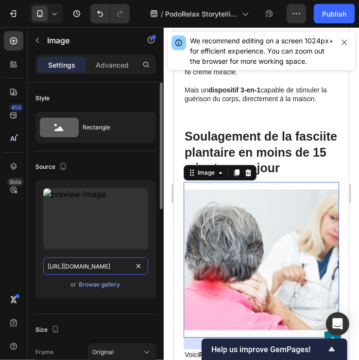
scroll to position [0, 143]
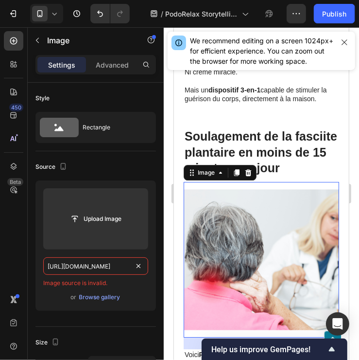
type input "[URL][DOMAIN_NAME]"
click at [232, 249] on img at bounding box center [261, 259] width 156 height 156
click at [247, 175] on icon at bounding box center [248, 171] width 6 height 7
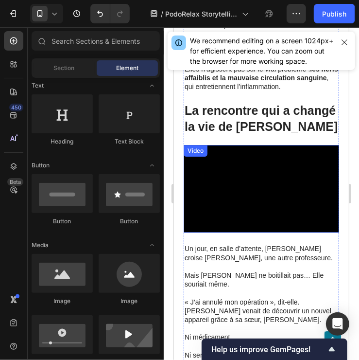
scroll to position [1216, 0]
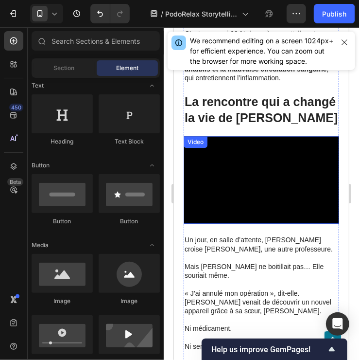
click at [285, 177] on video at bounding box center [261, 180] width 156 height 88
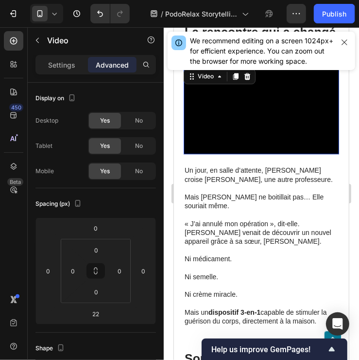
scroll to position [1265, 0]
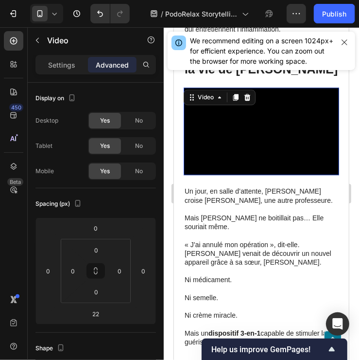
click at [235, 122] on div "Detach button" at bounding box center [240, 119] width 16 height 16
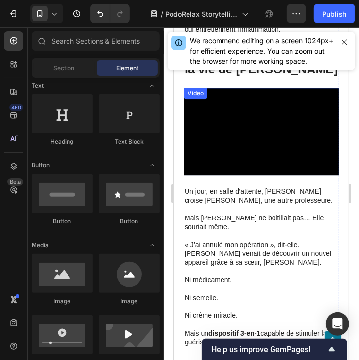
click at [259, 128] on video at bounding box center [261, 131] width 156 height 88
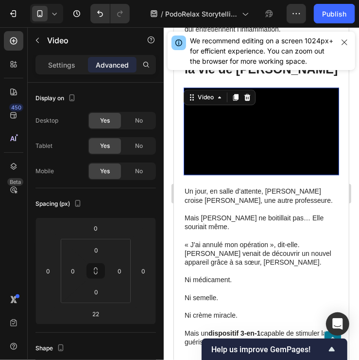
click at [233, 101] on icon at bounding box center [236, 97] width 8 height 8
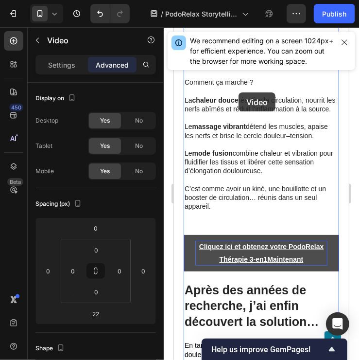
scroll to position [1702, 0]
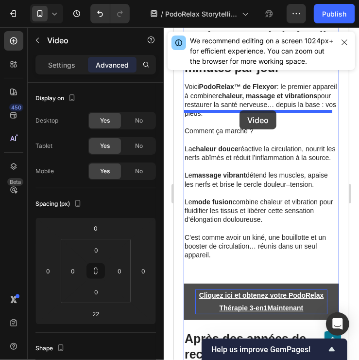
drag, startPoint x: 193, startPoint y: 214, endPoint x: 239, endPoint y: 110, distance: 114.5
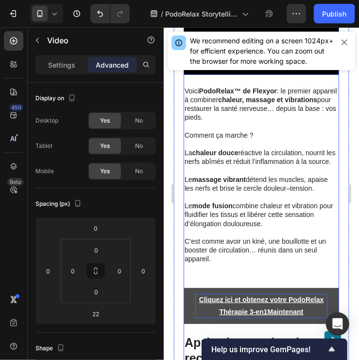
scroll to position [1608, 0]
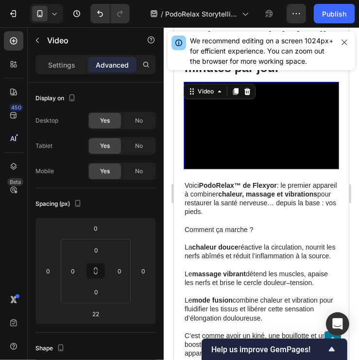
click at [215, 156] on video at bounding box center [261, 125] width 156 height 88
click at [76, 58] on div "Settings" at bounding box center [61, 65] width 49 height 16
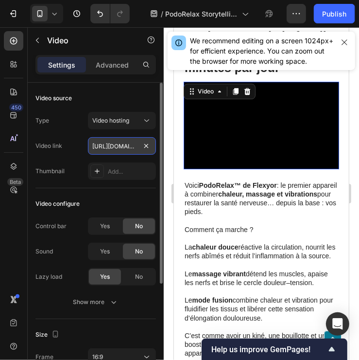
click at [131, 144] on input "[URL][DOMAIN_NAME]" at bounding box center [122, 146] width 68 height 18
paste input "[URL][DOMAIN_NAME]"
type input "[URL][DOMAIN_NAME]"
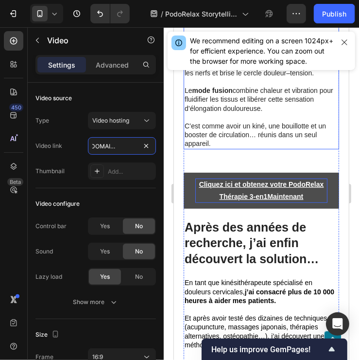
scroll to position [1851, 0]
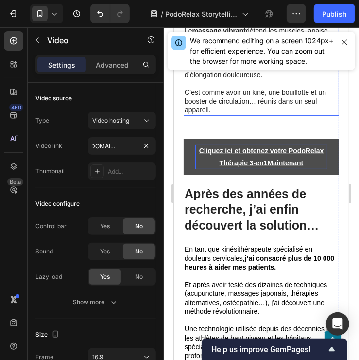
click at [268, 114] on p "C’est comme avoir un kiné, une bouillotte et un booster de circulation… réunis …" at bounding box center [261, 101] width 154 height 27
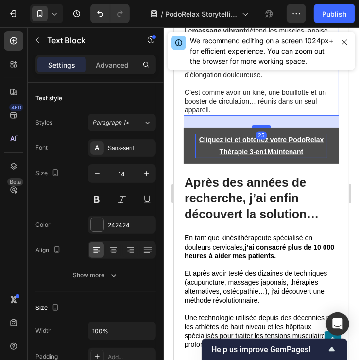
drag, startPoint x: 259, startPoint y: 180, endPoint x: 262, endPoint y: 169, distance: 11.6
click at [262, 127] on div at bounding box center [260, 126] width 19 height 3
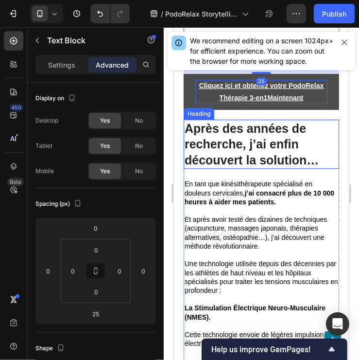
scroll to position [1948, 0]
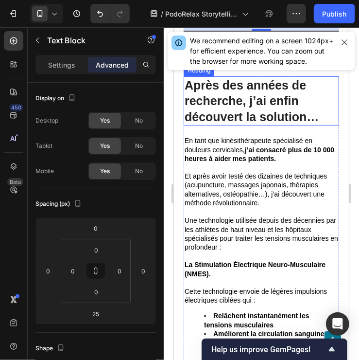
click at [239, 123] on strong "Après des années de recherche, j’ai enfin découvert la solution…" at bounding box center [251, 100] width 134 height 45
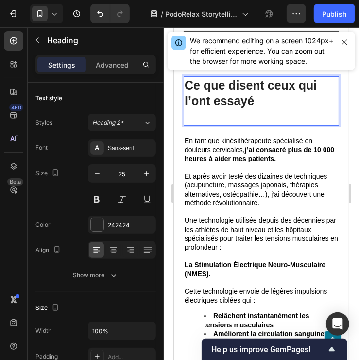
click at [253, 125] on p "Rich Text Editor. Editing area: main" at bounding box center [261, 116] width 154 height 16
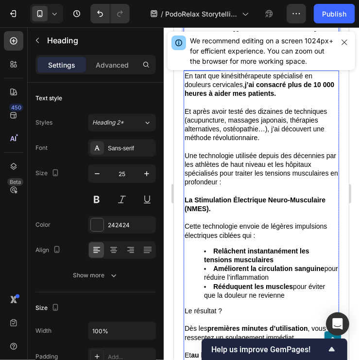
scroll to position [1997, 0]
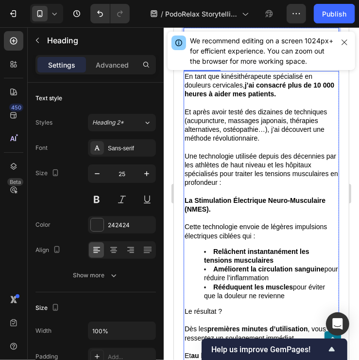
click at [272, 143] on p "Et après avoir testé des dizaines de techniques (acupuncture, massages japonais…" at bounding box center [261, 125] width 154 height 36
click at [257, 65] on icon at bounding box center [260, 61] width 8 height 8
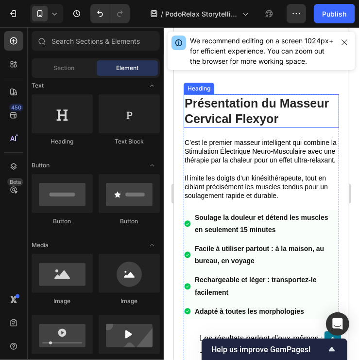
click at [275, 125] on strong "Présentation du Masseur Cervical Flexyor" at bounding box center [256, 111] width 144 height 30
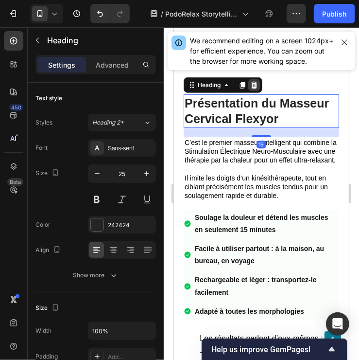
click at [255, 88] on icon at bounding box center [254, 84] width 6 height 7
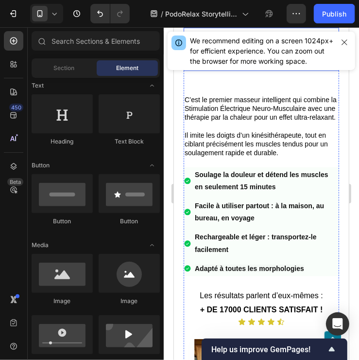
click at [258, 71] on div "Ce que disent ceux qui l’ont essayé Heading" at bounding box center [261, 48] width 156 height 43
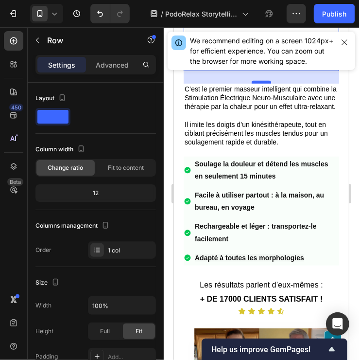
drag, startPoint x: 263, startPoint y: 136, endPoint x: 263, endPoint y: 125, distance: 10.7
click at [263, 83] on div at bounding box center [260, 81] width 19 height 3
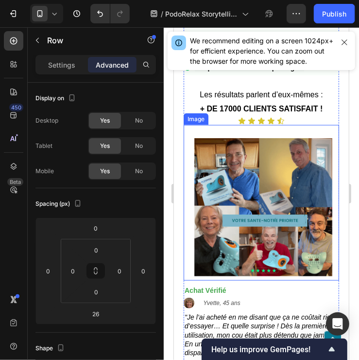
scroll to position [2240, 0]
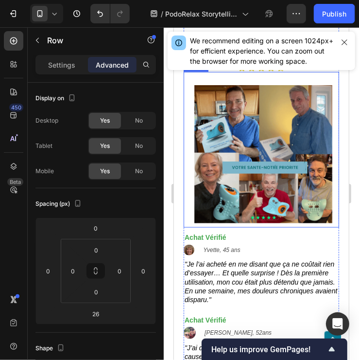
click at [261, 198] on img at bounding box center [261, 149] width 156 height 156
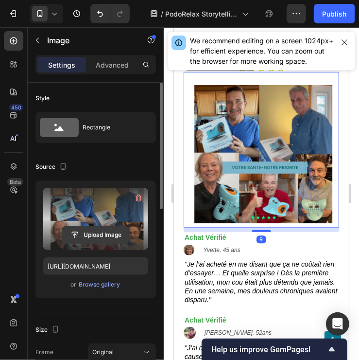
click at [96, 230] on input "file" at bounding box center [95, 235] width 67 height 17
click at [114, 232] on input "file" at bounding box center [95, 235] width 67 height 17
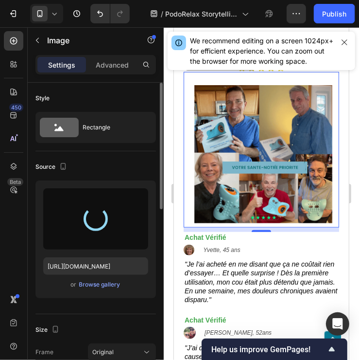
type input "[URL][DOMAIN_NAME]"
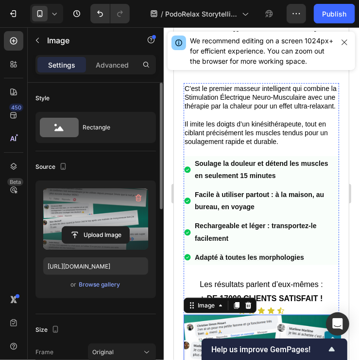
scroll to position [1997, 0]
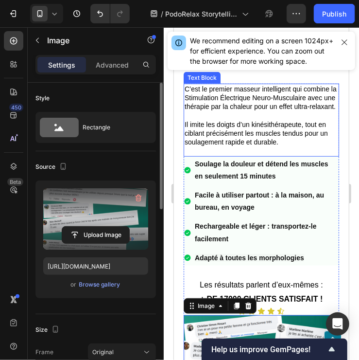
click at [287, 110] on span "C’est le premier masseur intelligent qui combine la Stimulation Électrique Neur…" at bounding box center [260, 97] width 152 height 25
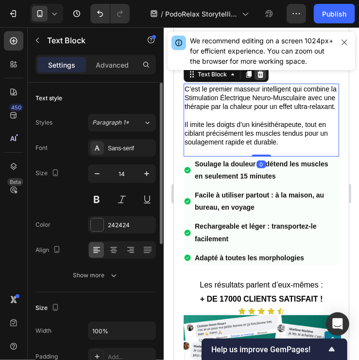
click at [261, 77] on icon at bounding box center [260, 74] width 6 height 7
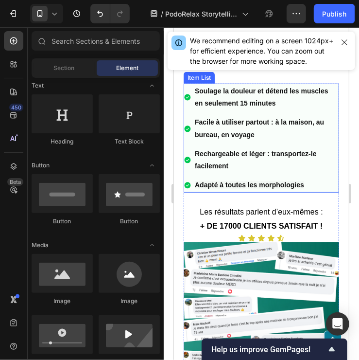
click at [186, 110] on div "Soulage la douleur et détend les muscles en seulement 15 minutes" at bounding box center [261, 96] width 156 height 27
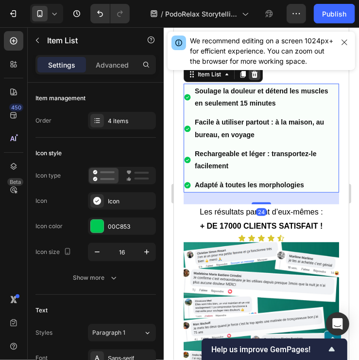
click at [253, 77] on icon at bounding box center [254, 74] width 6 height 7
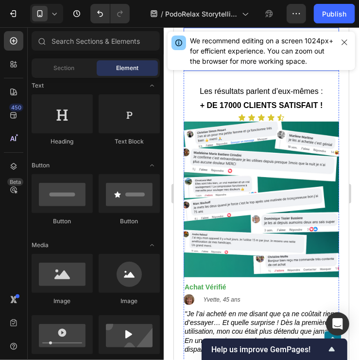
click at [263, 71] on div "Ce que disent ceux qui l’ont essayé Heading" at bounding box center [261, 48] width 156 height 43
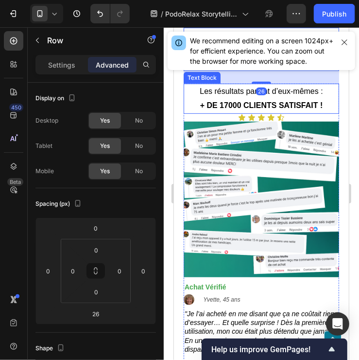
click at [269, 95] on span "Les résultats parlent d’eux-mêmes :" at bounding box center [260, 91] width 123 height 8
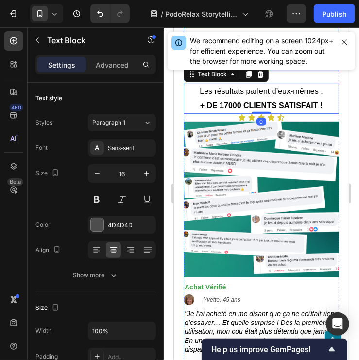
click at [296, 71] on div "Ce que disent ceux qui l’ont essayé Heading" at bounding box center [261, 48] width 156 height 43
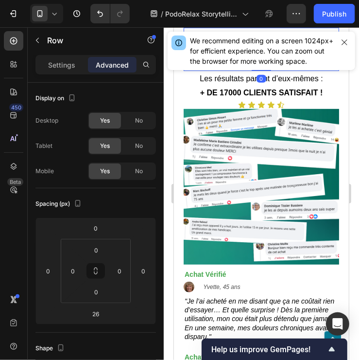
drag, startPoint x: 262, startPoint y: 126, endPoint x: 264, endPoint y: 107, distance: 19.5
click at [264, 71] on div "Ce que disent ceux qui l’ont essayé Heading Row 0" at bounding box center [261, 48] width 156 height 43
type input "0"
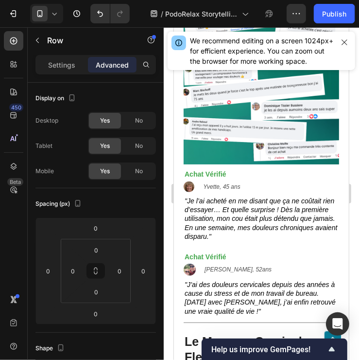
scroll to position [2143, 0]
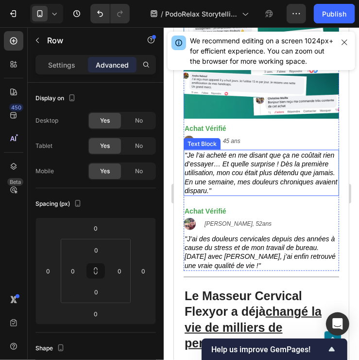
click at [239, 194] on icon ""Je l’ai acheté en me disant que ça ne coûtait rien d’essayer… Et quelle surpri…" at bounding box center [260, 172] width 153 height 43
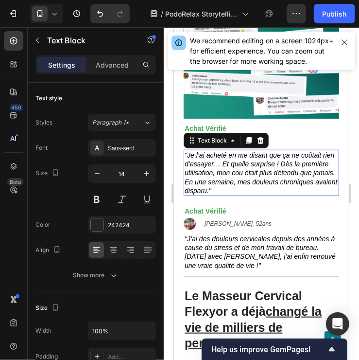
click at [239, 194] on icon ""Je l’ai acheté en me disant que ça ne coûtait rien d’essayer… Et quelle surpri…" at bounding box center [260, 172] width 153 height 43
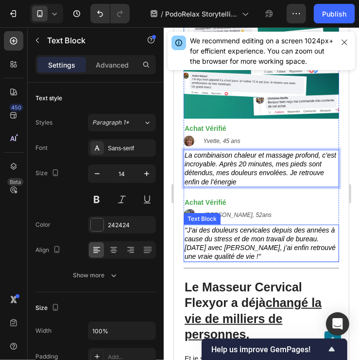
click at [242, 260] on icon ""J’ai des douleurs cervicales depuis des années à cause du stress et de mon tra…" at bounding box center [259, 243] width 151 height 35
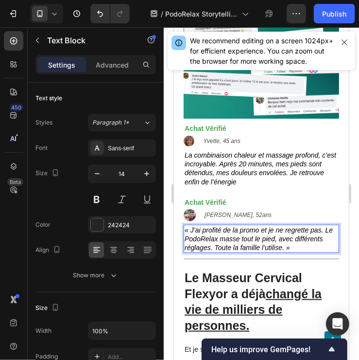
click at [192, 251] on icon "« J’ai profité de la promo et je ne regrette pas. Le PodoRelax masse tout le pi…" at bounding box center [258, 238] width 148 height 25
click at [190, 251] on icon "« J’ai profité de la promo et je ne regrette pas. Le PodoRelax masse tout le pi…" at bounding box center [258, 238] width 148 height 25
click at [295, 252] on p "J’ai profité de la promo et je ne regrette pas. Le PodoRelax masse tout le pied…" at bounding box center [261, 238] width 154 height 27
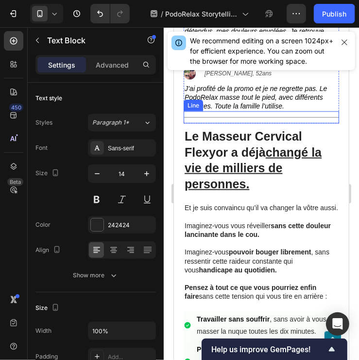
scroll to position [2338, 0]
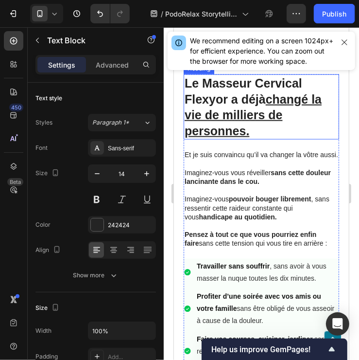
click at [239, 137] on u "changé la vie de milliers de personnes." at bounding box center [252, 114] width 137 height 45
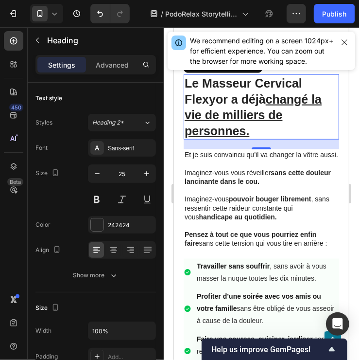
click at [239, 137] on u "changé la vie de milliers de personnes." at bounding box center [252, 114] width 137 height 45
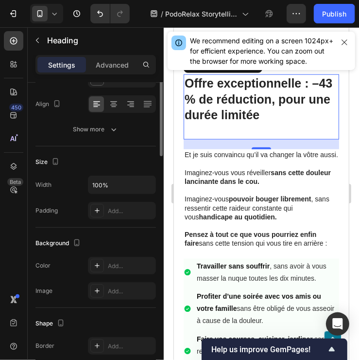
scroll to position [0, 0]
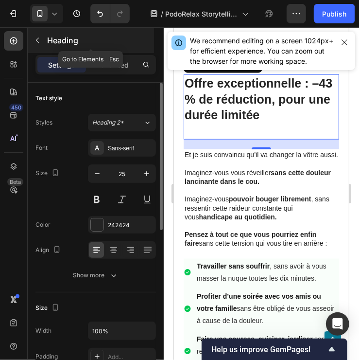
click at [42, 36] on button "button" at bounding box center [38, 41] width 16 height 16
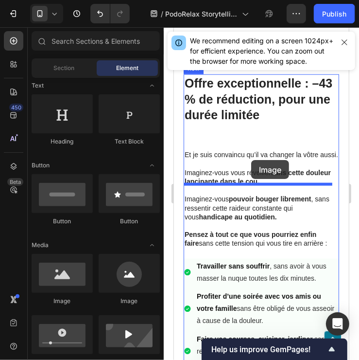
drag, startPoint x: 245, startPoint y: 305, endPoint x: 251, endPoint y: 160, distance: 145.5
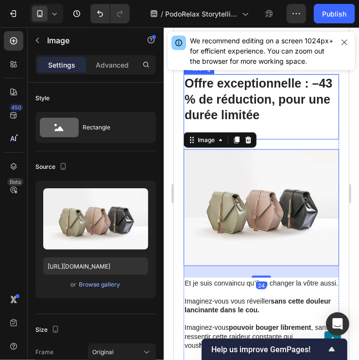
click at [265, 138] on p "Offre exceptionnelle : –43 % de réduction, pour une durée limitée" at bounding box center [261, 106] width 154 height 63
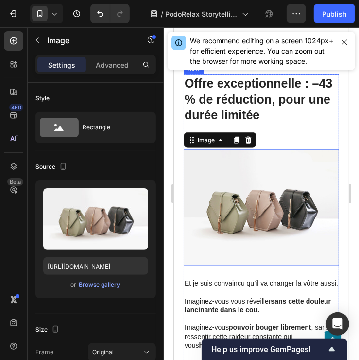
drag, startPoint x: 259, startPoint y: 183, endPoint x: 259, endPoint y: 177, distance: 6.8
click at [268, 138] on p "Offre exceptionnelle : –43 % de réduction, pour une durée limitée" at bounding box center [261, 106] width 154 height 63
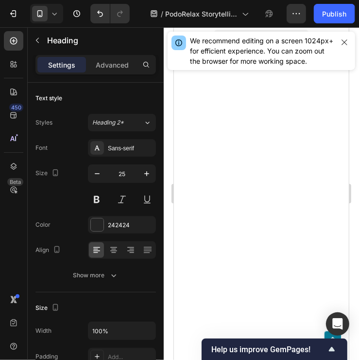
scroll to position [2338, 0]
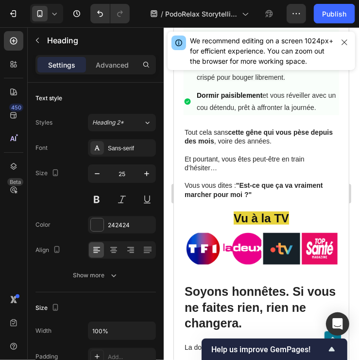
drag, startPoint x: 174, startPoint y: 27, endPoint x: 262, endPoint y: 160, distance: 159.3
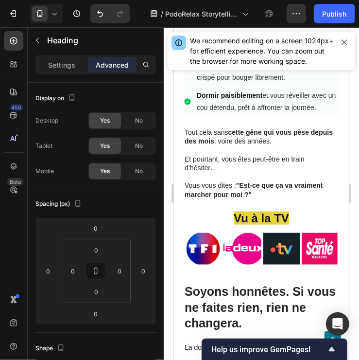
click at [106, 61] on p "Advanced" at bounding box center [112, 65] width 33 height 10
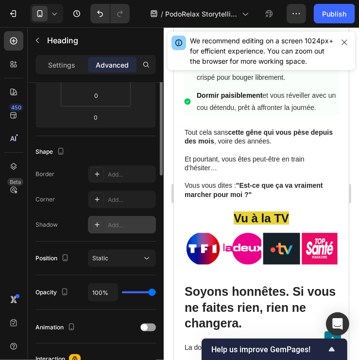
scroll to position [51, 0]
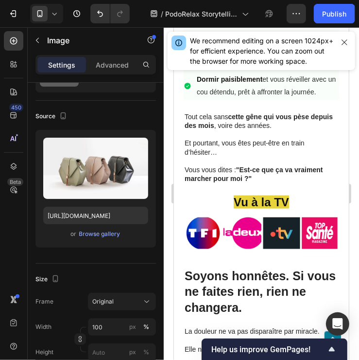
scroll to position [0, 0]
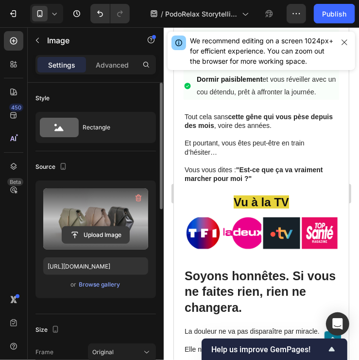
click at [104, 232] on input "file" at bounding box center [95, 235] width 67 height 17
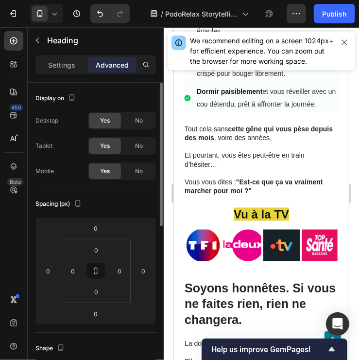
drag, startPoint x: 256, startPoint y: 156, endPoint x: 260, endPoint y: 168, distance: 12.6
type input "25"
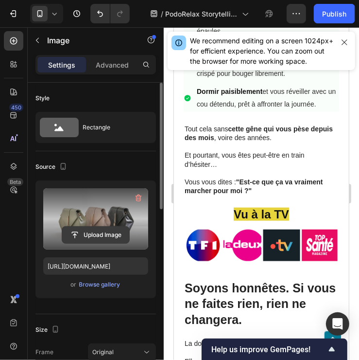
click at [98, 232] on input "file" at bounding box center [95, 235] width 67 height 17
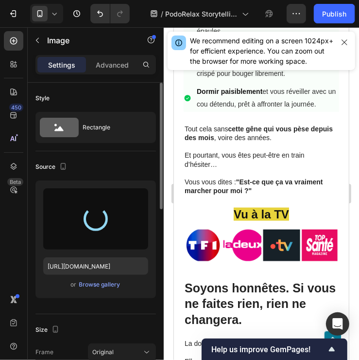
type input "https://cdn.shopify.com/s/files/1/0923/3639/0408/files/gempages_557720765105964…"
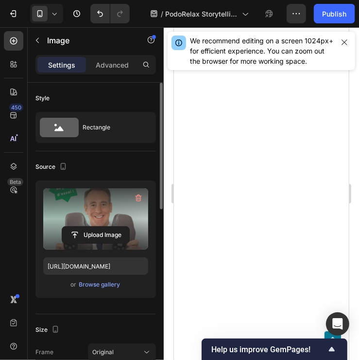
scroll to position [2046, 0]
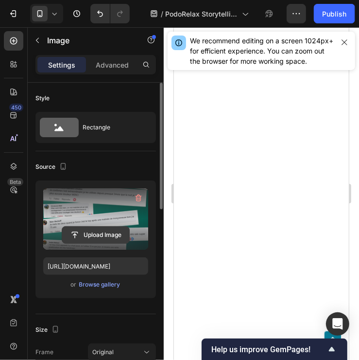
click at [95, 236] on input "file" at bounding box center [95, 235] width 67 height 17
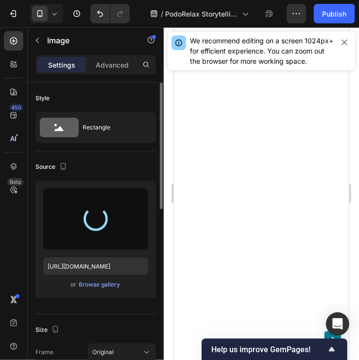
type input "https://cdn.shopify.com/s/files/1/0923/3639/0408/files/gempages_557720765105964…"
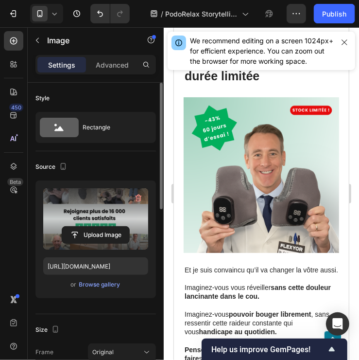
scroll to position [2143, 0]
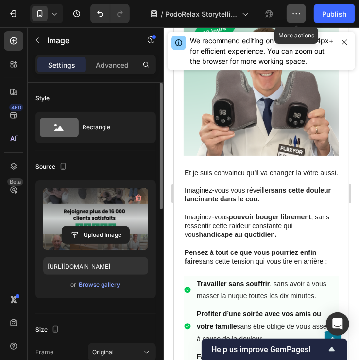
click at [297, 16] on icon "button" at bounding box center [297, 14] width 10 height 10
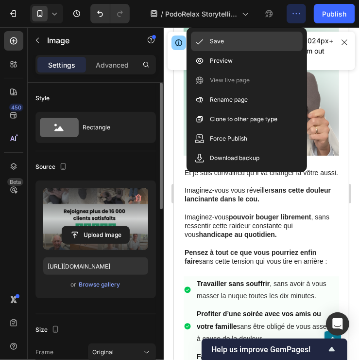
click at [268, 45] on div "Save" at bounding box center [247, 41] width 112 height 19
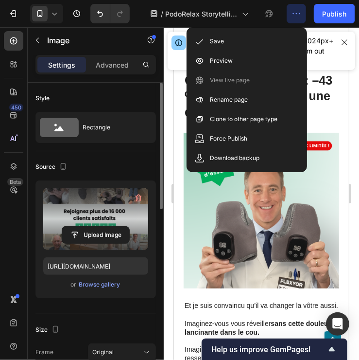
scroll to position [2435, 0]
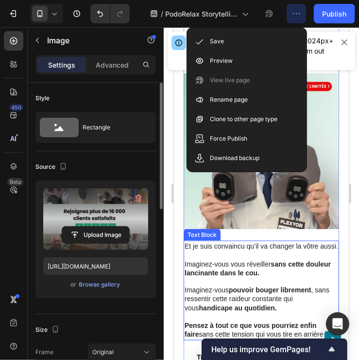
click at [271, 252] on p at bounding box center [261, 254] width 154 height 9
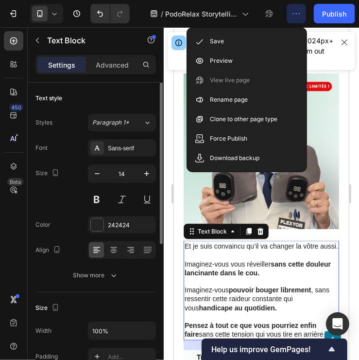
click at [271, 252] on p at bounding box center [261, 254] width 154 height 9
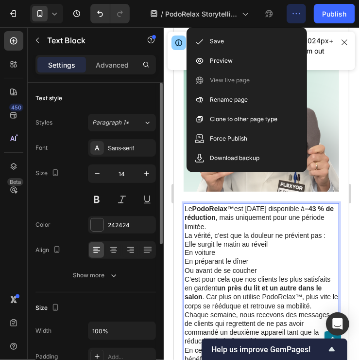
scroll to position [2496, 0]
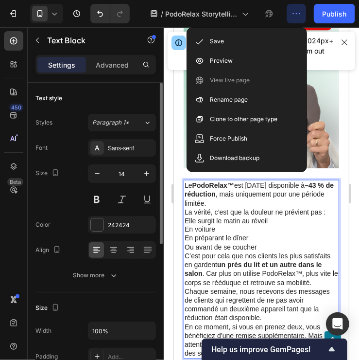
click at [249, 194] on p "Le PodoRelax™ est aujourd’hui disponible à –43 % de réduction , mais uniquement…" at bounding box center [261, 193] width 154 height 27
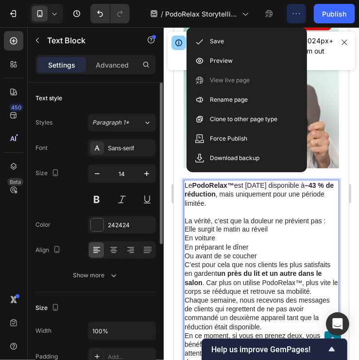
click at [302, 225] on p "Elle surgit le matin au réveil" at bounding box center [261, 229] width 154 height 9
click at [326, 216] on p "La vérité, c’est que la douleur ne prévient pas :" at bounding box center [261, 220] width 154 height 9
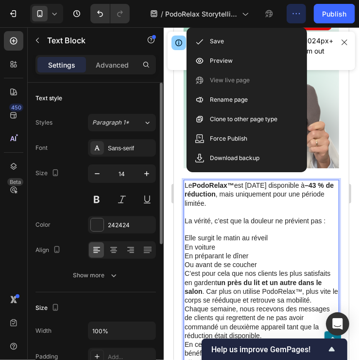
click at [292, 233] on p "Elle surgit le matin au réveil" at bounding box center [261, 237] width 154 height 9
click at [274, 243] on p "En voiture" at bounding box center [261, 247] width 154 height 9
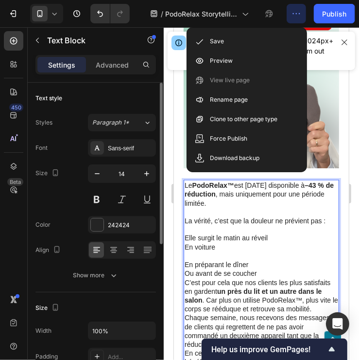
click at [278, 233] on p "Elle surgit le matin au réveil" at bounding box center [261, 237] width 154 height 9
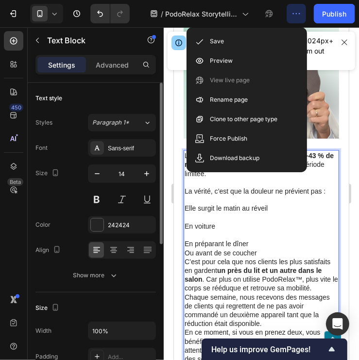
scroll to position [2544, 0]
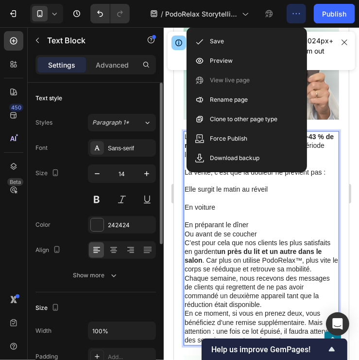
click at [274, 220] on p "En préparant le dîner" at bounding box center [261, 224] width 154 height 9
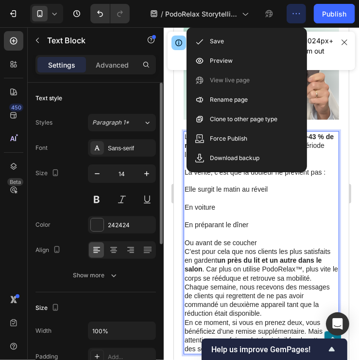
click at [278, 238] on p "Ou avant de se coucher" at bounding box center [261, 242] width 154 height 9
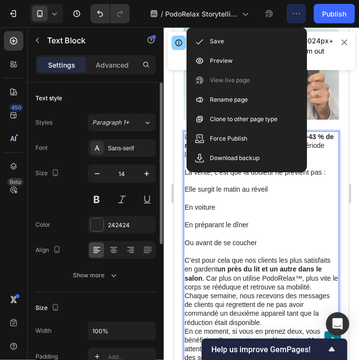
scroll to position [2593, 0]
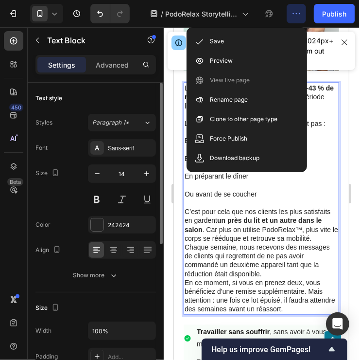
click at [208, 221] on p "C’est pour cela que nos clients les plus satisfaits en gardent un près du lit e…" at bounding box center [261, 225] width 154 height 36
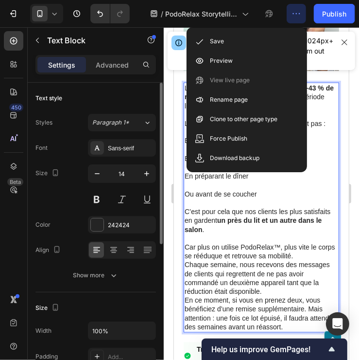
click at [315, 249] on p "Car plus on utilise PodoRelax™, plus vite le corps se rééduque et retrouve sa m…" at bounding box center [261, 252] width 154 height 18
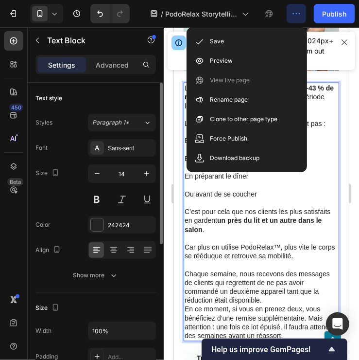
click at [276, 292] on p "Chaque semaine, nous recevons des messages de clients qui regrettent de ne pas …" at bounding box center [261, 287] width 154 height 36
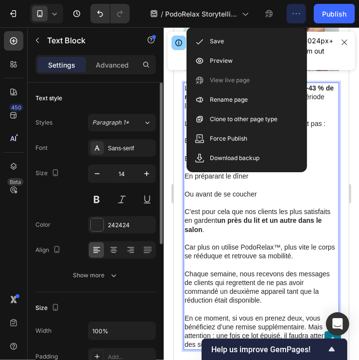
scroll to position [2642, 0]
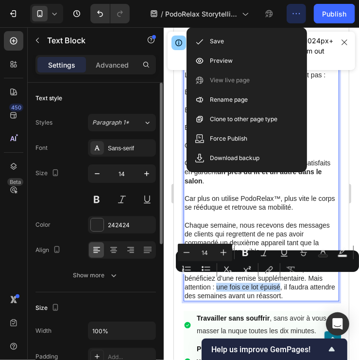
drag, startPoint x: 217, startPoint y: 280, endPoint x: 455, endPoint y: 305, distance: 238.7
click at [280, 278] on p "En ce moment, si vous en prenez deux, vous bénéficiez d’une remise supplémentai…" at bounding box center [261, 283] width 154 height 36
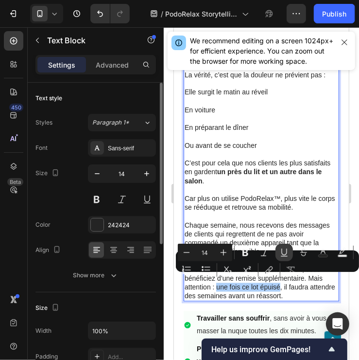
click at [286, 256] on icon "Editor contextual toolbar" at bounding box center [285, 253] width 10 height 10
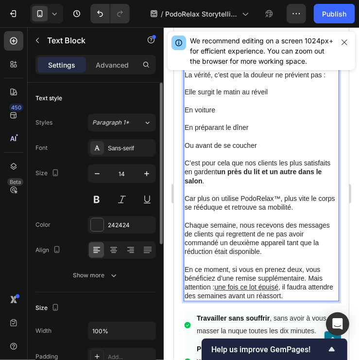
click at [286, 225] on p "Chaque semaine, nous recevons des messages de clients qui regrettent de ne pas …" at bounding box center [261, 239] width 154 height 36
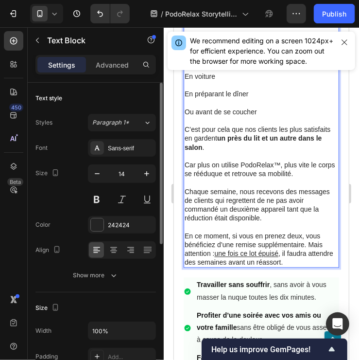
scroll to position [2739, 0]
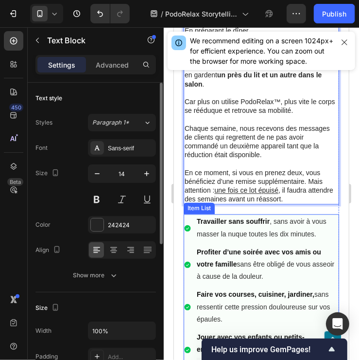
click at [187, 214] on div "Travailler sans souffrir , sans avoir à vous masser la nuque toutes les dix min…" at bounding box center [261, 227] width 156 height 27
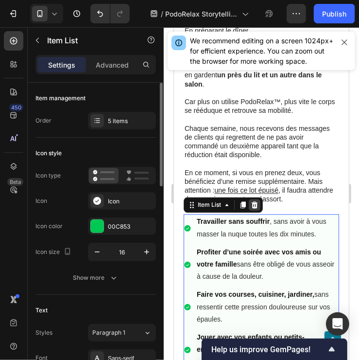
click at [253, 201] on icon at bounding box center [254, 204] width 8 height 8
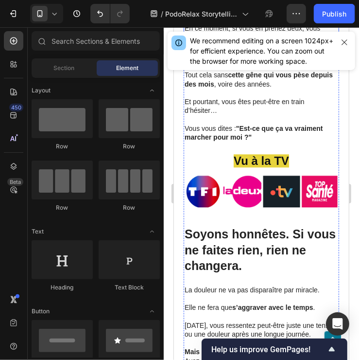
scroll to position [2885, 0]
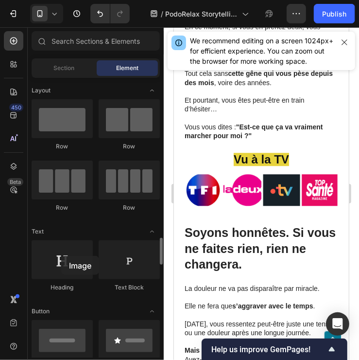
drag, startPoint x: 69, startPoint y: 280, endPoint x: 61, endPoint y: 256, distance: 25.2
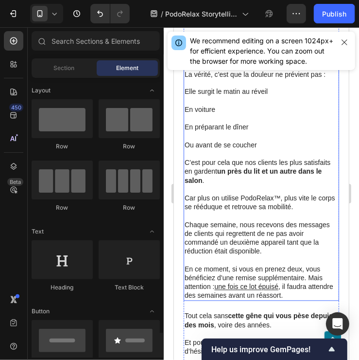
scroll to position [2739, 0]
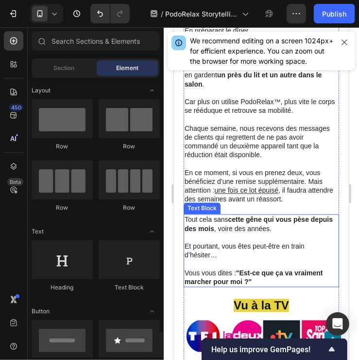
click at [259, 219] on p "Tout cela sans cette gêne qui vous pèse depuis des mois , voire des années." at bounding box center [261, 223] width 154 height 18
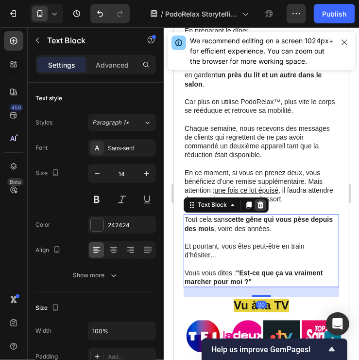
click at [262, 201] on icon at bounding box center [260, 204] width 6 height 7
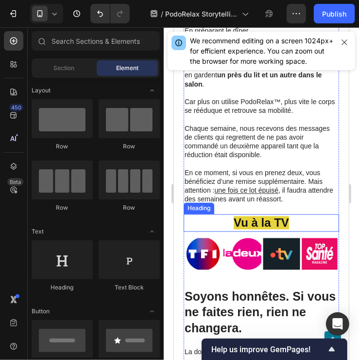
click at [296, 214] on h2 "Vu à la TV" at bounding box center [261, 222] width 156 height 17
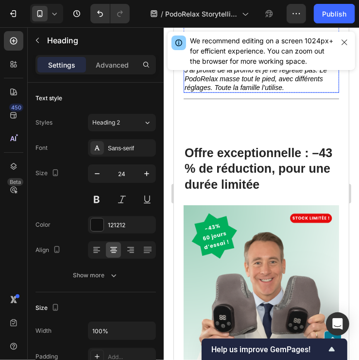
scroll to position [2252, 0]
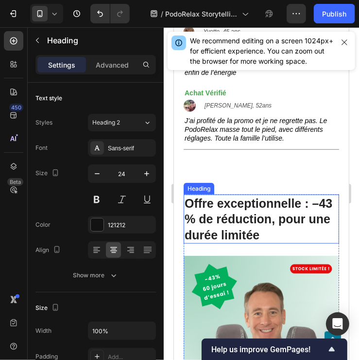
click at [267, 200] on h2 "Offre exceptionnelle : –43 % de réduction, pour une durée limitée" at bounding box center [261, 219] width 156 height 50
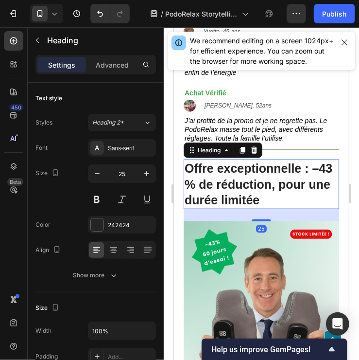
click at [244, 154] on icon at bounding box center [242, 150] width 5 height 7
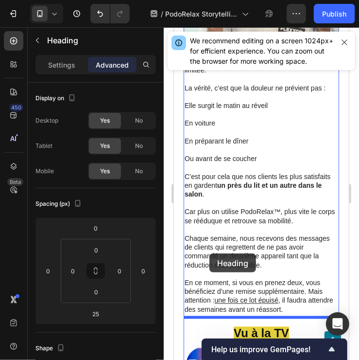
scroll to position [2739, 0]
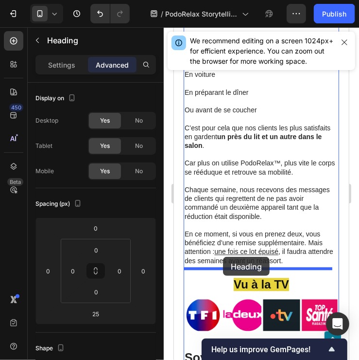
drag, startPoint x: 190, startPoint y: 248, endPoint x: 223, endPoint y: 256, distance: 34.1
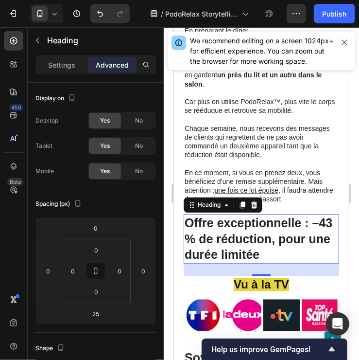
scroll to position [2677, 0]
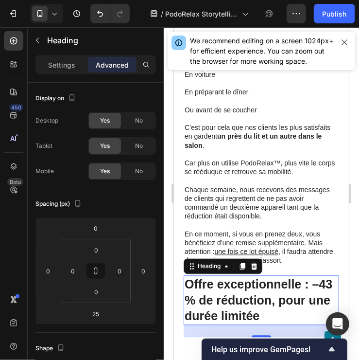
click at [230, 281] on h2 "Offre exceptionnelle : –43 % de réduction, pour une durée limitée" at bounding box center [261, 300] width 156 height 50
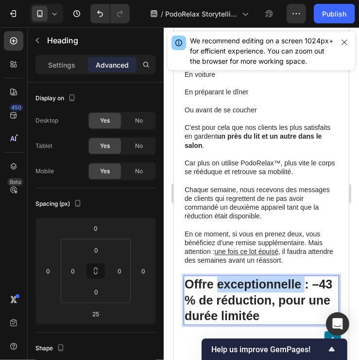
click at [230, 281] on p "Offre exceptionnelle : –43 % de réduction, pour une durée limitée" at bounding box center [261, 300] width 154 height 48
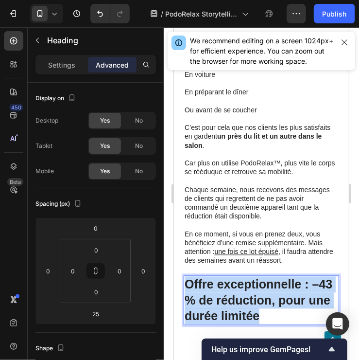
click at [230, 281] on p "Offre exceptionnelle : –43 % de réduction, pour une durée limitée" at bounding box center [261, 300] width 154 height 48
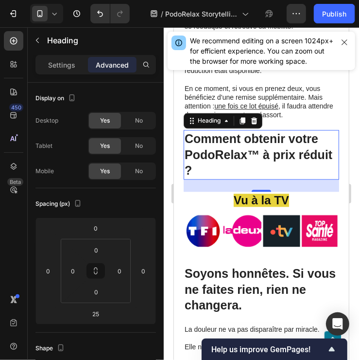
scroll to position [2920, 0]
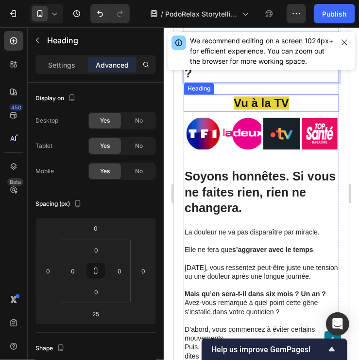
click at [219, 94] on h2 "Vu à la TV" at bounding box center [261, 102] width 156 height 17
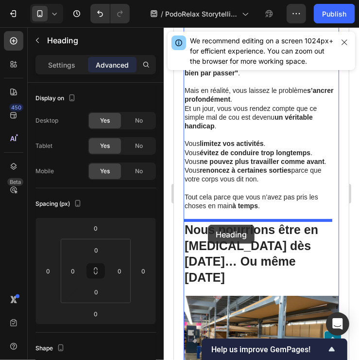
scroll to position [3261, 0]
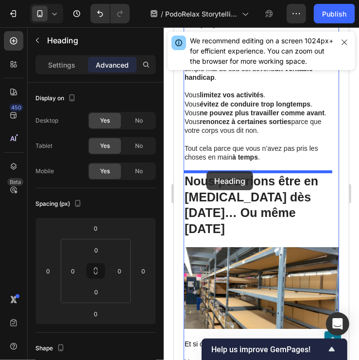
drag, startPoint x: 189, startPoint y: 79, endPoint x: 206, endPoint y: 171, distance: 93.1
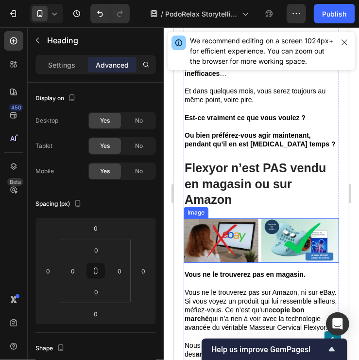
scroll to position [3584, 0]
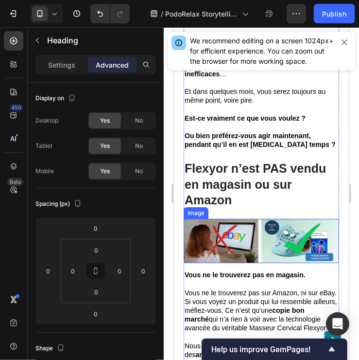
click at [275, 166] on strong "Flexyor n’est PAS vendu en magasin ou sur Amazon" at bounding box center [255, 183] width 142 height 45
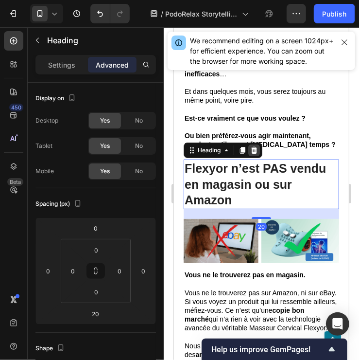
click at [254, 146] on icon at bounding box center [254, 150] width 8 height 8
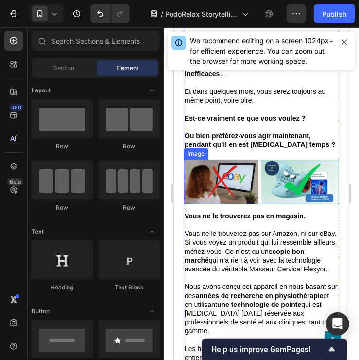
click at [265, 159] on img at bounding box center [261, 181] width 156 height 44
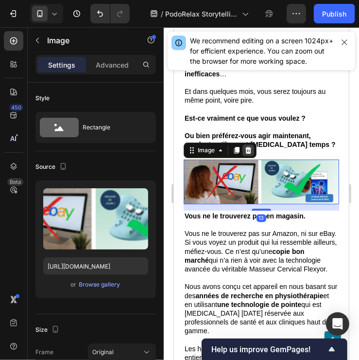
click at [250, 146] on icon at bounding box center [248, 149] width 6 height 7
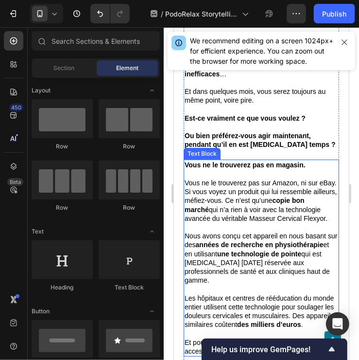
click at [259, 178] on p "Vous ne le trouverez pas sur Amazon, ni sur eBay." at bounding box center [261, 182] width 154 height 9
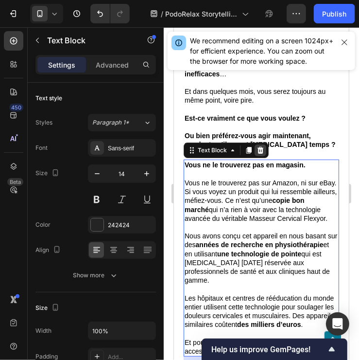
click at [259, 146] on icon at bounding box center [260, 149] width 6 height 7
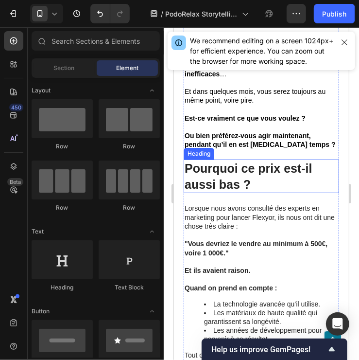
click at [261, 161] on strong "Pourquoi ce prix est-il aussi bas ?" at bounding box center [248, 176] width 128 height 30
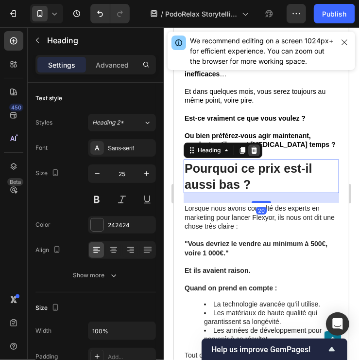
click at [253, 146] on icon at bounding box center [254, 149] width 6 height 7
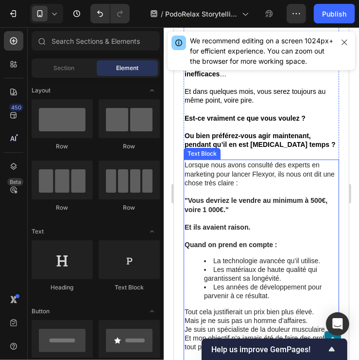
click at [258, 187] on p at bounding box center [261, 191] width 154 height 9
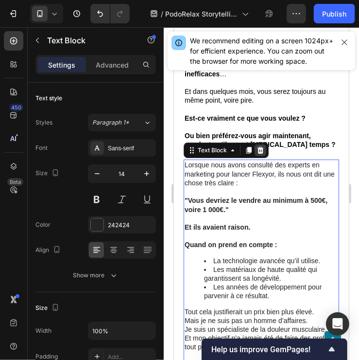
click at [256, 146] on icon at bounding box center [260, 150] width 8 height 8
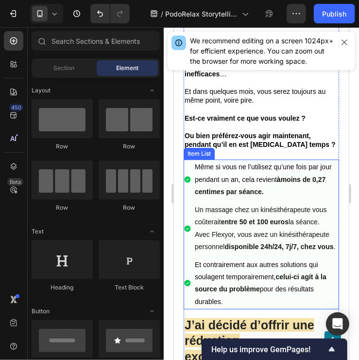
click at [260, 161] on p "Même si vous ne l’utilisez qu’une fois par jour pendant un an, cela revient à m…" at bounding box center [266, 179] width 143 height 37
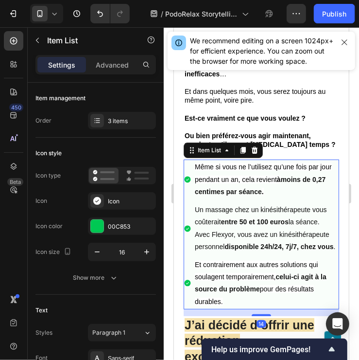
click at [187, 159] on div "Même si vous ne l’utilisez qu’une fois par jour pendant un an, cela revient à m…" at bounding box center [261, 179] width 156 height 40
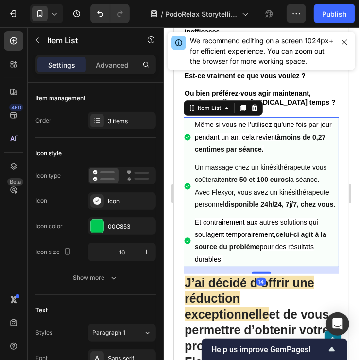
scroll to position [3633, 0]
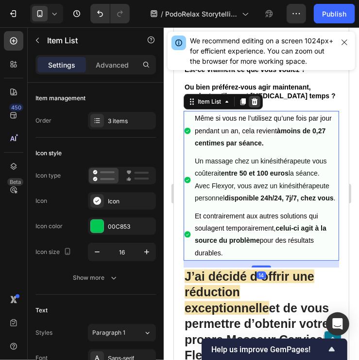
click at [253, 98] on icon at bounding box center [254, 101] width 6 height 7
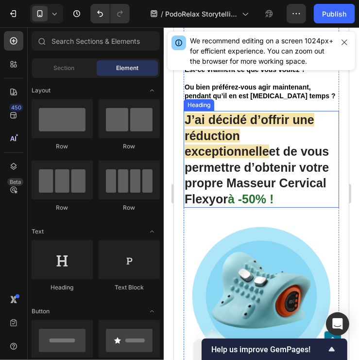
click at [187, 112] on strong "J’ai décidé d’offrir une réduction exceptionnelle" at bounding box center [249, 134] width 130 height 45
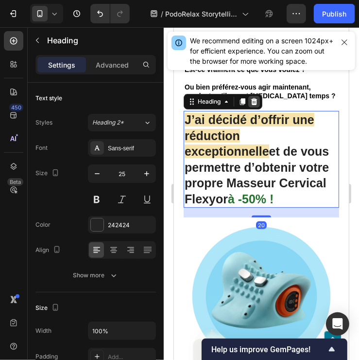
click at [251, 97] on icon at bounding box center [254, 101] width 8 height 8
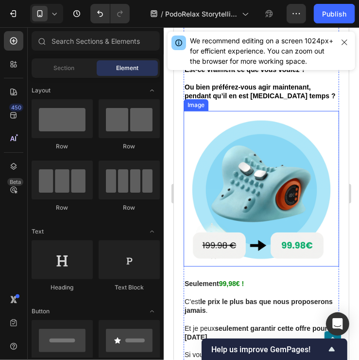
click at [183, 110] on img at bounding box center [261, 188] width 156 height 156
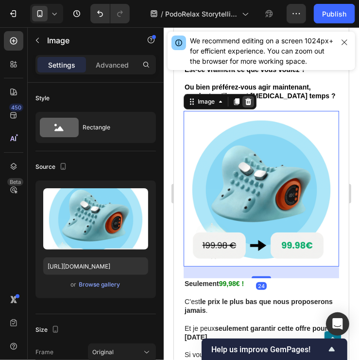
click at [247, 97] on icon at bounding box center [248, 101] width 8 height 8
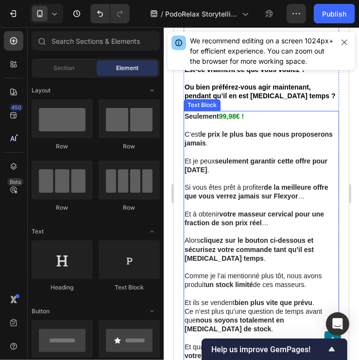
click at [208, 130] on strong "le prix le plus bas que nous proposerons jamais" at bounding box center [258, 138] width 148 height 17
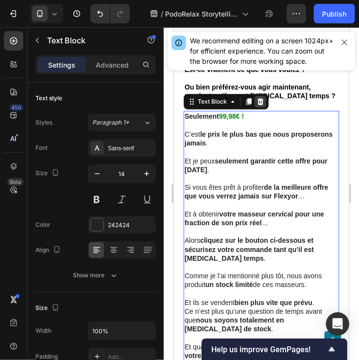
click at [258, 98] on icon at bounding box center [260, 101] width 6 height 7
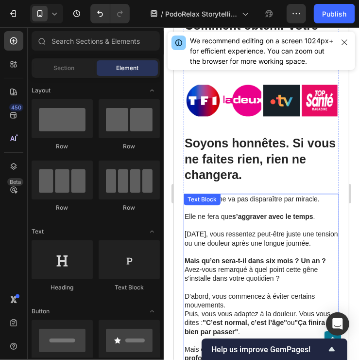
scroll to position [2903, 0]
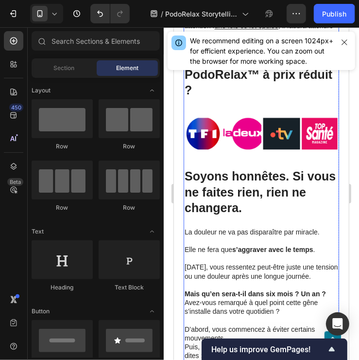
click at [227, 128] on img at bounding box center [261, 133] width 156 height 44
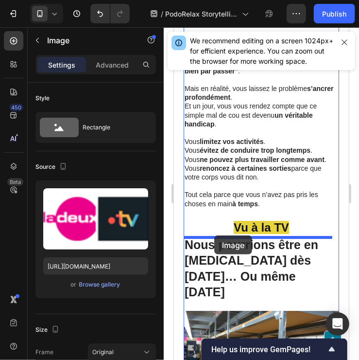
drag, startPoint x: 192, startPoint y: 97, endPoint x: 214, endPoint y: 235, distance: 139.9
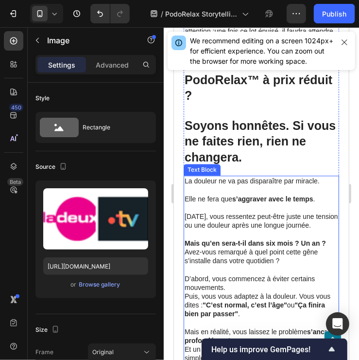
scroll to position [2801, 0]
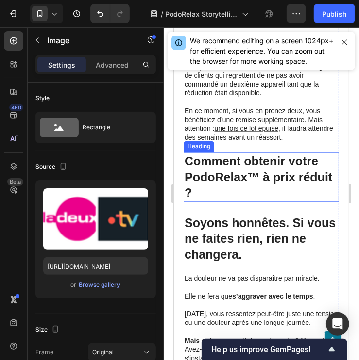
click at [233, 175] on p "Comment obtenir votre PodoRelax™ à prix réduit ?" at bounding box center [261, 177] width 154 height 48
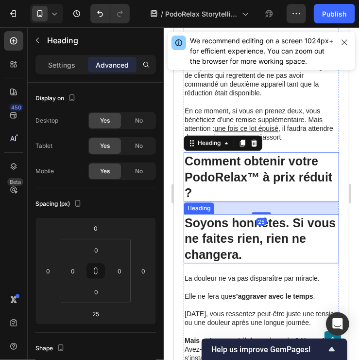
click at [248, 218] on strong "Soyons honnêtes. Si vous ne faites rien, rien ne changera." at bounding box center [259, 237] width 151 height 45
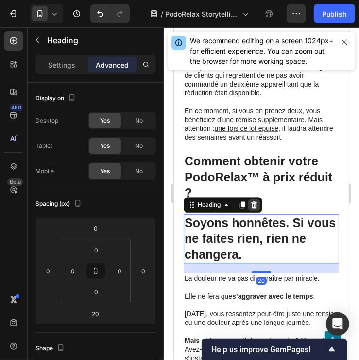
click at [259, 198] on div at bounding box center [254, 204] width 12 height 12
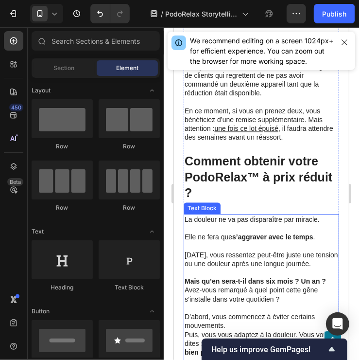
click at [256, 223] on p at bounding box center [261, 227] width 154 height 9
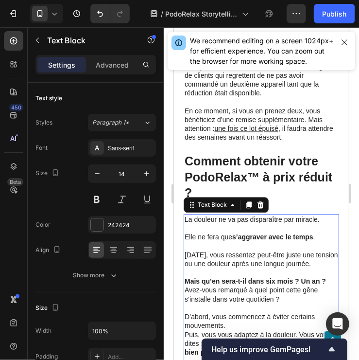
click at [255, 223] on p at bounding box center [261, 227] width 154 height 9
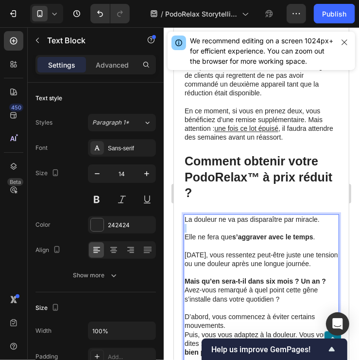
click at [255, 223] on p "Rich Text Editor. Editing area: main" at bounding box center [261, 227] width 154 height 9
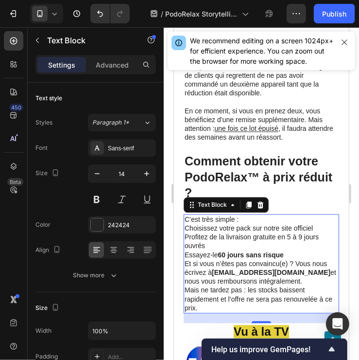
click at [241, 214] on p "C’est très simple :" at bounding box center [261, 218] width 154 height 9
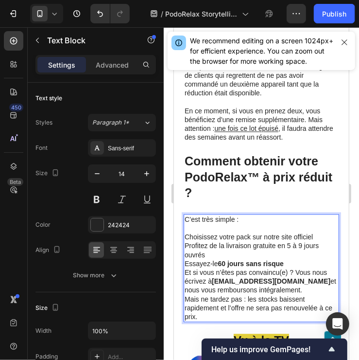
click at [266, 245] on p "Profitez de la livraison gratuite en 5 à 9 jours ouvrés" at bounding box center [261, 250] width 154 height 18
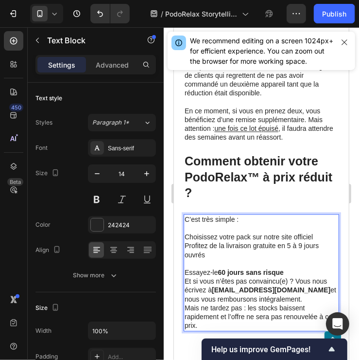
click at [290, 268] on p "Essayez-le 60 jours sans risque" at bounding box center [261, 272] width 154 height 9
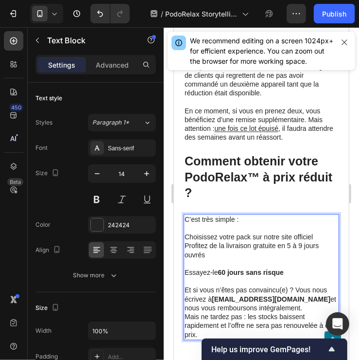
click at [283, 298] on p "Et si vous n’êtes pas convaincu(e) ? Vous nous écrivez à contact@flexyor.com et…" at bounding box center [261, 298] width 154 height 27
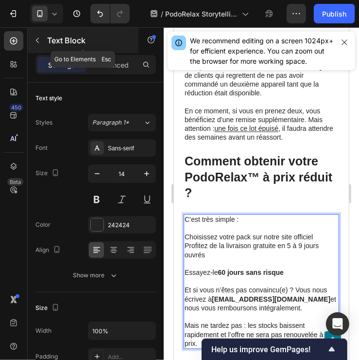
click at [38, 40] on icon "button" at bounding box center [38, 40] width 8 height 8
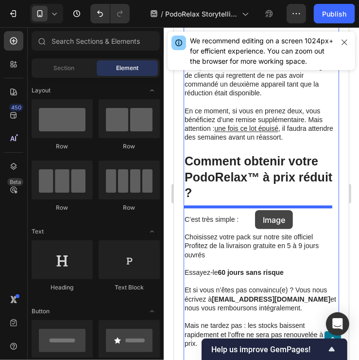
drag, startPoint x: 245, startPoint y: 306, endPoint x: 255, endPoint y: 210, distance: 97.3
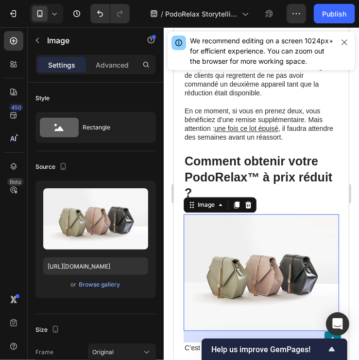
drag, startPoint x: 208, startPoint y: 235, endPoint x: 340, endPoint y: 253, distance: 133.6
click at [208, 235] on img at bounding box center [261, 272] width 156 height 117
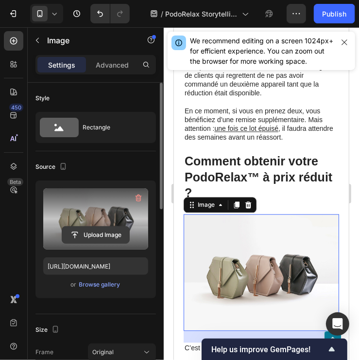
click at [110, 229] on input "file" at bounding box center [95, 235] width 67 height 17
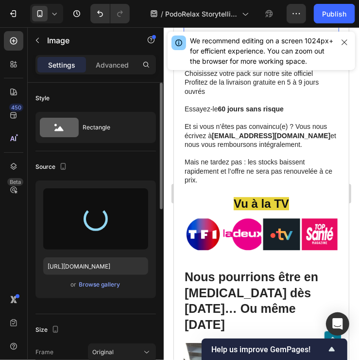
scroll to position [3190, 0]
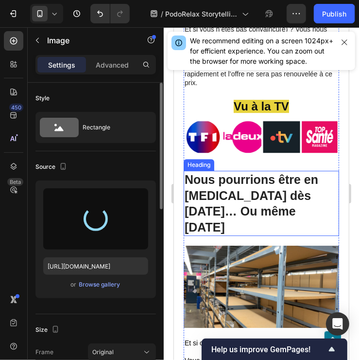
type input "https://cdn.shopify.com/s/files/1/0923/3639/0408/files/gempages_557720765105964…"
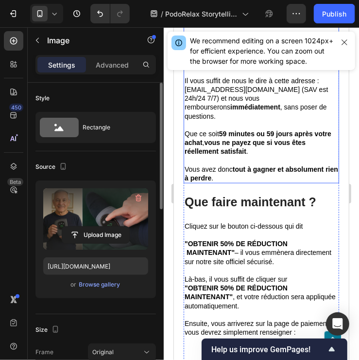
scroll to position [4037, 0]
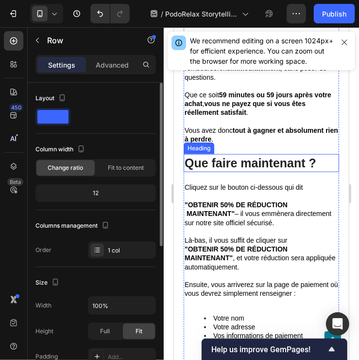
click at [281, 156] on strong "Que faire maintenant ?" at bounding box center [250, 163] width 132 height 14
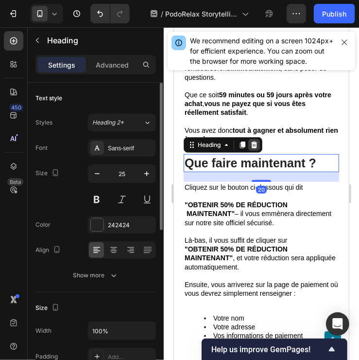
click at [256, 141] on icon at bounding box center [254, 144] width 6 height 7
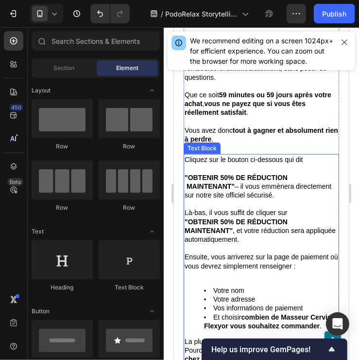
click at [257, 163] on p at bounding box center [261, 167] width 154 height 9
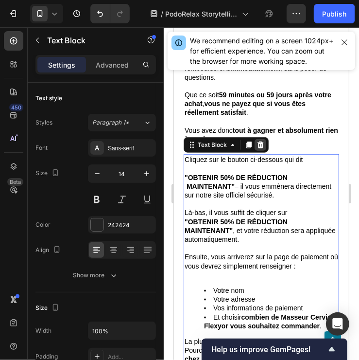
click at [261, 141] on icon at bounding box center [260, 144] width 6 height 7
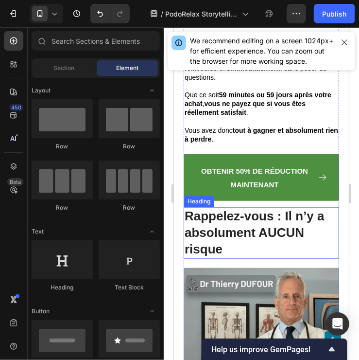
click at [264, 208] on strong "Rappelez-vous : Il n’y a absolument AUCUN risque" at bounding box center [254, 232] width 140 height 48
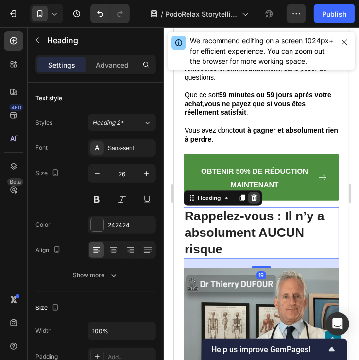
click at [253, 194] on icon at bounding box center [254, 197] width 6 height 7
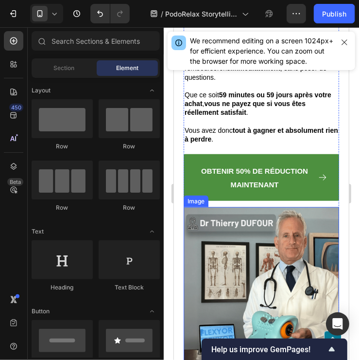
click at [265, 207] on img at bounding box center [261, 285] width 156 height 156
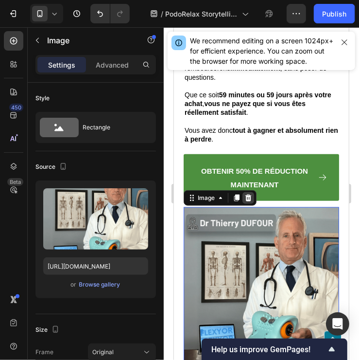
click at [244, 194] on icon at bounding box center [248, 198] width 8 height 8
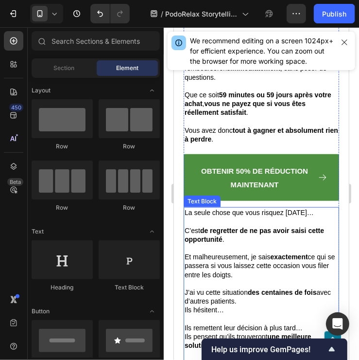
click at [247, 216] on p at bounding box center [261, 220] width 154 height 9
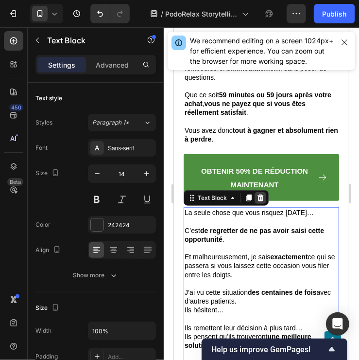
click at [259, 194] on icon at bounding box center [260, 197] width 6 height 7
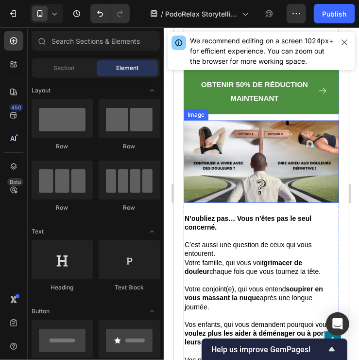
scroll to position [4134, 0]
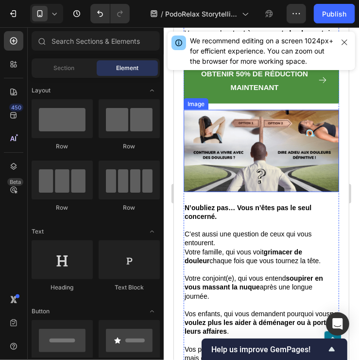
click at [255, 135] on img at bounding box center [261, 150] width 156 height 82
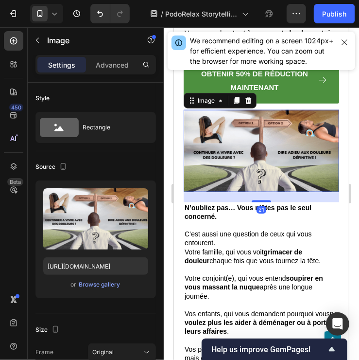
click at [264, 109] on img at bounding box center [261, 150] width 156 height 82
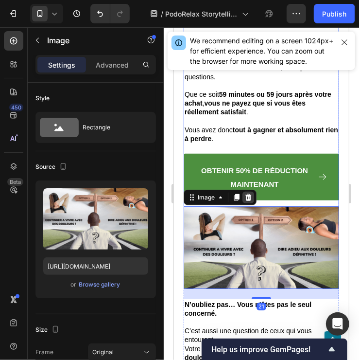
scroll to position [4037, 0]
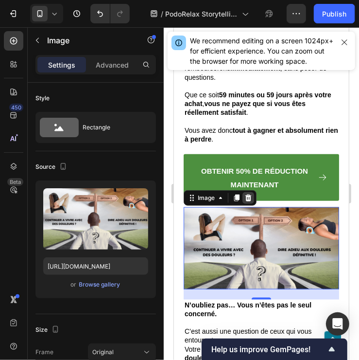
click at [248, 194] on icon at bounding box center [248, 197] width 6 height 7
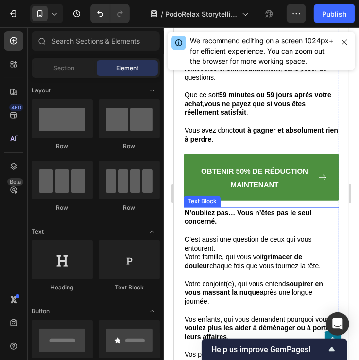
click at [250, 226] on p at bounding box center [261, 230] width 154 height 9
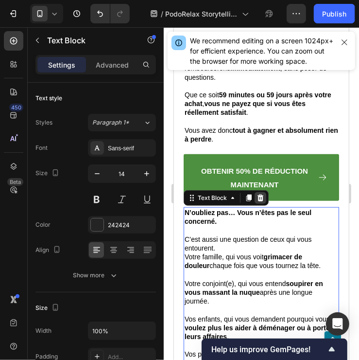
click at [262, 194] on icon at bounding box center [260, 197] width 6 height 7
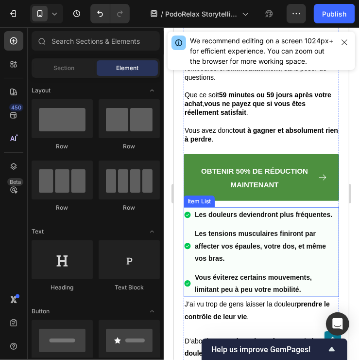
drag, startPoint x: 188, startPoint y: 174, endPoint x: 206, endPoint y: 167, distance: 19.9
click at [188, 207] on div "Les douleurs deviendront plus fréquentes." at bounding box center [261, 214] width 156 height 15
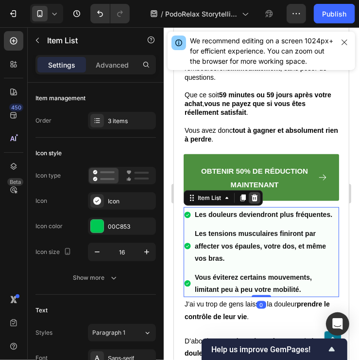
click at [251, 194] on icon at bounding box center [254, 198] width 8 height 8
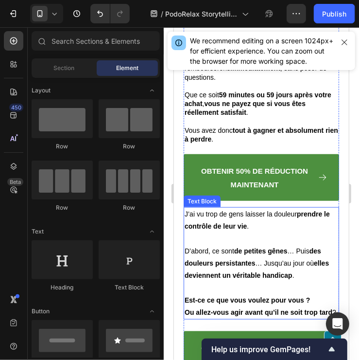
click at [233, 210] on strong "prendre le contrôle de leur vie" at bounding box center [256, 220] width 145 height 20
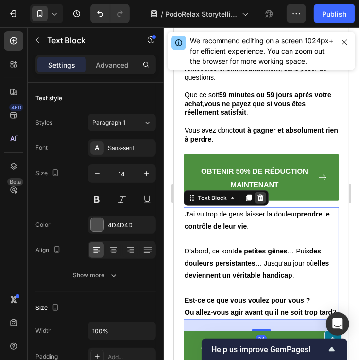
click at [262, 194] on icon at bounding box center [260, 198] width 8 height 8
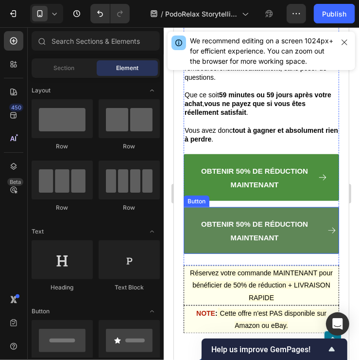
click at [207, 207] on link "OBTENIR 50% DE RÉDUCTION MAINTENANT" at bounding box center [261, 230] width 156 height 47
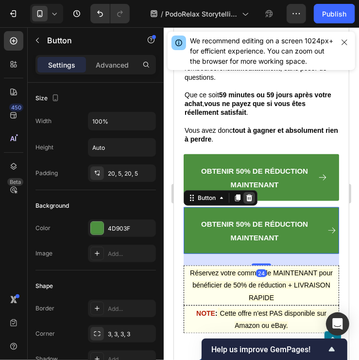
click at [245, 194] on icon at bounding box center [249, 198] width 8 height 8
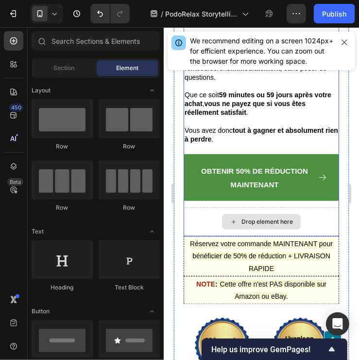
click at [199, 207] on div "Drop element here" at bounding box center [261, 221] width 156 height 29
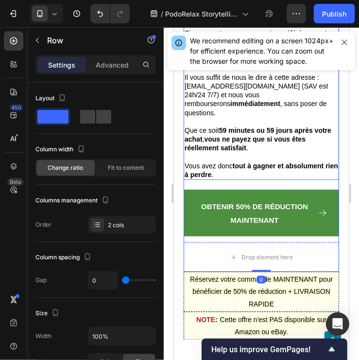
scroll to position [3988, 0]
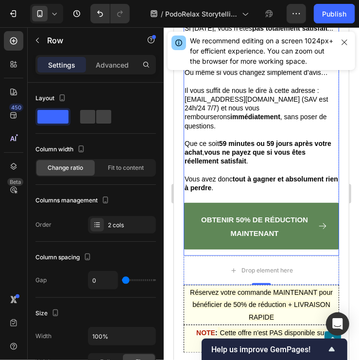
click at [190, 202] on link "OBTENIR 50% DE RÉDUCTION MAINTENANT" at bounding box center [261, 225] width 156 height 47
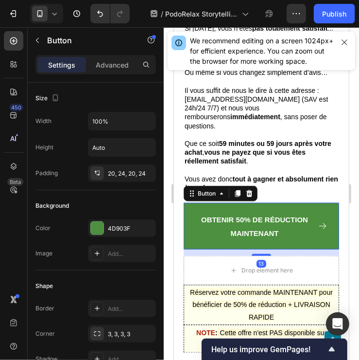
click at [247, 190] on icon at bounding box center [249, 193] width 6 height 7
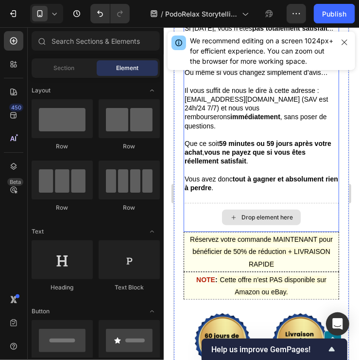
click at [208, 202] on div "Drop element here" at bounding box center [261, 216] width 156 height 29
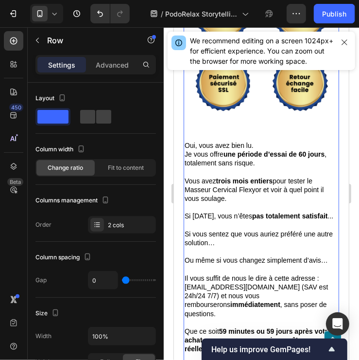
scroll to position [3745, 0]
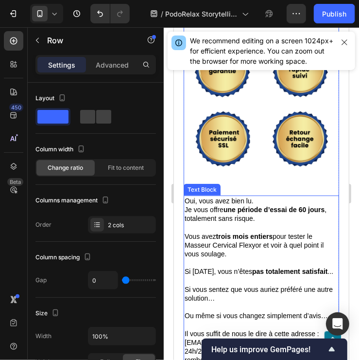
click at [264, 258] on p at bounding box center [261, 262] width 154 height 9
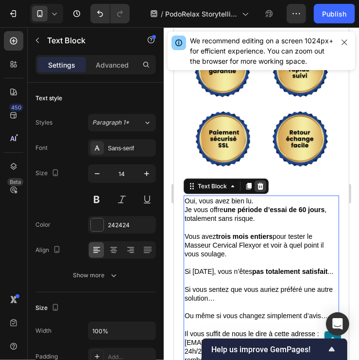
click at [259, 182] on icon at bounding box center [260, 186] width 8 height 8
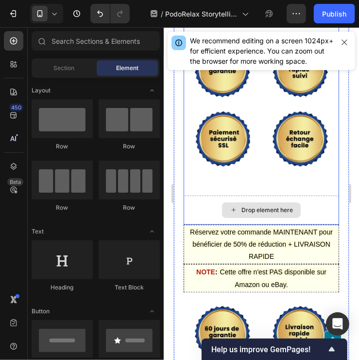
click at [206, 195] on div "Drop element here" at bounding box center [261, 209] width 156 height 29
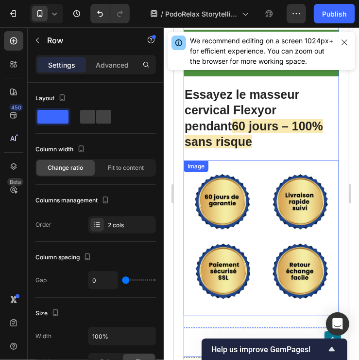
scroll to position [3599, 0]
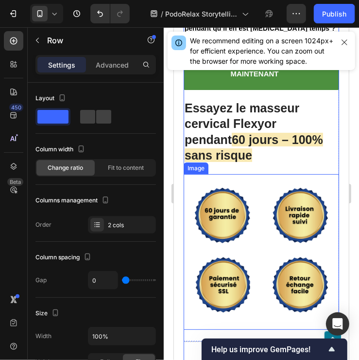
click at [208, 268] on img at bounding box center [261, 252] width 156 height 156
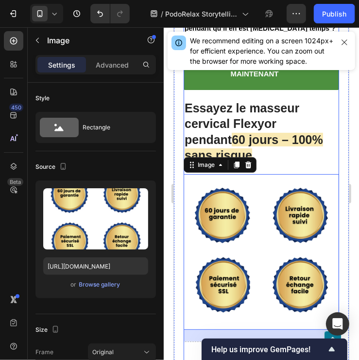
click at [200, 341] on div "Drop element here" at bounding box center [261, 355] width 156 height 29
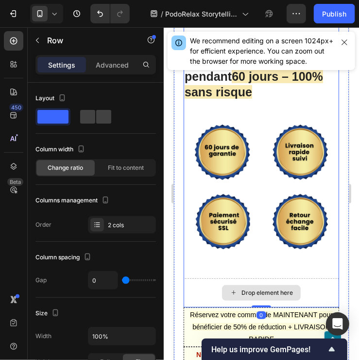
scroll to position [3745, 0]
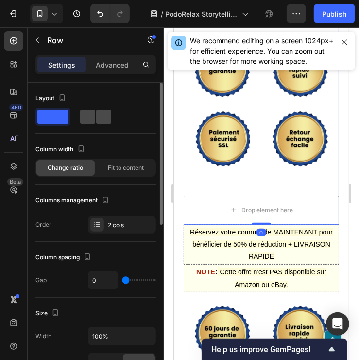
click at [83, 117] on span at bounding box center [87, 117] width 15 height 14
type input "30"
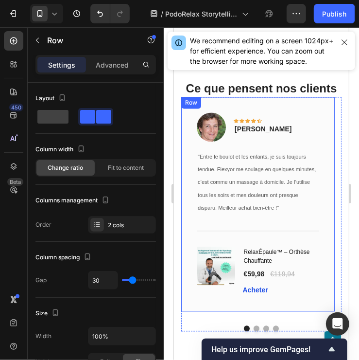
scroll to position [4507, 0]
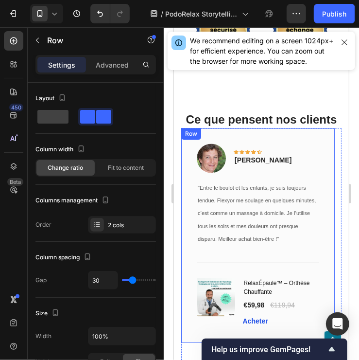
click at [189, 143] on div "Image Icon Icon Icon Icon Icon Row Nathalie Debaque Text block Row "Entre le bo…" at bounding box center [258, 235] width 154 height 214
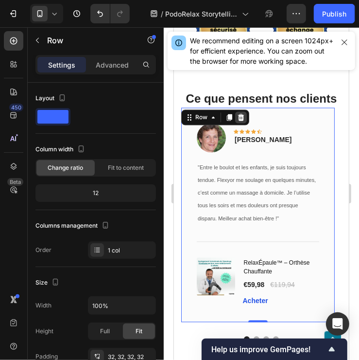
click at [239, 121] on icon at bounding box center [241, 117] width 8 height 8
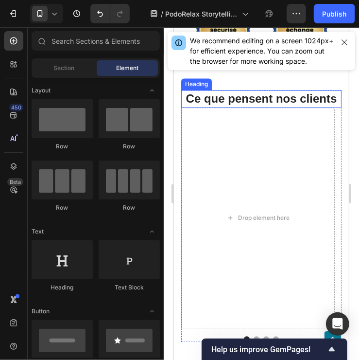
click at [238, 105] on strong "Ce que pensent nos clients" at bounding box center [261, 98] width 151 height 13
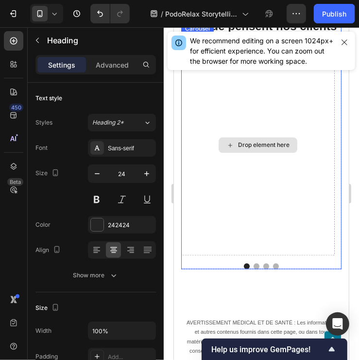
scroll to position [4653, 0]
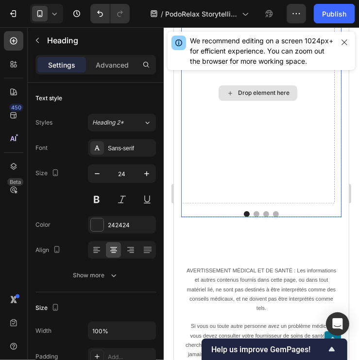
click at [263, 151] on div "Drop element here" at bounding box center [258, 92] width 154 height 221
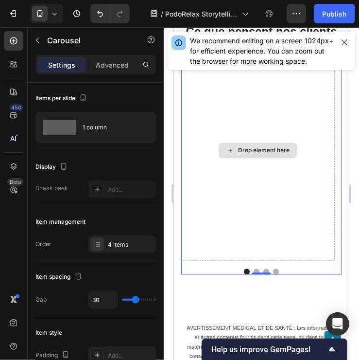
scroll to position [4507, 0]
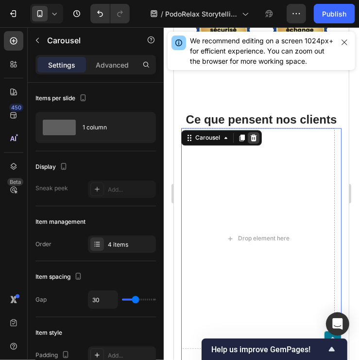
click at [253, 138] on icon at bounding box center [253, 137] width 6 height 7
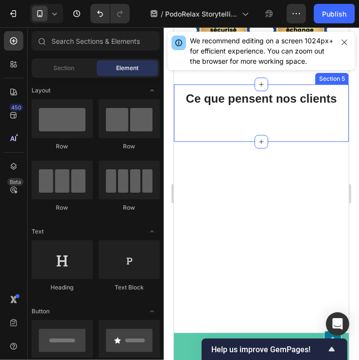
click at [258, 105] on strong "Ce que pensent nos clients" at bounding box center [261, 98] width 151 height 13
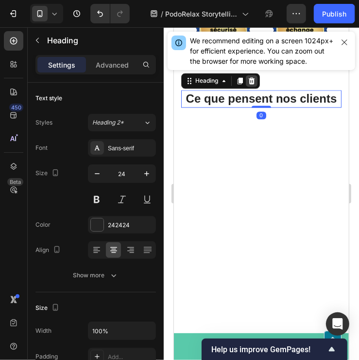
click at [255, 85] on icon at bounding box center [252, 81] width 8 height 8
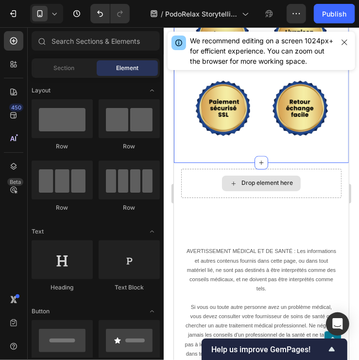
scroll to position [4361, 0]
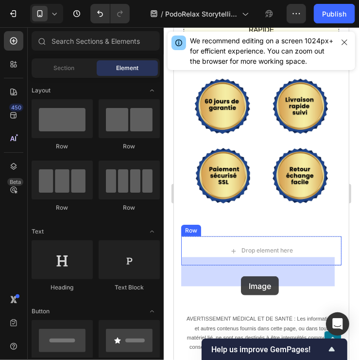
drag, startPoint x: 233, startPoint y: 311, endPoint x: 241, endPoint y: 276, distance: 36.2
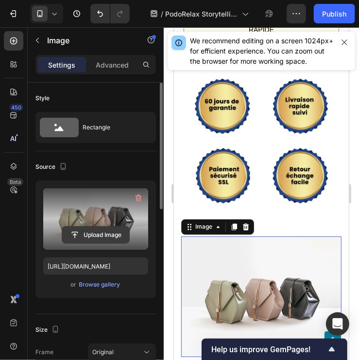
click at [119, 230] on input "file" at bounding box center [95, 235] width 67 height 17
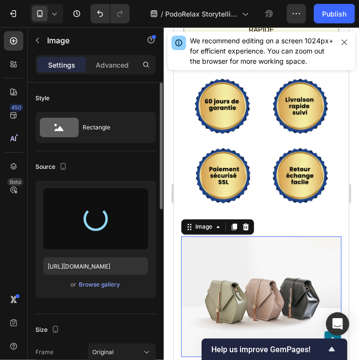
type input "[URL][DOMAIN_NAME]"
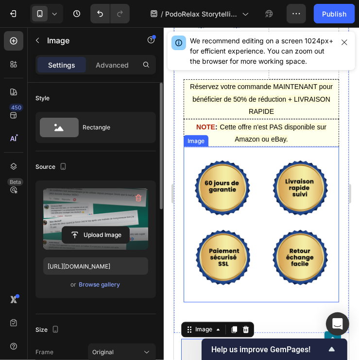
scroll to position [4264, 0]
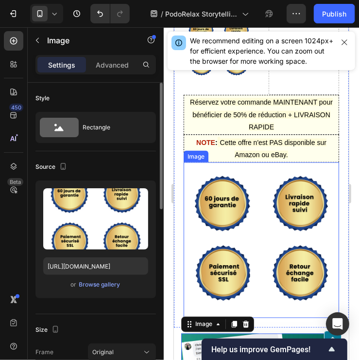
click at [246, 217] on img at bounding box center [261, 240] width 156 height 156
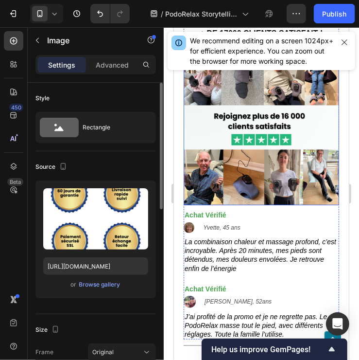
scroll to position [2075, 0]
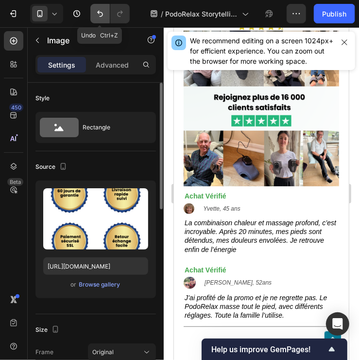
click at [101, 17] on icon "Undo/Redo" at bounding box center [100, 14] width 10 height 10
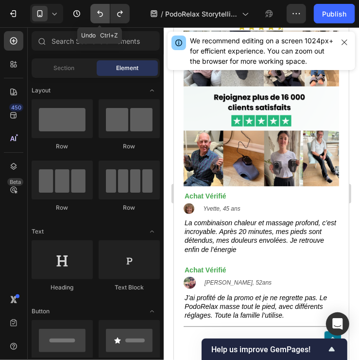
click at [101, 17] on icon "Undo/Redo" at bounding box center [100, 14] width 10 height 10
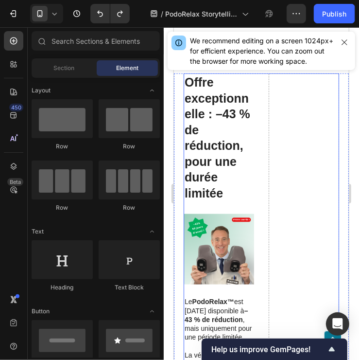
scroll to position [2464, 0]
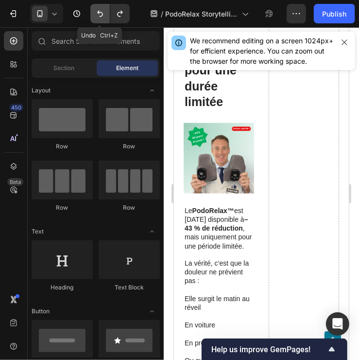
click at [96, 20] on button "Undo/Redo" at bounding box center [99, 13] width 19 height 19
click at [96, 19] on button "Undo/Redo" at bounding box center [99, 13] width 19 height 19
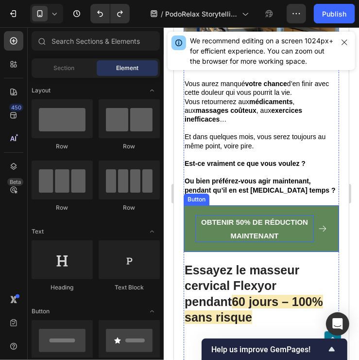
scroll to position [3486, 0]
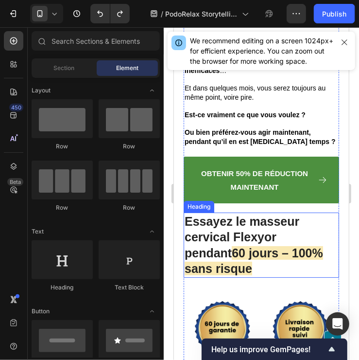
click at [262, 214] on strong "Essayez le masseur cervical Flexyor pendant" at bounding box center [241, 236] width 115 height 45
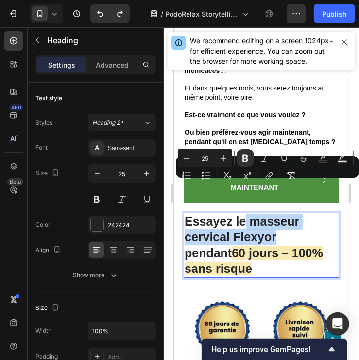
drag, startPoint x: 276, startPoint y: 206, endPoint x: 246, endPoint y: 193, distance: 32.9
click at [246, 214] on strong "Essayez le masseur cervical Flexyor pendant" at bounding box center [241, 236] width 115 height 45
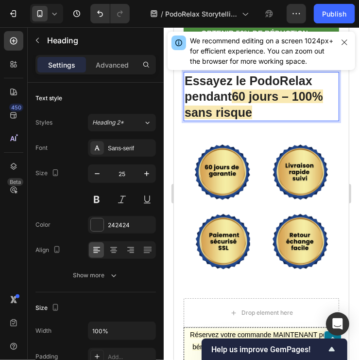
scroll to position [3680, 0]
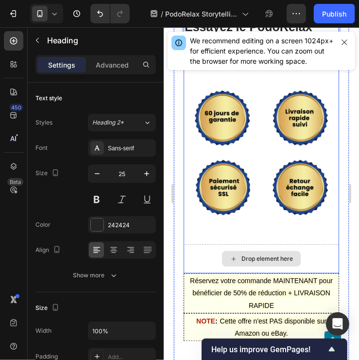
click at [240, 250] on div "Drop element here" at bounding box center [261, 258] width 79 height 16
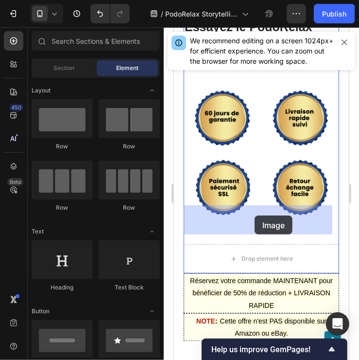
drag, startPoint x: 241, startPoint y: 304, endPoint x: 254, endPoint y: 215, distance: 90.5
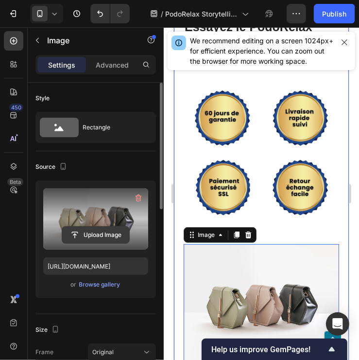
click at [99, 229] on input "file" at bounding box center [95, 235] width 67 height 17
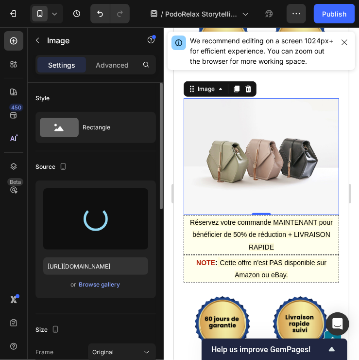
type input "[URL][DOMAIN_NAME]"
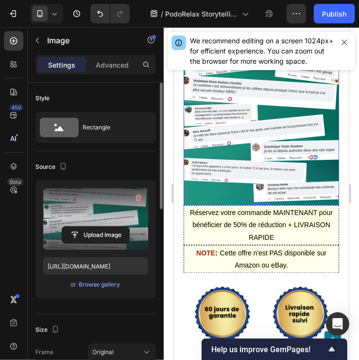
scroll to position [4021, 0]
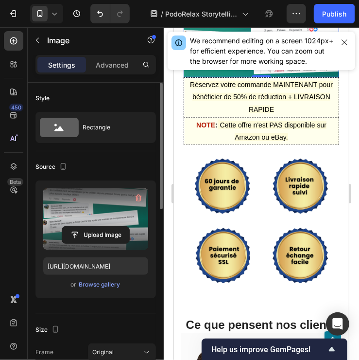
click at [267, 218] on img at bounding box center [261, 222] width 156 height 156
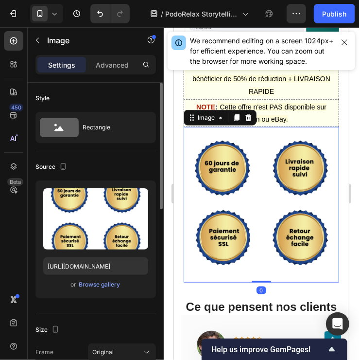
click at [249, 73] on div "We recommend editing on a screen 1024px+ for efficient experience. You can zoom…" at bounding box center [262, 51] width 196 height 46
click at [246, 73] on div "We recommend editing on a screen 1024px+ for efficient experience. You can zoom…" at bounding box center [262, 51] width 196 height 46
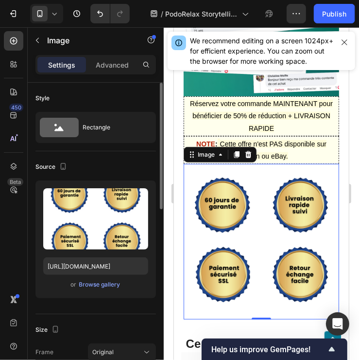
scroll to position [3924, 0]
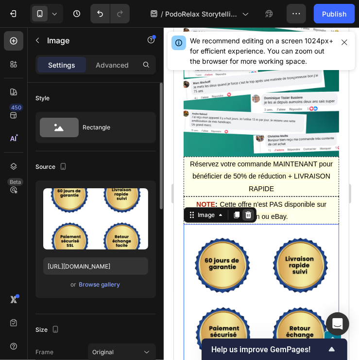
click at [249, 211] on icon at bounding box center [248, 214] width 6 height 7
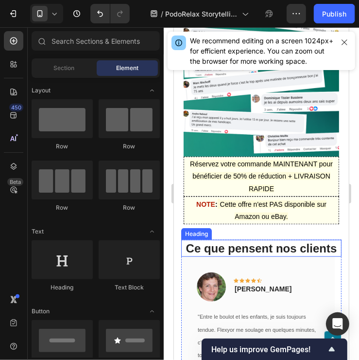
click at [260, 241] on strong "Ce que pensent nos clients" at bounding box center [261, 247] width 151 height 13
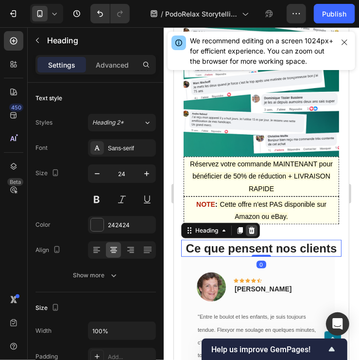
click at [250, 227] on icon at bounding box center [252, 230] width 6 height 7
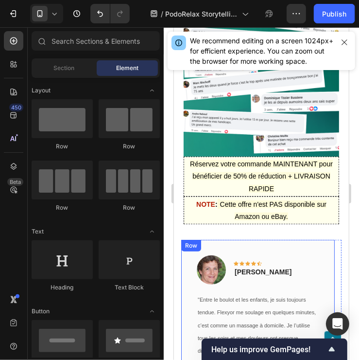
click at [255, 239] on div "Image Icon Icon Icon Icon Icon Row Nathalie Debaque Text block Row "Entre le bo…" at bounding box center [258, 346] width 154 height 214
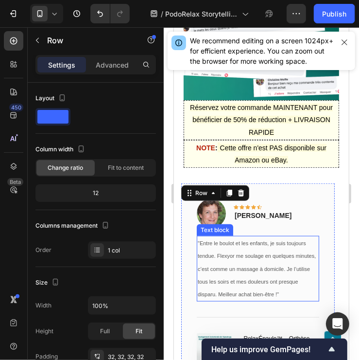
scroll to position [3972, 0]
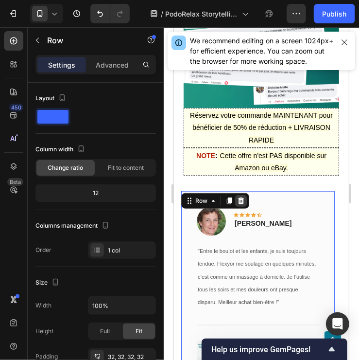
click at [244, 195] on div at bounding box center [241, 201] width 12 height 12
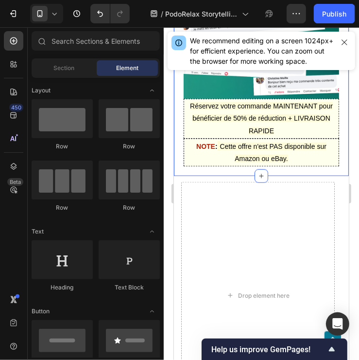
scroll to position [4070, 0]
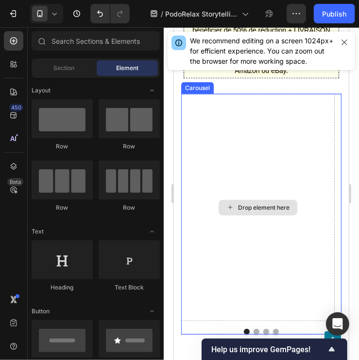
click at [280, 137] on div "Drop element here" at bounding box center [258, 206] width 154 height 227
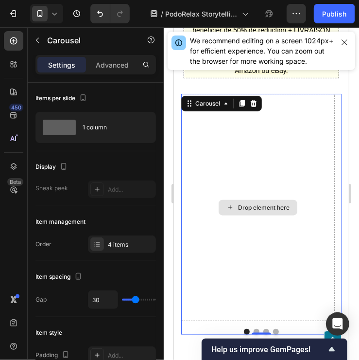
scroll to position [3972, 0]
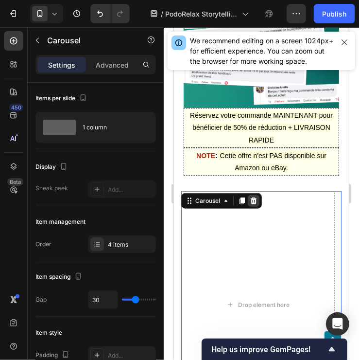
click at [253, 197] on icon at bounding box center [253, 200] width 6 height 7
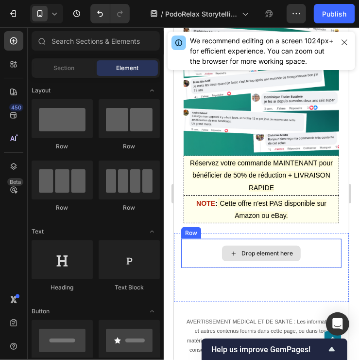
scroll to position [3924, 0]
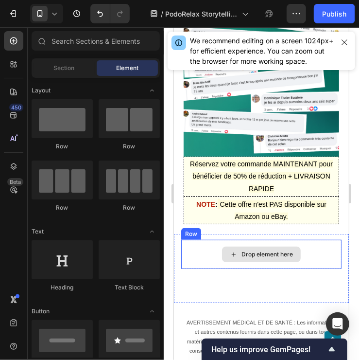
click at [302, 239] on div "Drop element here" at bounding box center [261, 253] width 161 height 29
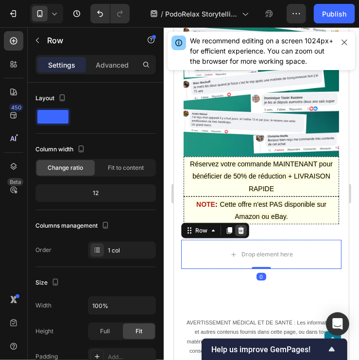
click at [238, 227] on icon at bounding box center [241, 230] width 6 height 7
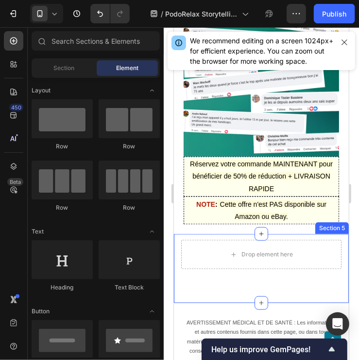
click at [325, 233] on div "Drop element here Section 5" at bounding box center [261, 267] width 175 height 69
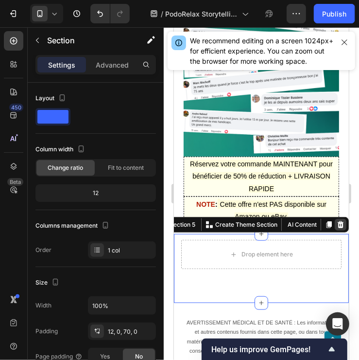
click at [338, 218] on div at bounding box center [341, 224] width 12 height 12
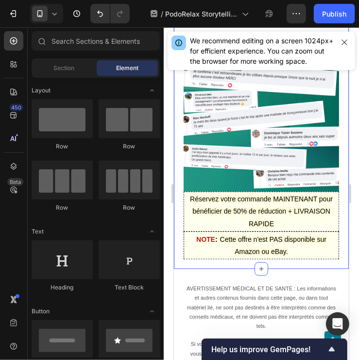
scroll to position [3778, 0]
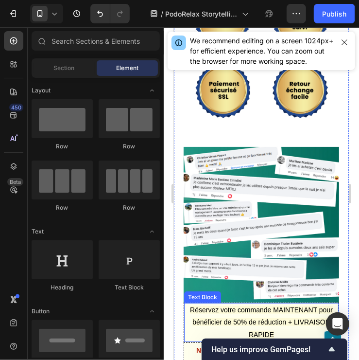
click at [235, 305] on span "Réservez votre commande MAINTENANT pour bénéficier de 50% de réduction + LIVRAI…" at bounding box center [261, 321] width 143 height 32
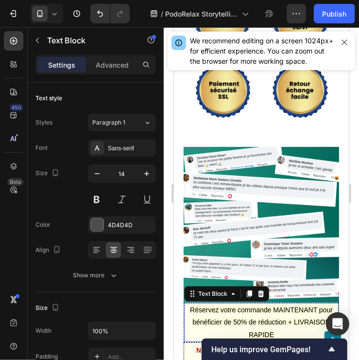
click at [234, 305] on span "Réservez votre commande MAINTENANT pour bénéficier de 50% de réduction + LIVRAI…" at bounding box center [261, 321] width 143 height 32
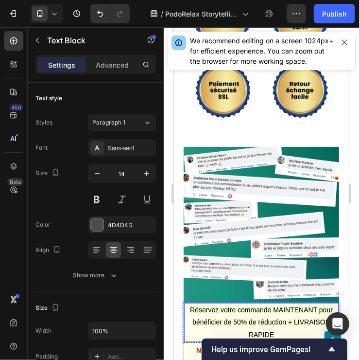
click at [232, 305] on span "Réservez votre commande MAINTENANT pour bénéficier de 50% de réduction + LIVRAI…" at bounding box center [261, 321] width 143 height 32
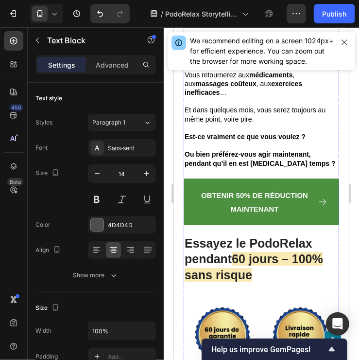
scroll to position [3437, 0]
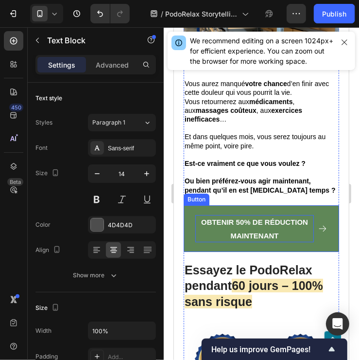
click at [260, 214] on p "OBTENIR 50% DE RÉDUCTION MAINTENANT" at bounding box center [254, 227] width 119 height 27
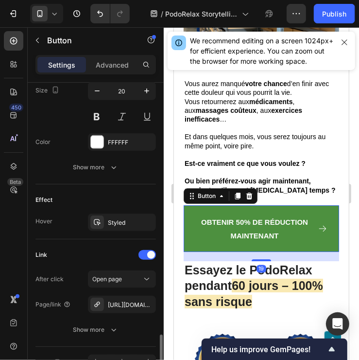
scroll to position [543, 0]
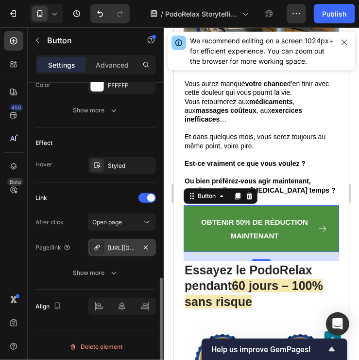
click at [131, 244] on div "https://flexyor.com/masseur-cervical-4en1-v2-flexyor®-copie" at bounding box center [122, 248] width 28 height 9
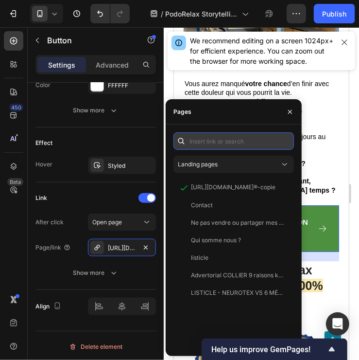
click at [229, 140] on input "text" at bounding box center [234, 141] width 121 height 18
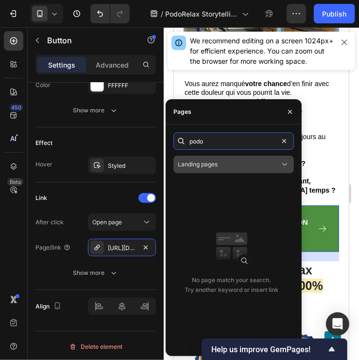
type input "podo"
click at [234, 163] on div "Landing pages" at bounding box center [229, 164] width 102 height 9
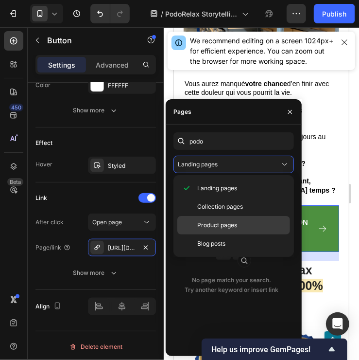
click at [228, 221] on span "Product pages" at bounding box center [217, 225] width 40 height 9
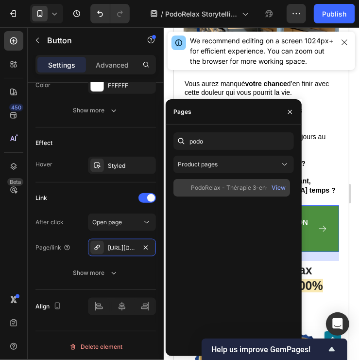
click at [221, 184] on div "PodoRelax - Thérapie 3-en-1" at bounding box center [231, 187] width 80 height 9
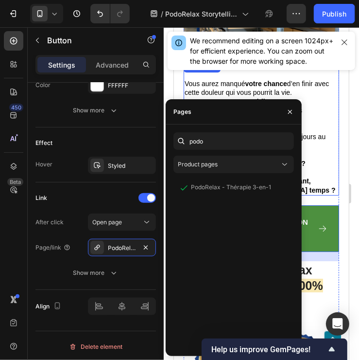
click at [321, 97] on p "Vous retournerez aux médicaments , aux massages coûteux , aux exercices ineffic…" at bounding box center [261, 110] width 154 height 27
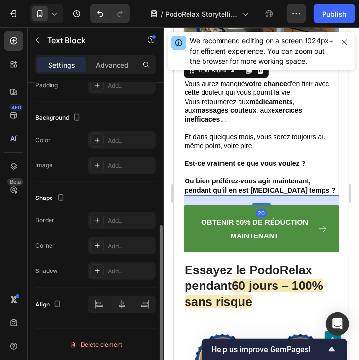
scroll to position [0, 0]
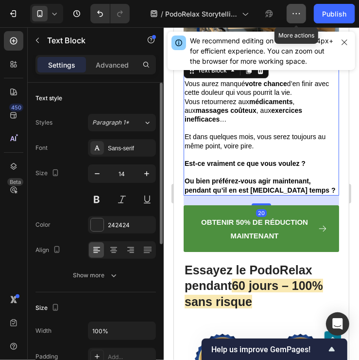
click at [301, 12] on icon "button" at bounding box center [297, 14] width 10 height 10
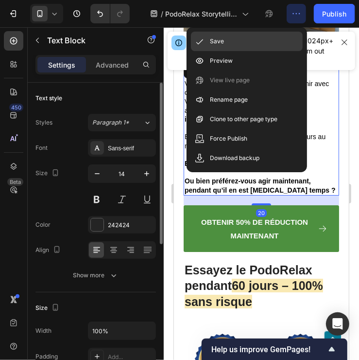
click at [285, 39] on div "Save" at bounding box center [247, 41] width 112 height 19
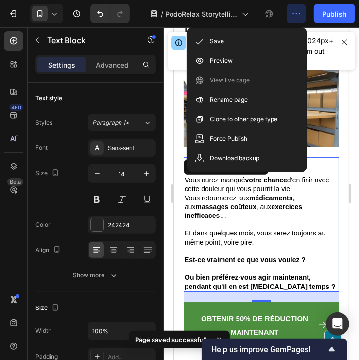
scroll to position [3340, 0]
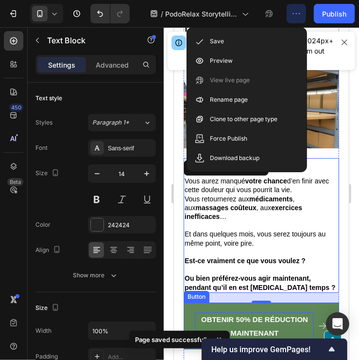
click at [258, 315] on span "OBTENIR 50% DE RÉDUCTION MAINTENANT" at bounding box center [254, 326] width 107 height 22
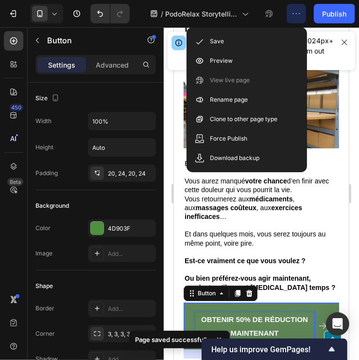
click at [247, 315] on span "OBTENIR 50% DE RÉDUCTION MAINTENANT" at bounding box center [254, 326] width 107 height 22
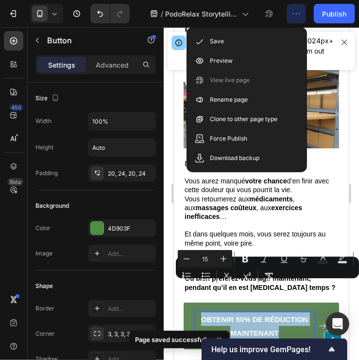
click at [247, 315] on span "OBTENIR 50% DE RÉDUCTION MAINTENANT" at bounding box center [254, 326] width 107 height 22
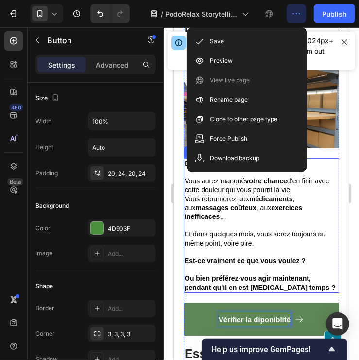
click at [283, 247] on p at bounding box center [261, 251] width 154 height 9
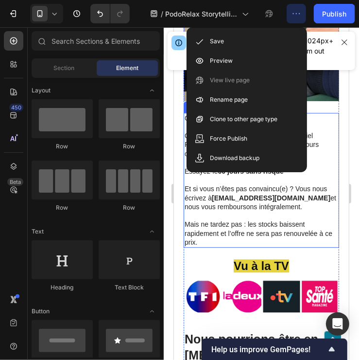
scroll to position [3000, 0]
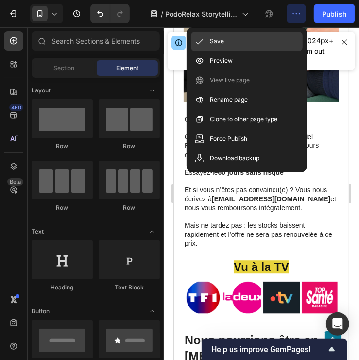
click at [207, 39] on div "Save" at bounding box center [247, 41] width 112 height 19
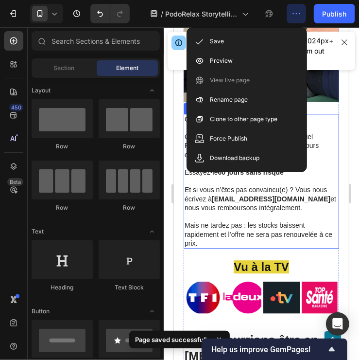
click at [327, 114] on p "C’est très simple :" at bounding box center [261, 118] width 154 height 9
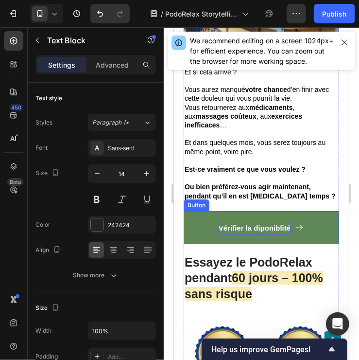
scroll to position [3438, 0]
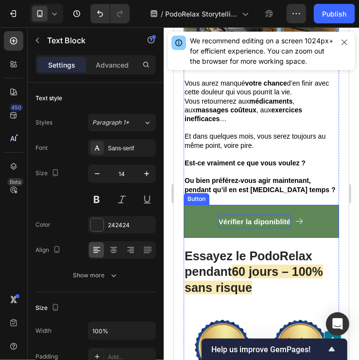
click at [195, 204] on link "Vérifier la diponiblité" at bounding box center [261, 220] width 156 height 33
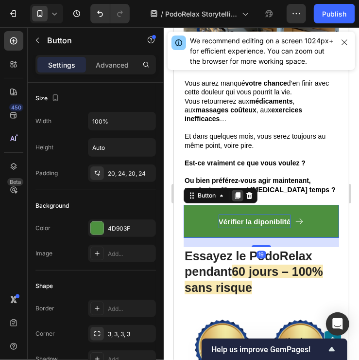
click at [239, 192] on icon at bounding box center [237, 195] width 5 height 7
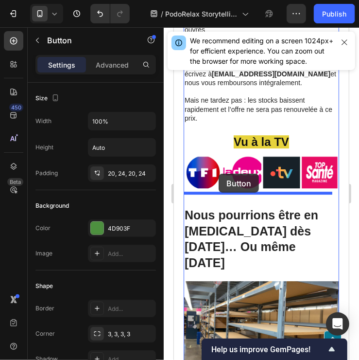
scroll to position [3097, 0]
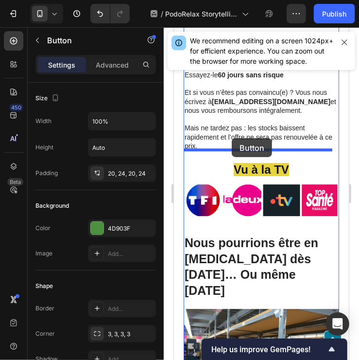
drag, startPoint x: 193, startPoint y: 206, endPoint x: 232, endPoint y: 138, distance: 78.6
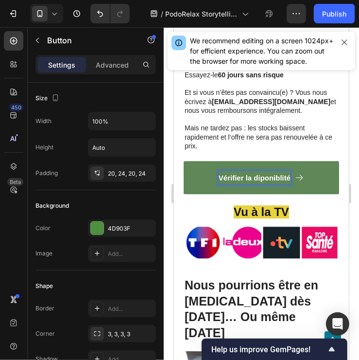
click at [254, 173] on span "Vérifier la diponiblité" at bounding box center [254, 177] width 72 height 8
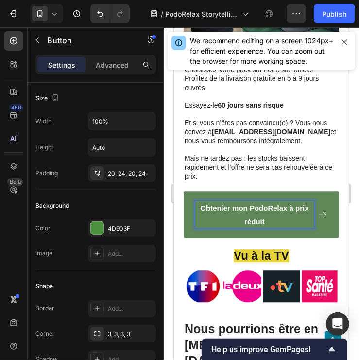
scroll to position [3000, 0]
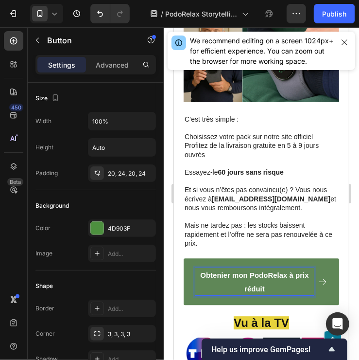
click at [296, 258] on link "Obtenier mon PodoRelax à prix réduit" at bounding box center [261, 281] width 156 height 47
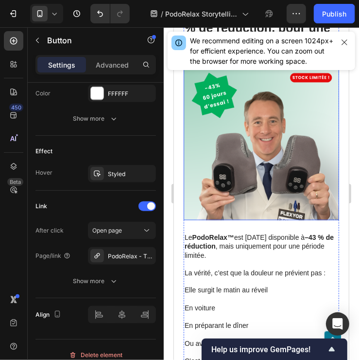
scroll to position [2416, 0]
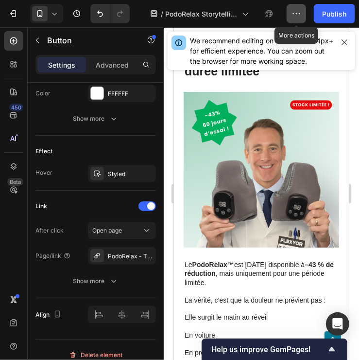
click at [295, 16] on icon "button" at bounding box center [297, 14] width 10 height 10
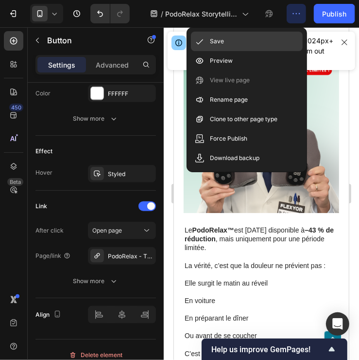
click at [268, 36] on div "Save" at bounding box center [247, 41] width 112 height 19
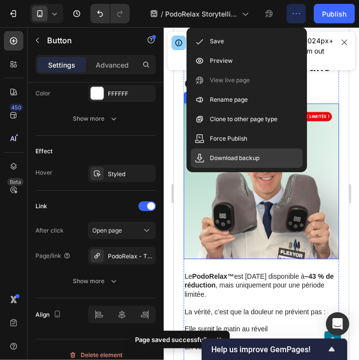
scroll to position [2124, 0]
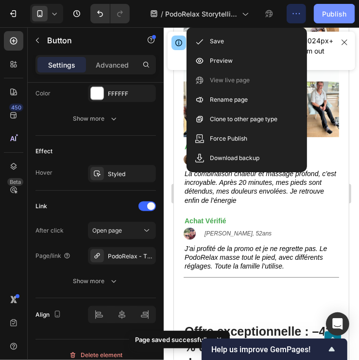
click at [337, 14] on div "Publish" at bounding box center [334, 14] width 24 height 10
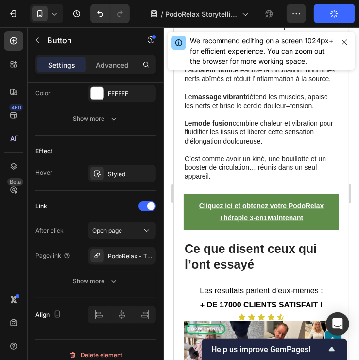
scroll to position [1784, 0]
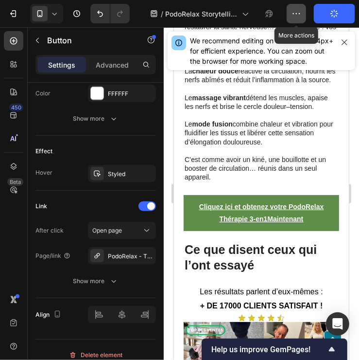
click at [296, 14] on icon "button" at bounding box center [297, 14] width 10 height 10
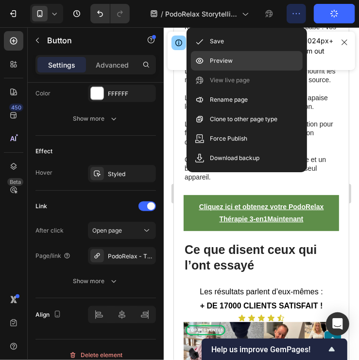
click at [235, 65] on div "Preview" at bounding box center [247, 60] width 112 height 19
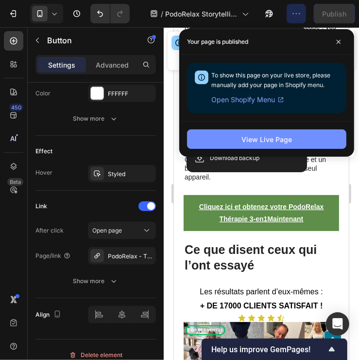
click at [299, 134] on button "View Live Page" at bounding box center [267, 138] width 160 height 19
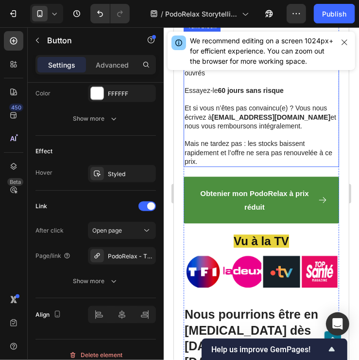
scroll to position [3097, 0]
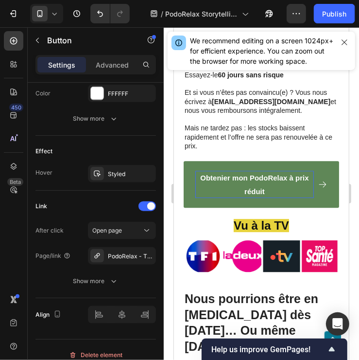
click at [254, 173] on span "Obtenier mon PodoRelax à prix réduit" at bounding box center [254, 184] width 108 height 22
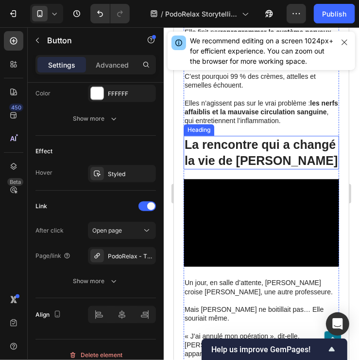
scroll to position [1416, 0]
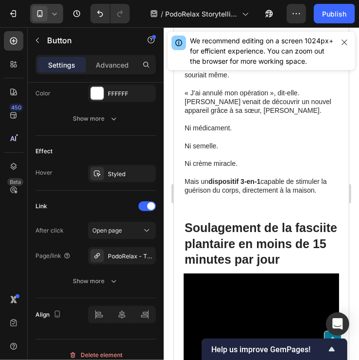
click at [42, 12] on icon at bounding box center [40, 14] width 10 height 10
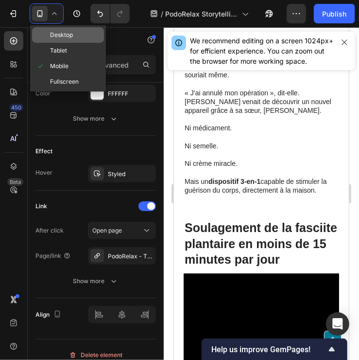
click at [57, 33] on span "Desktop" at bounding box center [61, 35] width 23 height 10
type input "23"
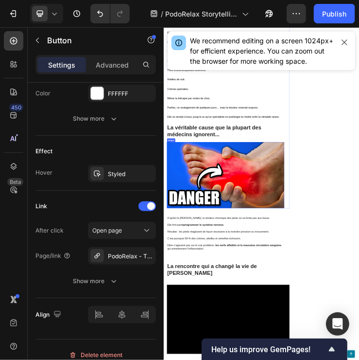
scroll to position [756, 0]
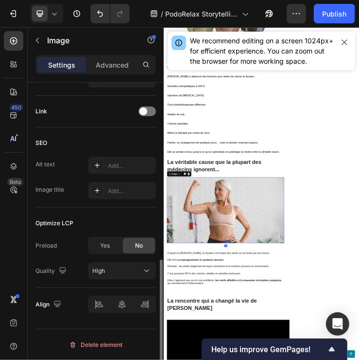
scroll to position [0, 0]
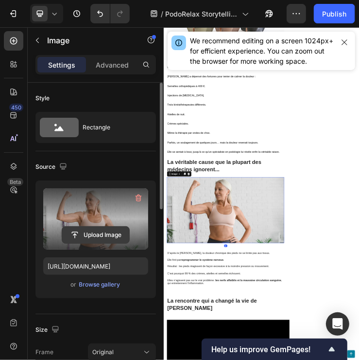
click at [104, 235] on input "file" at bounding box center [95, 235] width 67 height 17
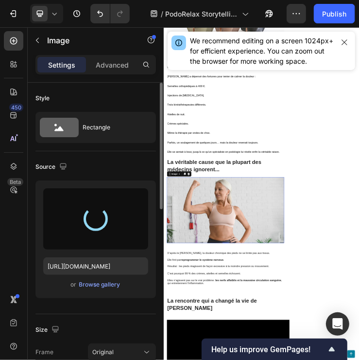
type input "[URL][DOMAIN_NAME]"
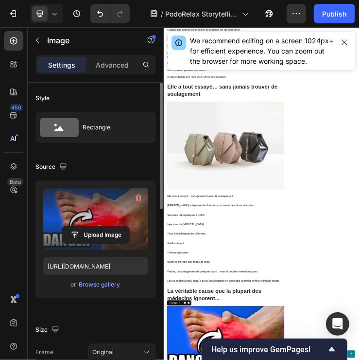
scroll to position [270, 0]
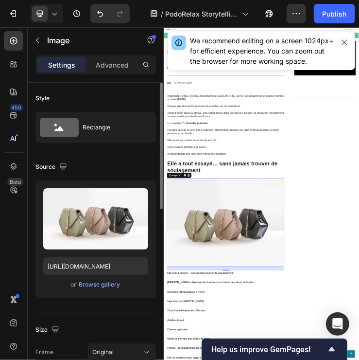
scroll to position [0, 0]
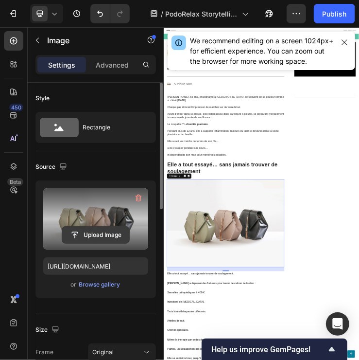
click at [112, 232] on input "file" at bounding box center [95, 235] width 67 height 17
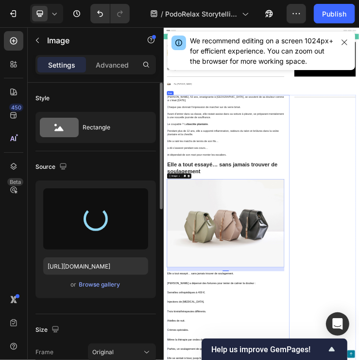
type input "[URL][DOMAIN_NAME]"
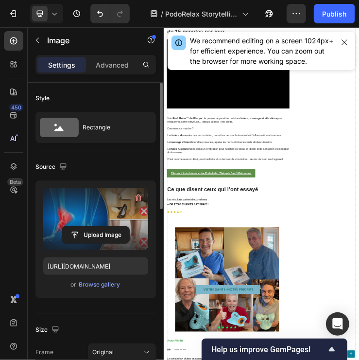
scroll to position [1994, 0]
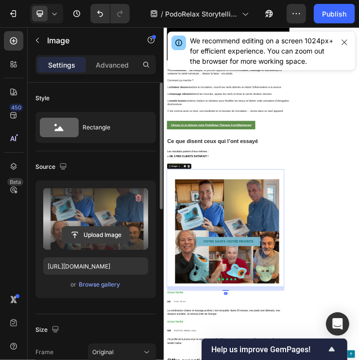
click at [112, 233] on input "file" at bounding box center [95, 235] width 67 height 17
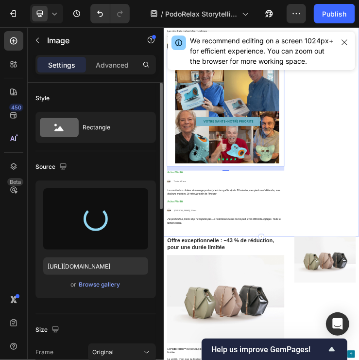
scroll to position [2432, 0]
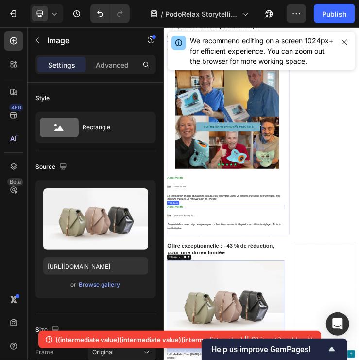
scroll to position [2335, 0]
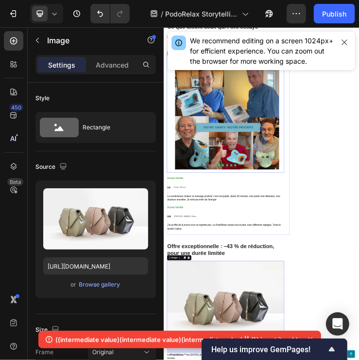
click at [359, 326] on img at bounding box center [348, 285] width 351 height 351
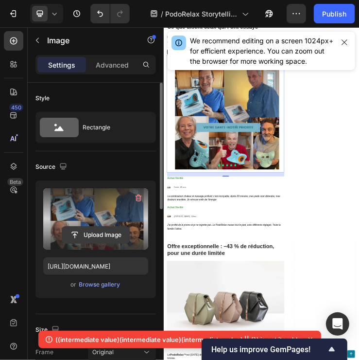
click at [104, 232] on input "file" at bounding box center [95, 235] width 67 height 17
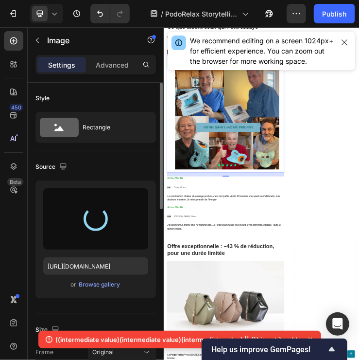
type input "[URL][DOMAIN_NAME]"
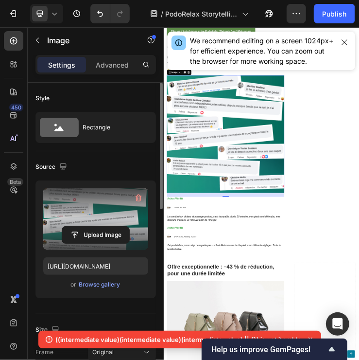
scroll to position [2481, 0]
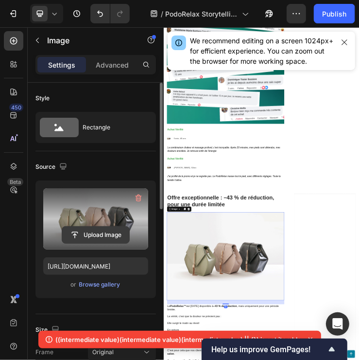
click at [111, 234] on input "file" at bounding box center [95, 235] width 67 height 17
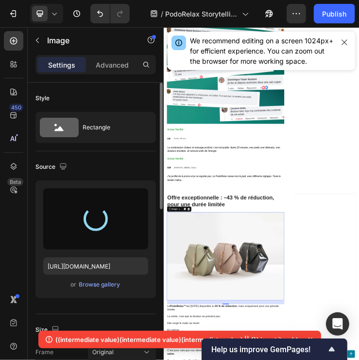
type input "https://cdn.shopify.com/s/files/1/0923/3639/0408/files/gempages_557720765105964…"
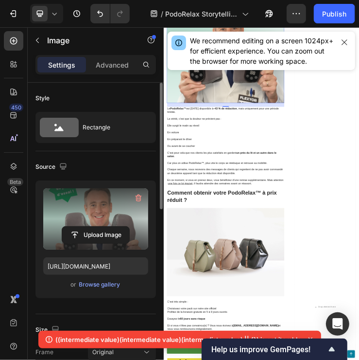
scroll to position [3113, 0]
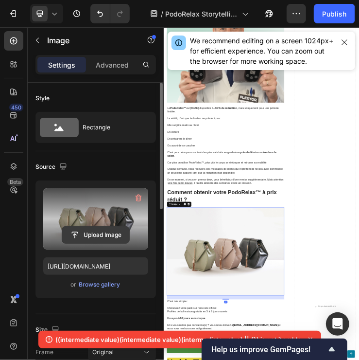
click at [109, 232] on input "file" at bounding box center [95, 235] width 67 height 17
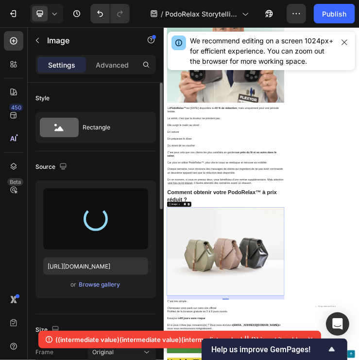
type input "https://cdn.shopify.com/s/files/1/0923/3639/0408/files/gempages_557720765105964…"
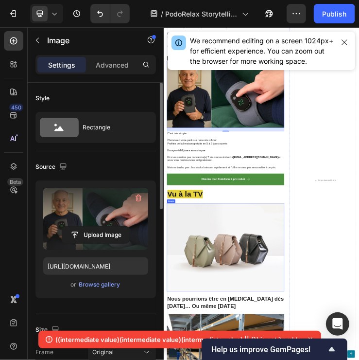
scroll to position [3551, 0]
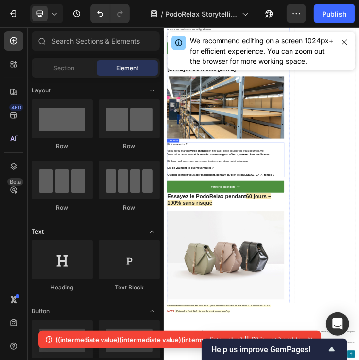
scroll to position [3988, 0]
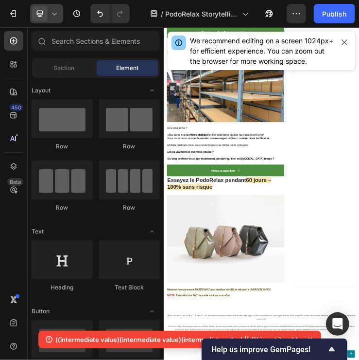
click at [48, 15] on div at bounding box center [46, 13] width 33 height 19
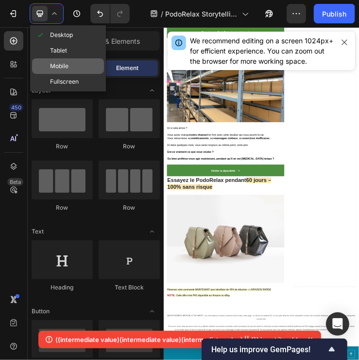
click at [67, 59] on div "Mobile" at bounding box center [68, 66] width 72 height 16
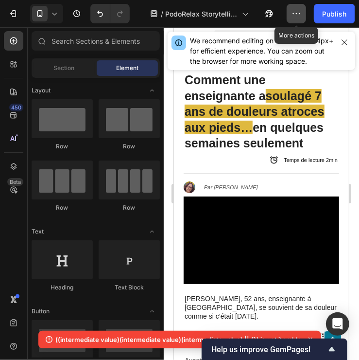
click at [298, 16] on icon "button" at bounding box center [297, 14] width 10 height 10
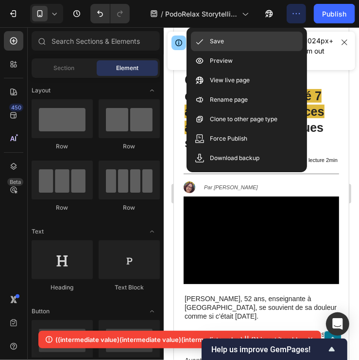
click at [268, 40] on div "Save" at bounding box center [247, 41] width 112 height 19
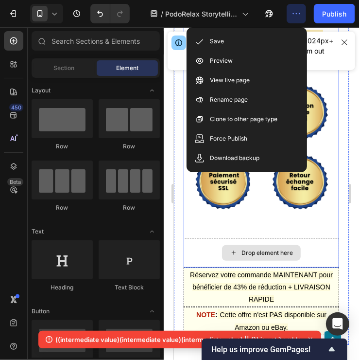
scroll to position [3551, 0]
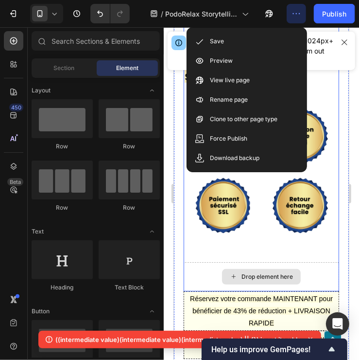
click at [250, 272] on div "Drop element here" at bounding box center [267, 276] width 52 height 8
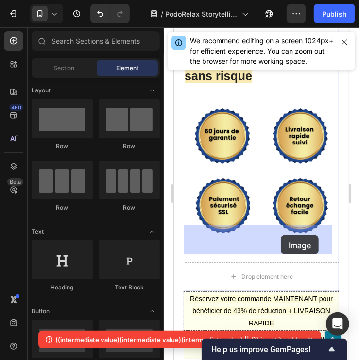
drag, startPoint x: 242, startPoint y: 310, endPoint x: 281, endPoint y: 235, distance: 84.8
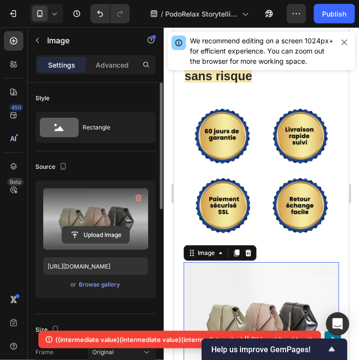
click at [103, 234] on input "file" at bounding box center [95, 235] width 67 height 17
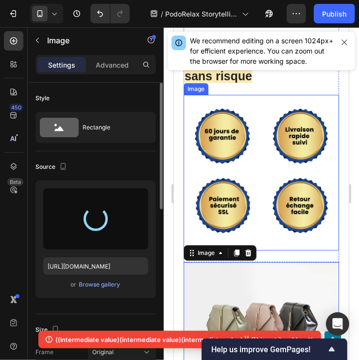
scroll to position [3745, 0]
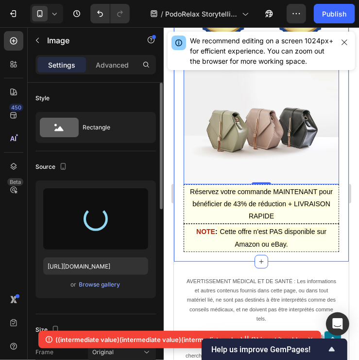
type input "[URL][DOMAIN_NAME]"
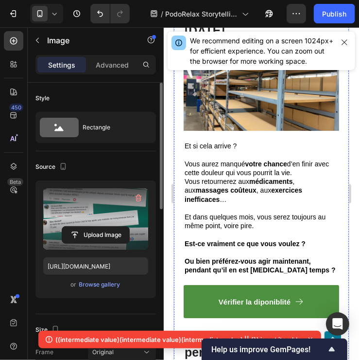
scroll to position [3161, 0]
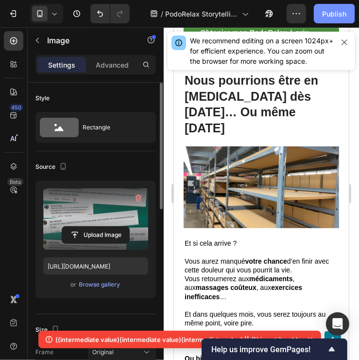
click at [337, 14] on div "Publish" at bounding box center [334, 14] width 24 height 10
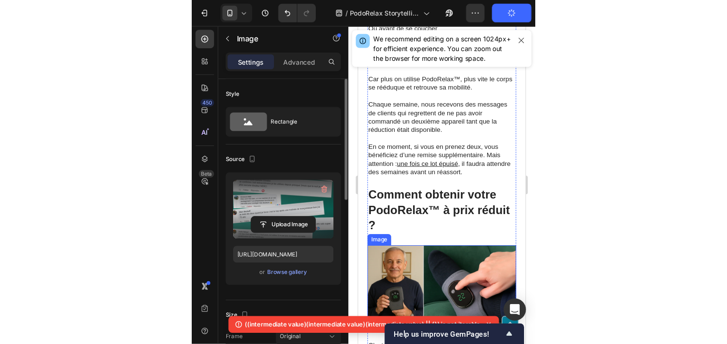
scroll to position [2675, 0]
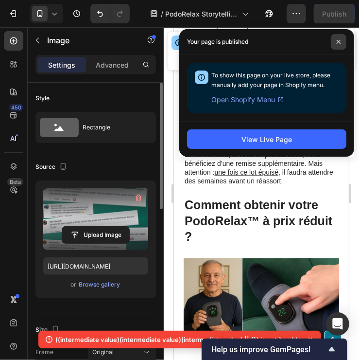
click at [337, 43] on icon at bounding box center [339, 41] width 5 height 5
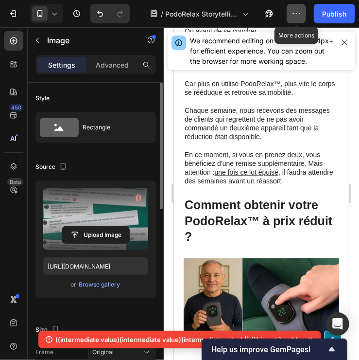
click at [302, 18] on icon "button" at bounding box center [297, 14] width 10 height 10
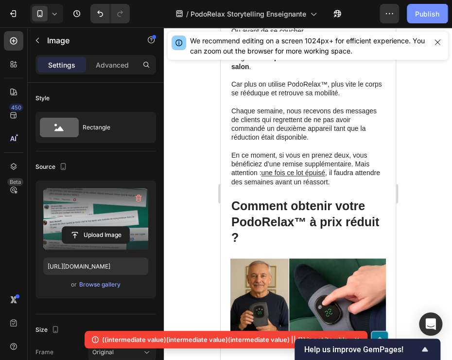
click at [359, 10] on button "Publish" at bounding box center [427, 13] width 41 height 19
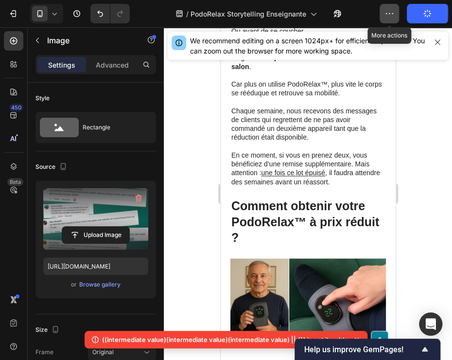
click at [359, 16] on button "button" at bounding box center [389, 13] width 19 height 19
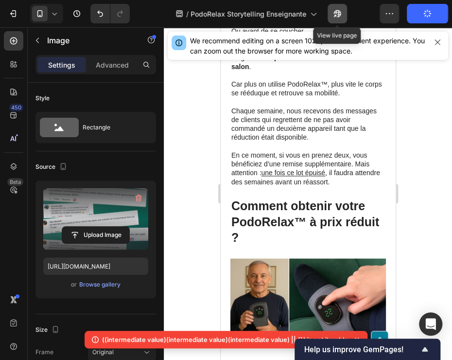
click at [334, 16] on icon "button" at bounding box center [338, 14] width 10 height 10
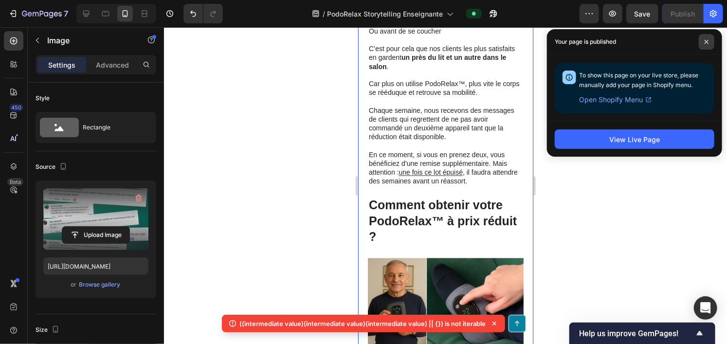
click at [359, 45] on span at bounding box center [706, 42] width 16 height 16
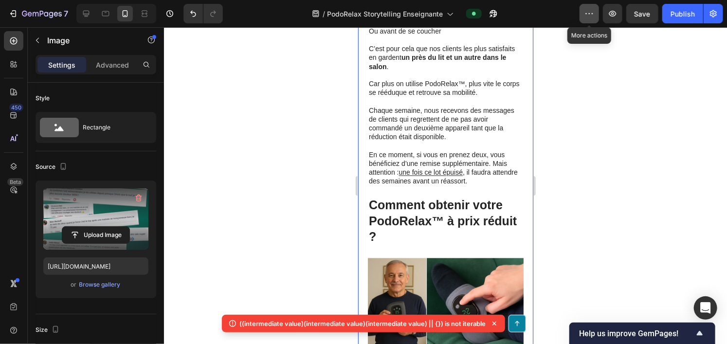
click at [359, 16] on icon "button" at bounding box center [589, 14] width 10 height 10
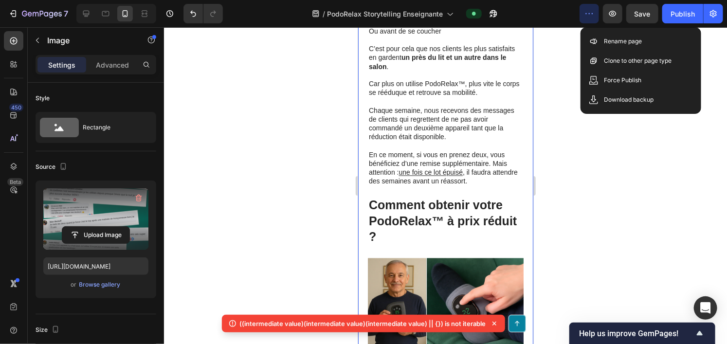
click at [359, 132] on div at bounding box center [445, 185] width 563 height 317
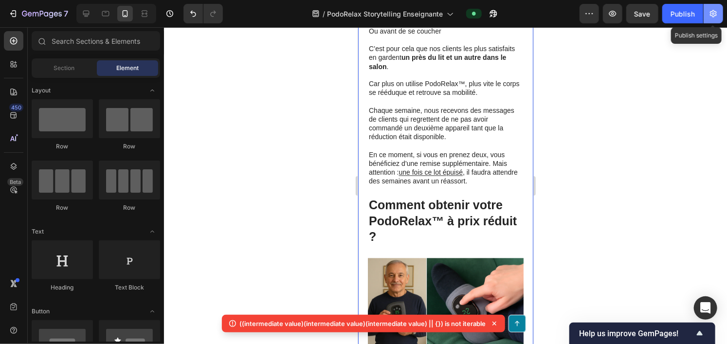
click at [359, 17] on icon "button" at bounding box center [713, 14] width 10 height 10
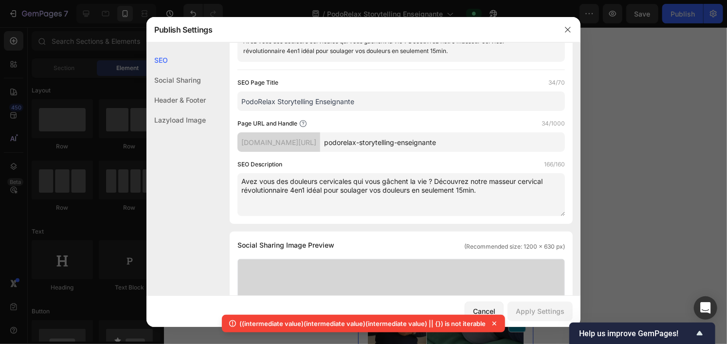
scroll to position [97, 0]
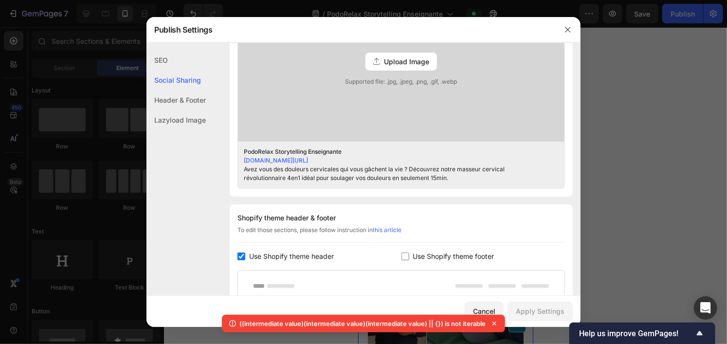
click at [190, 101] on div "Header & Footer" at bounding box center [175, 100] width 59 height 20
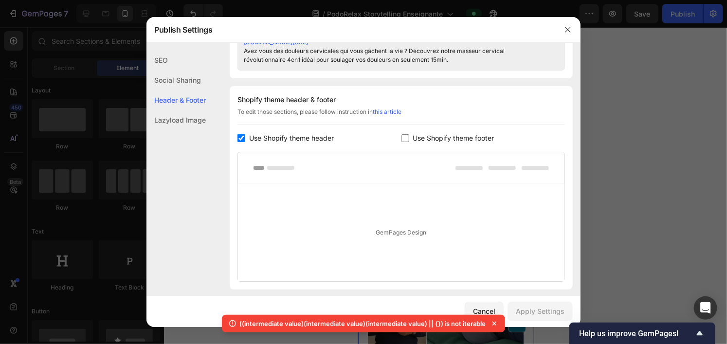
scroll to position [492, 0]
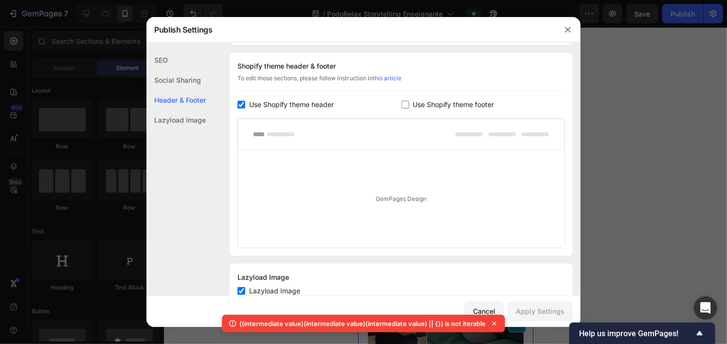
click at [261, 101] on span "Use Shopify theme header" at bounding box center [291, 105] width 85 height 12
checkbox input "false"
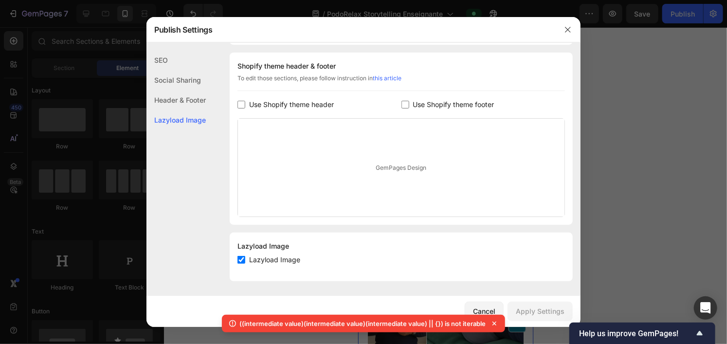
click at [359, 100] on span "Use Shopify theme footer" at bounding box center [453, 105] width 81 height 12
checkbox input "true"
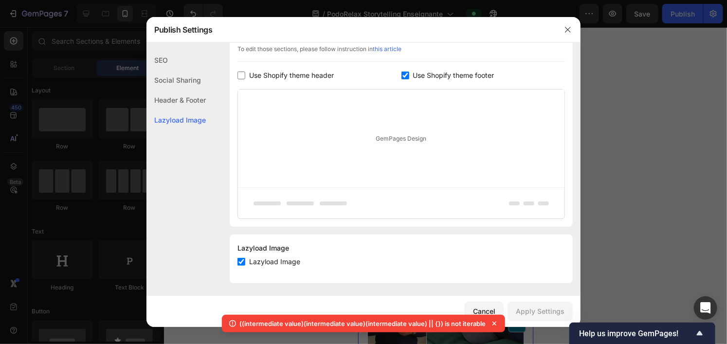
scroll to position [523, 0]
click at [278, 261] on span "Lazyload Image" at bounding box center [274, 260] width 51 height 12
click at [359, 322] on icon at bounding box center [494, 323] width 4 height 4
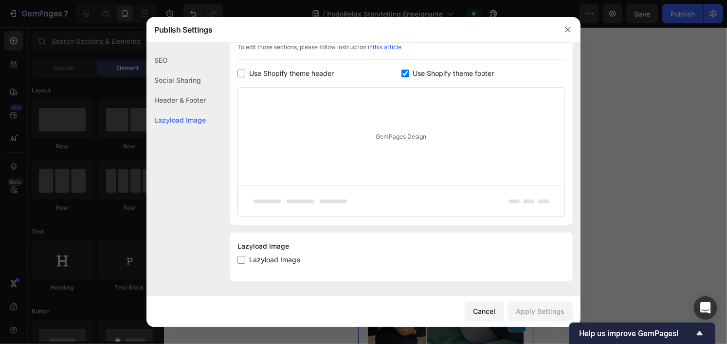
click at [299, 261] on span "Lazyload Image" at bounding box center [274, 260] width 51 height 12
checkbox input "false"
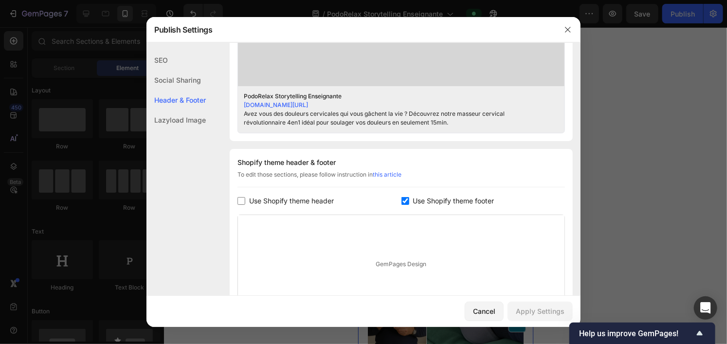
scroll to position [377, 0]
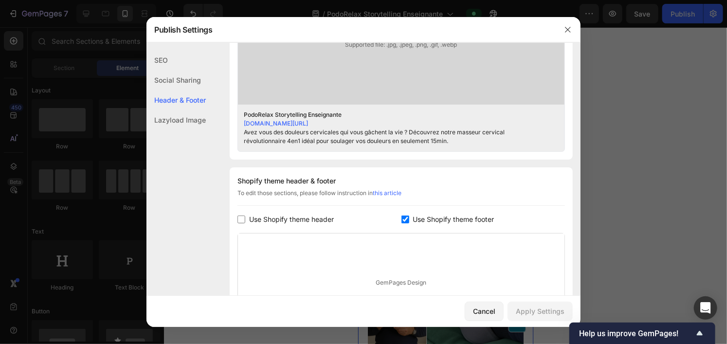
click at [359, 216] on span "Use Shopify theme footer" at bounding box center [453, 220] width 81 height 12
checkbox input "false"
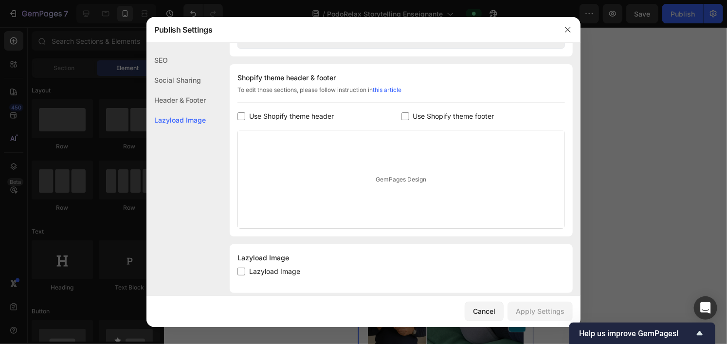
scroll to position [492, 0]
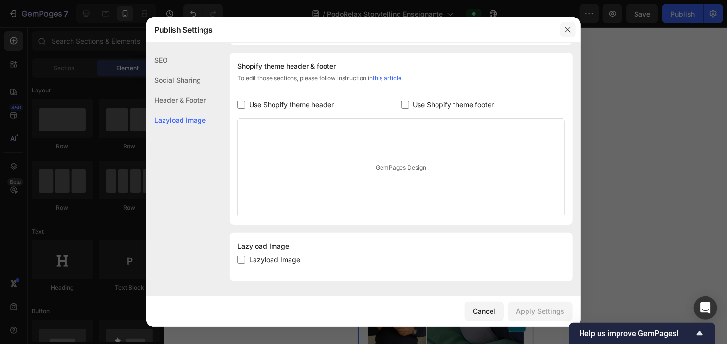
click at [359, 35] on button "button" at bounding box center [568, 30] width 16 height 16
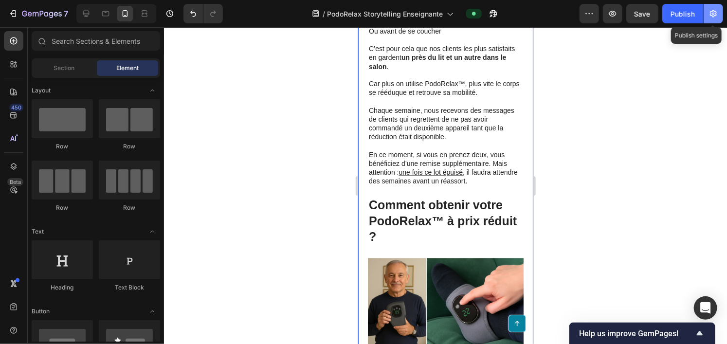
click at [359, 13] on icon "button" at bounding box center [713, 13] width 7 height 7
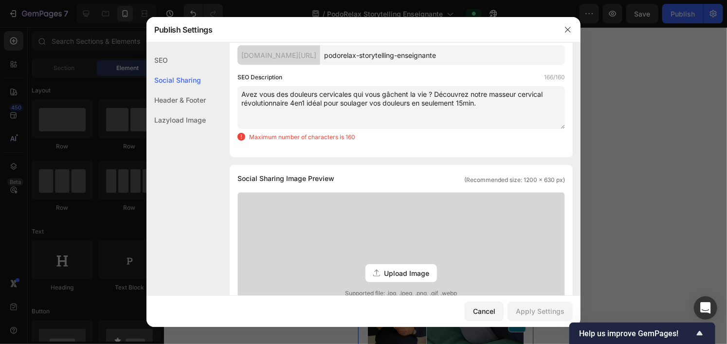
scroll to position [146, 0]
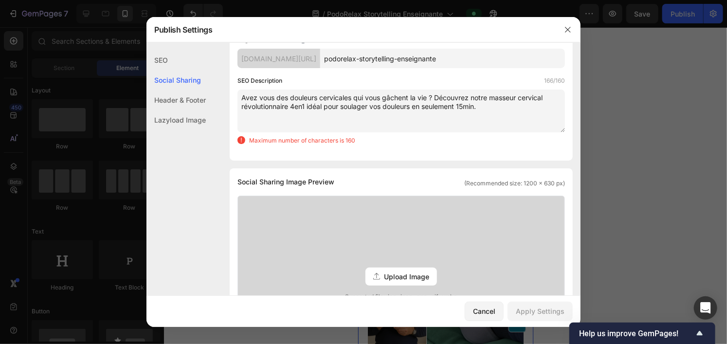
drag, startPoint x: 499, startPoint y: 116, endPoint x: 347, endPoint y: 98, distance: 152.8
click at [359, 99] on textarea "Avez vous des douleurs cervicales qui vous gâchent la vie ? Découvrez notre mas…" at bounding box center [400, 110] width 327 height 43
drag, startPoint x: 353, startPoint y: 97, endPoint x: 320, endPoint y: 97, distance: 33.6
click at [320, 97] on textarea "Avez vous des douleurs cervicales qui vous gâchent la vie ? Découvrez notre mas…" at bounding box center [400, 110] width 327 height 43
click at [322, 105] on textarea "Avez vous des douleurs aux chevilles qui vous gâchent la vie ? Découvrez notre …" at bounding box center [400, 110] width 327 height 43
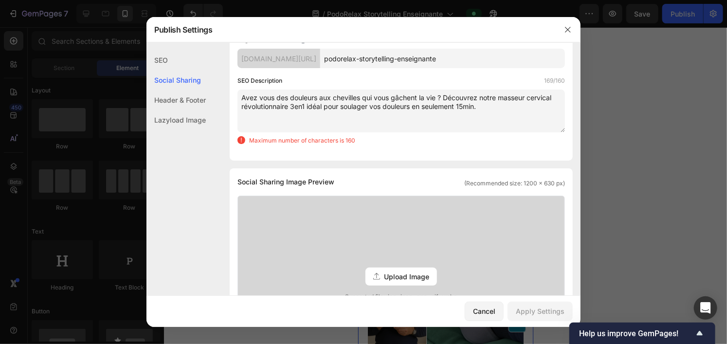
click at [359, 96] on textarea "Avez vous des douleurs aux chevilles qui vous gâchent la vie ? Découvrez notre …" at bounding box center [400, 110] width 327 height 43
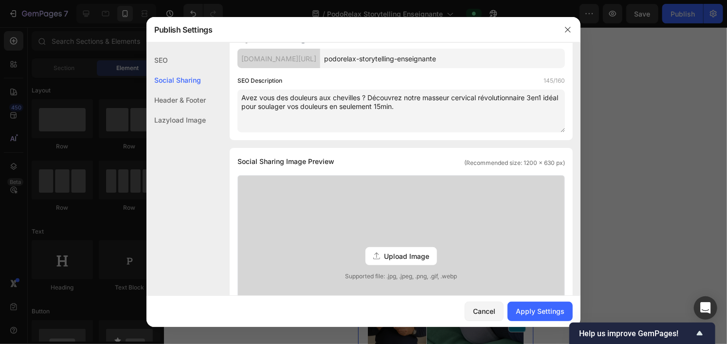
drag, startPoint x: 478, startPoint y: 100, endPoint x: 452, endPoint y: 102, distance: 25.4
click at [359, 102] on textarea "Avez vous des douleurs aux chevilles ? Découvrez notre masseur cervical révolut…" at bounding box center [400, 110] width 327 height 43
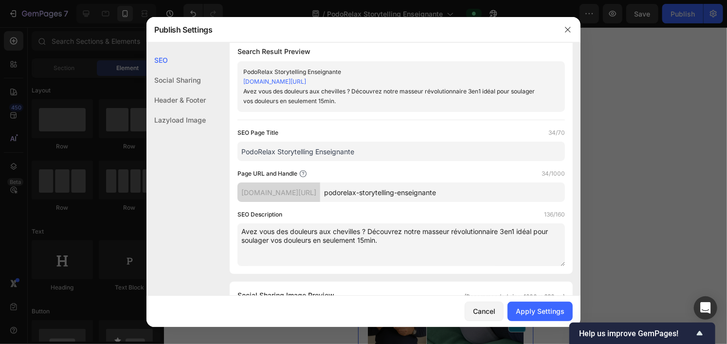
scroll to position [0, 0]
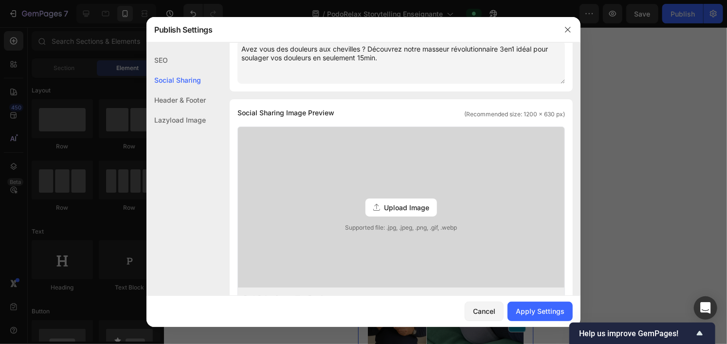
type textarea "Avez vous des douleurs aux chevilles ? Découvrez notre masseur révolutionnaire …"
click at [203, 97] on div "Header & Footer" at bounding box center [175, 100] width 59 height 20
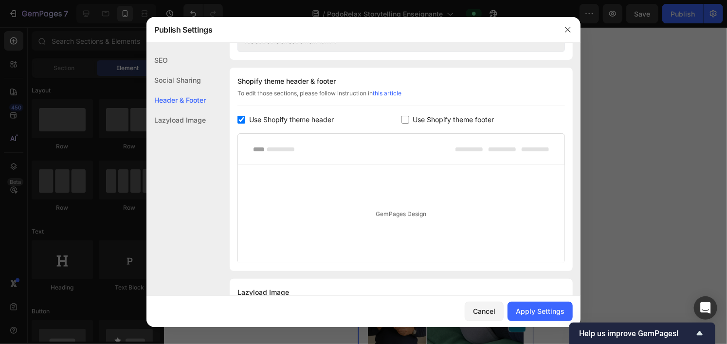
scroll to position [492, 0]
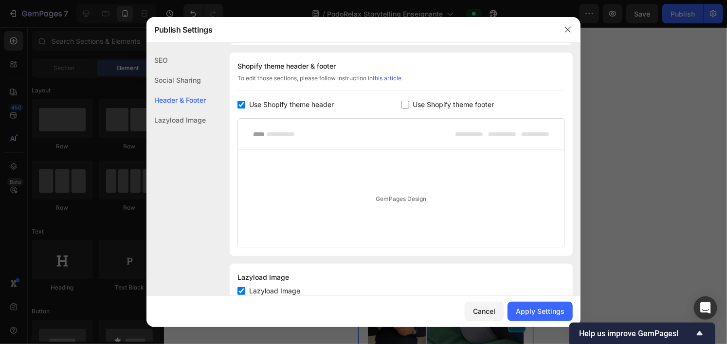
click at [283, 99] on span "Use Shopify theme header" at bounding box center [291, 105] width 85 height 12
checkbox input "false"
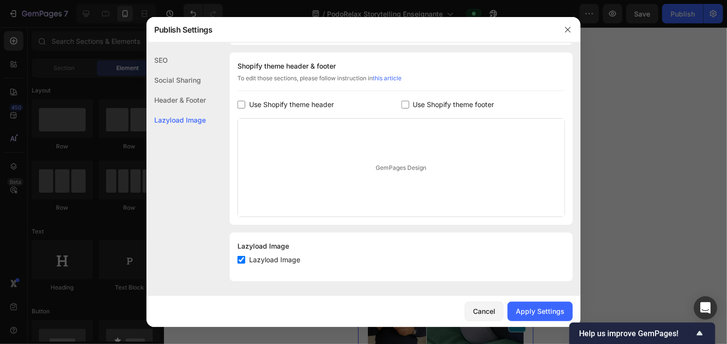
click at [359, 108] on span "Use Shopify theme footer" at bounding box center [453, 105] width 81 height 12
checkbox input "true"
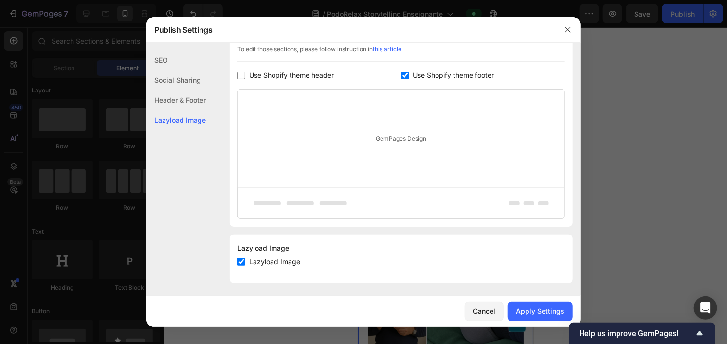
scroll to position [523, 0]
click at [288, 258] on span "Lazyload Image" at bounding box center [274, 260] width 51 height 12
checkbox input "false"
click at [359, 311] on div "Apply Settings" at bounding box center [540, 311] width 49 height 10
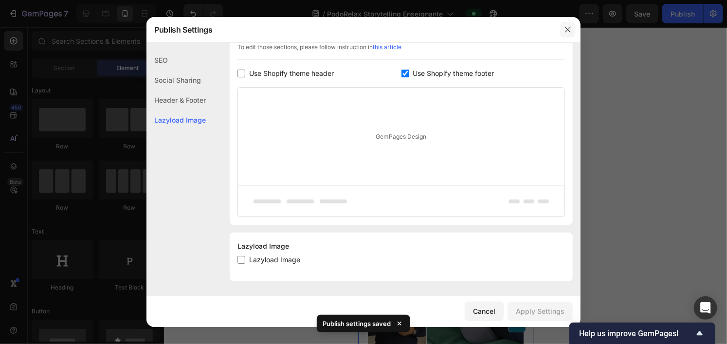
click at [359, 33] on icon "button" at bounding box center [568, 30] width 8 height 8
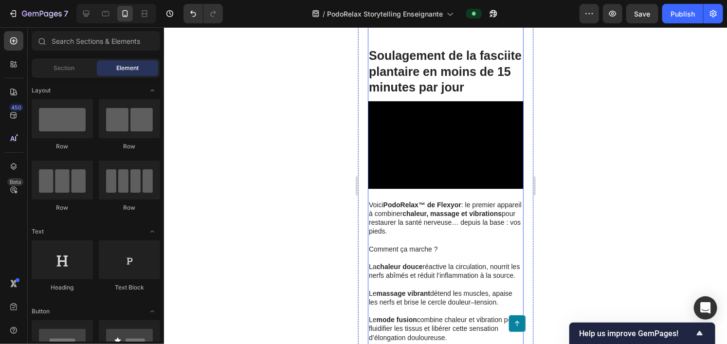
scroll to position [1508, 0]
